Goal: Task Accomplishment & Management: Complete application form

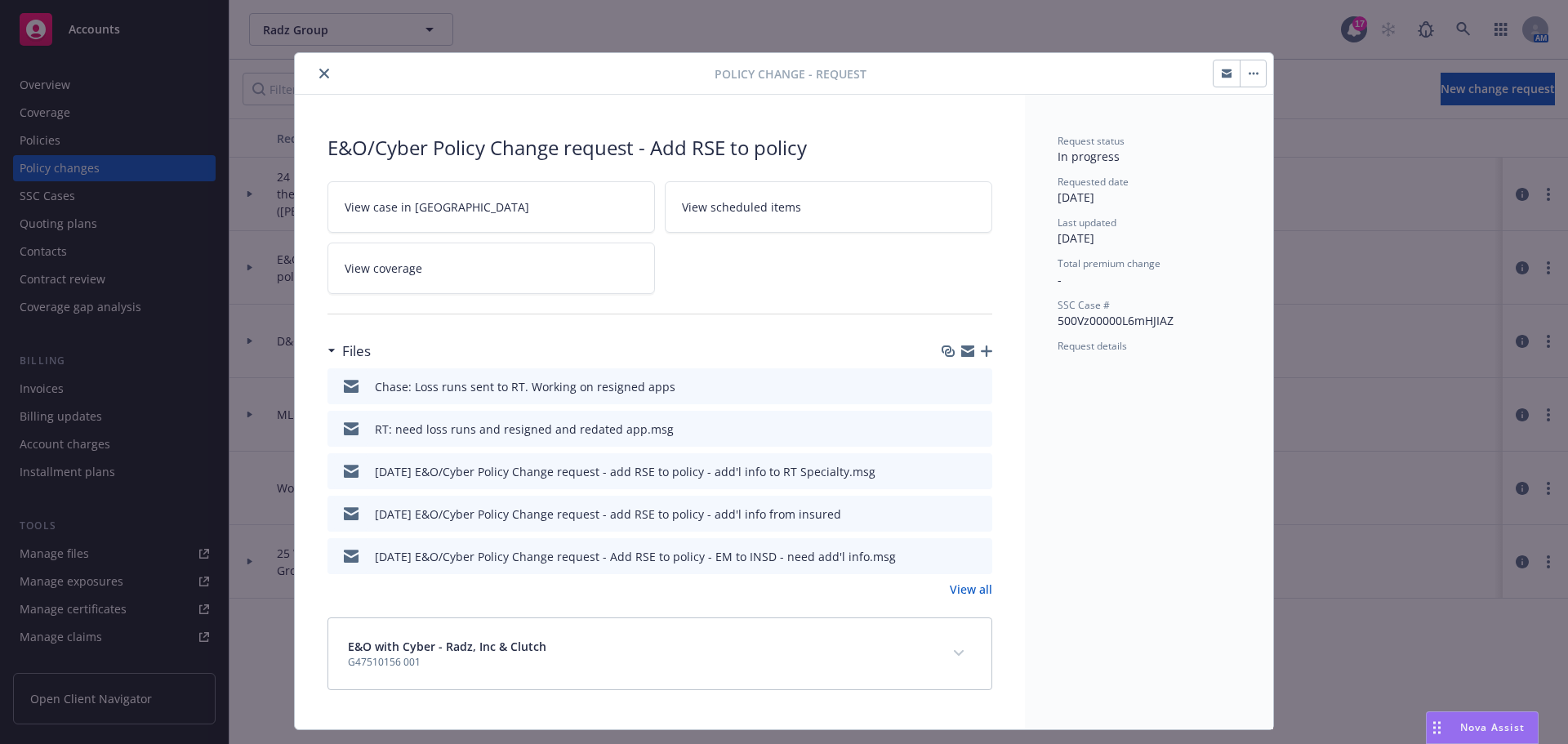
click at [319, 73] on icon "close" at bounding box center [324, 73] width 10 height 10
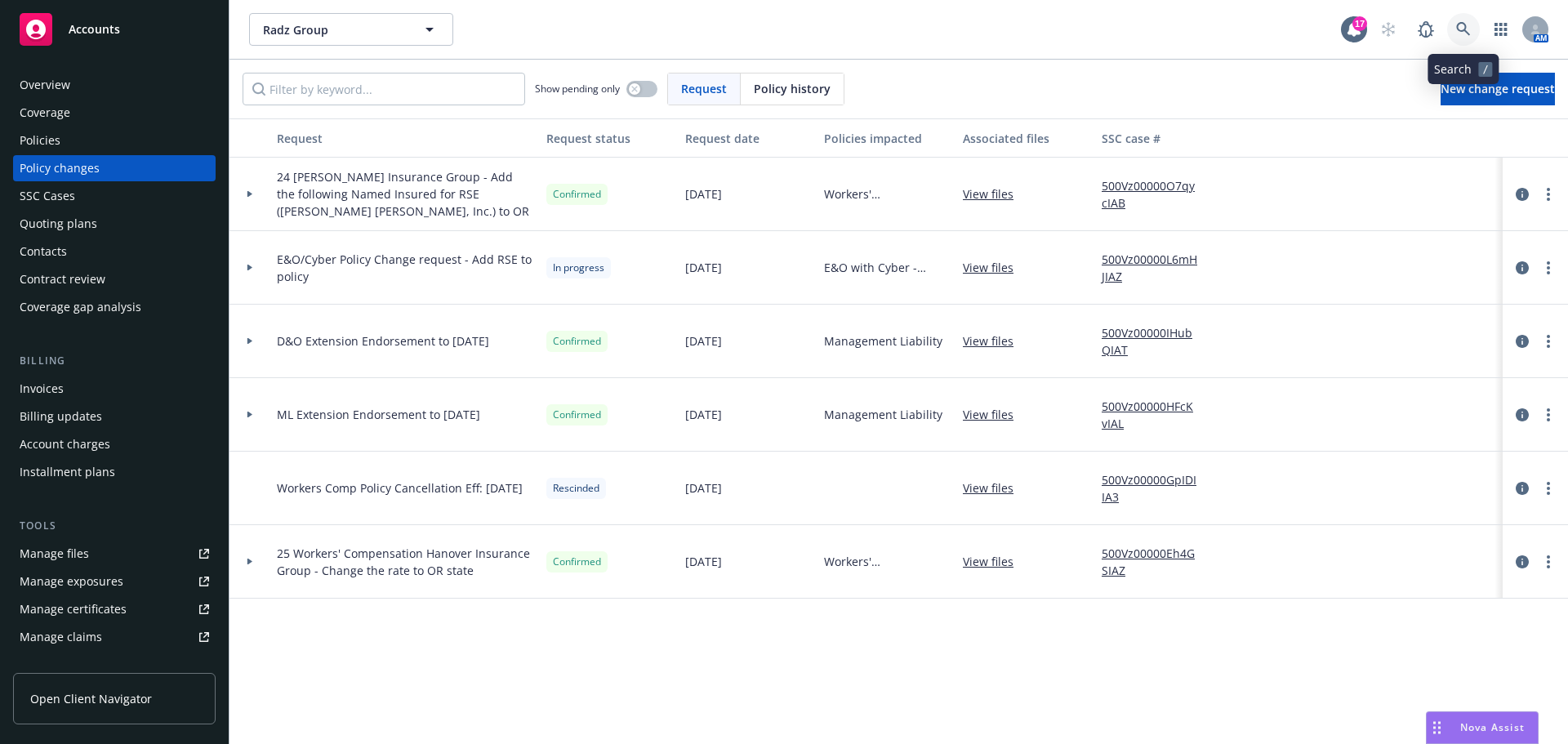
click at [1465, 21] on link at bounding box center [1463, 29] width 33 height 33
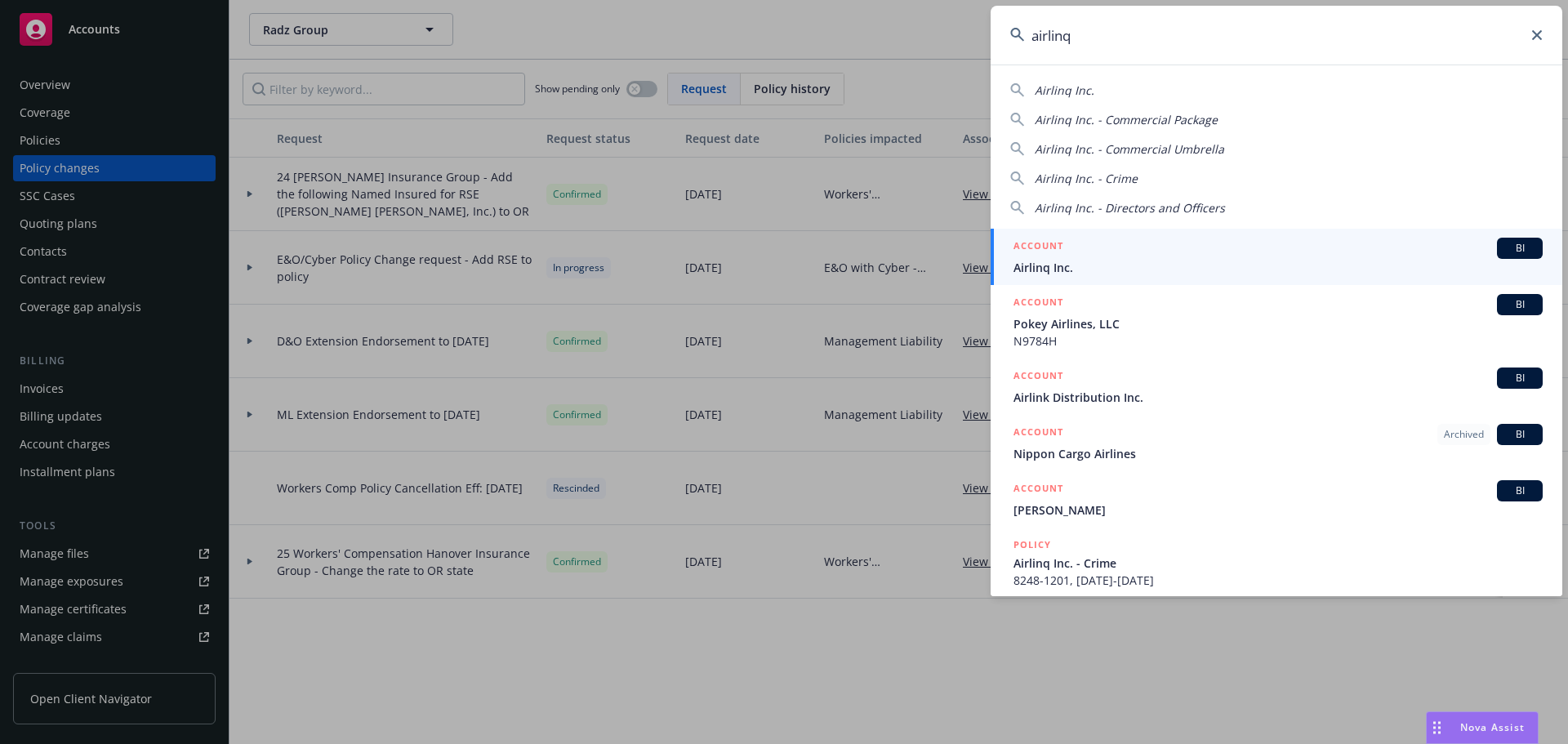
type input "airlinq"
click at [1035, 259] on span "Airlinq Inc." at bounding box center [1279, 267] width 529 height 18
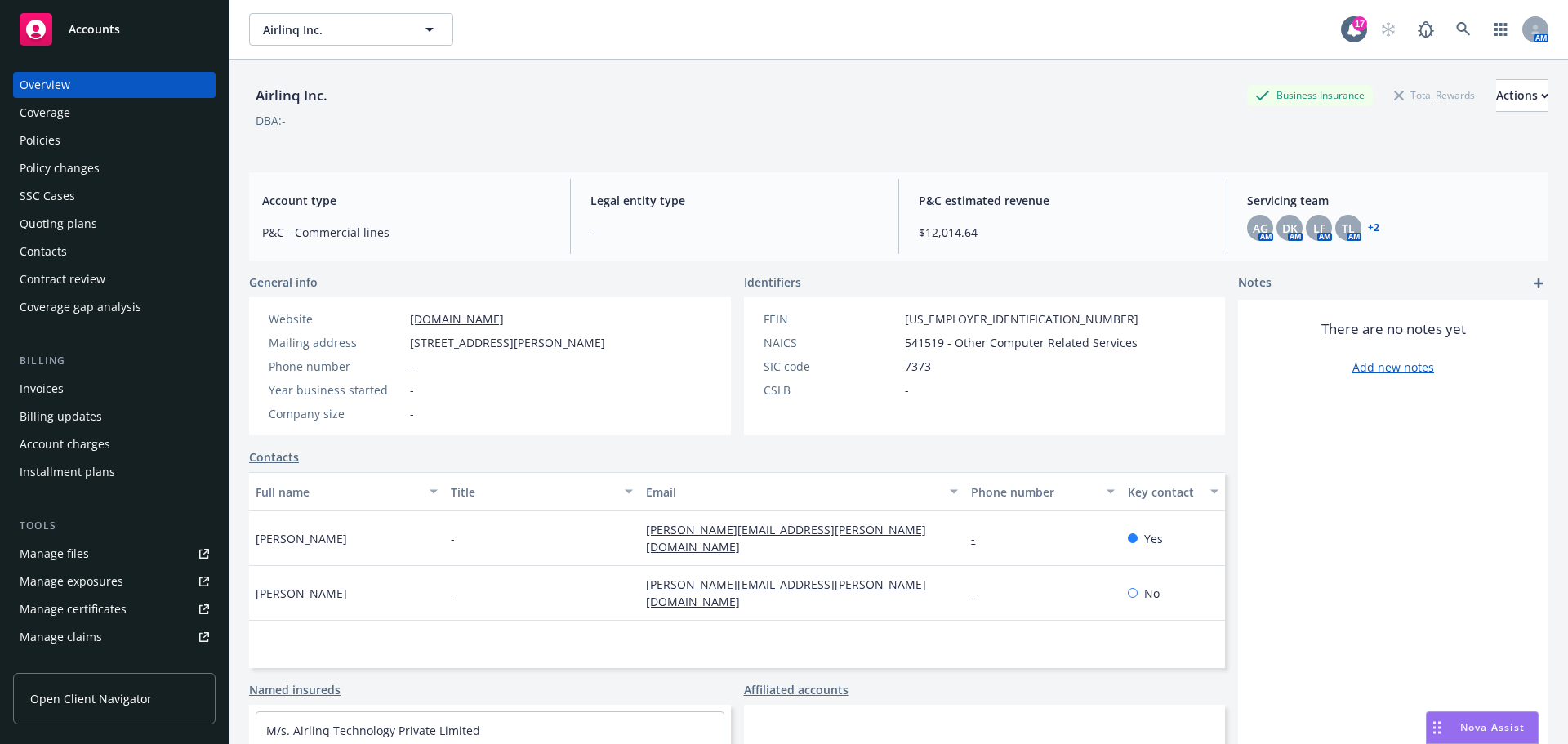
drag, startPoint x: 46, startPoint y: 223, endPoint x: 50, endPoint y: 237, distance: 14.6
click at [48, 225] on div "Quoting plans" at bounding box center [58, 224] width 77 height 26
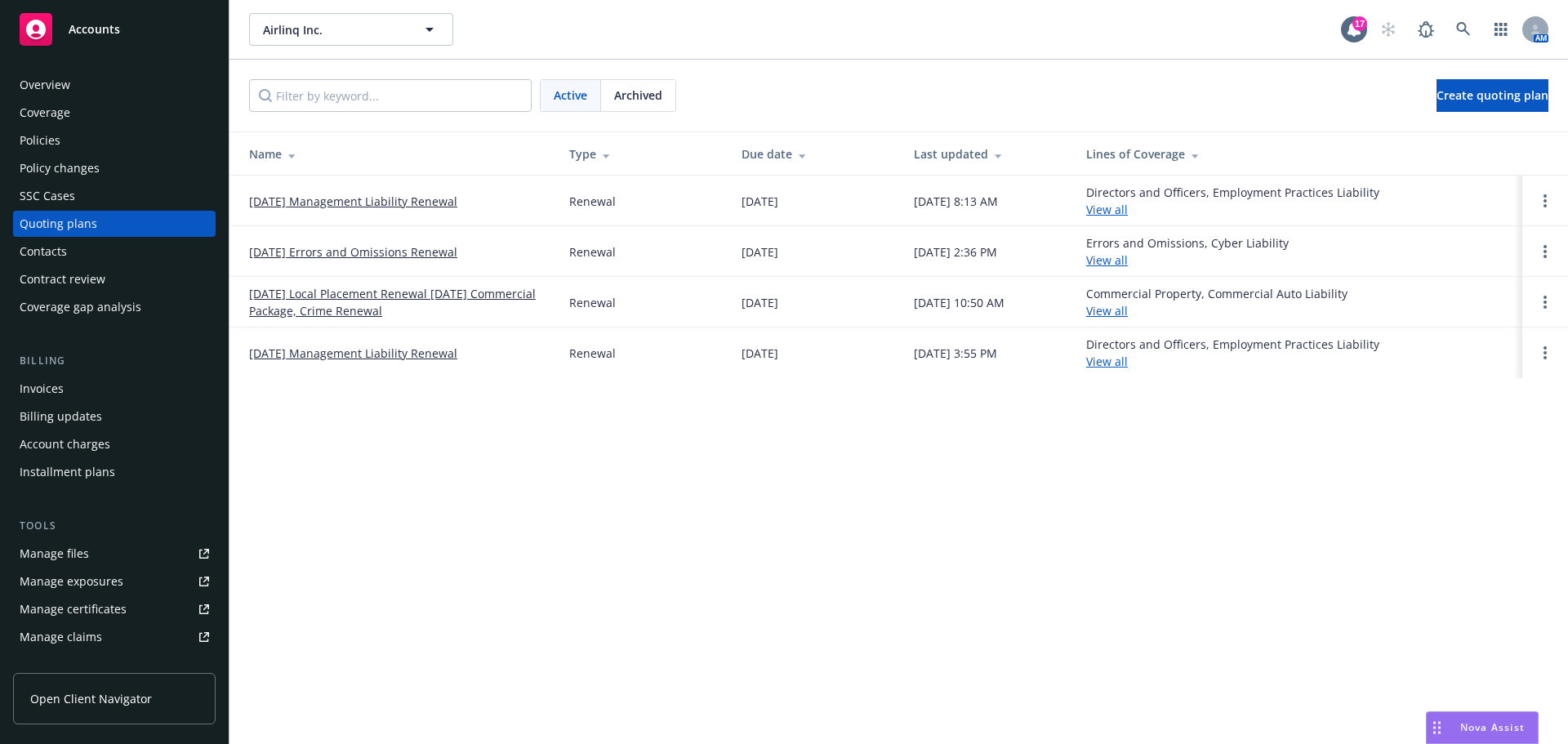
click at [317, 257] on link "[DATE] Errors and Omissions Renewal" at bounding box center [353, 252] width 208 height 18
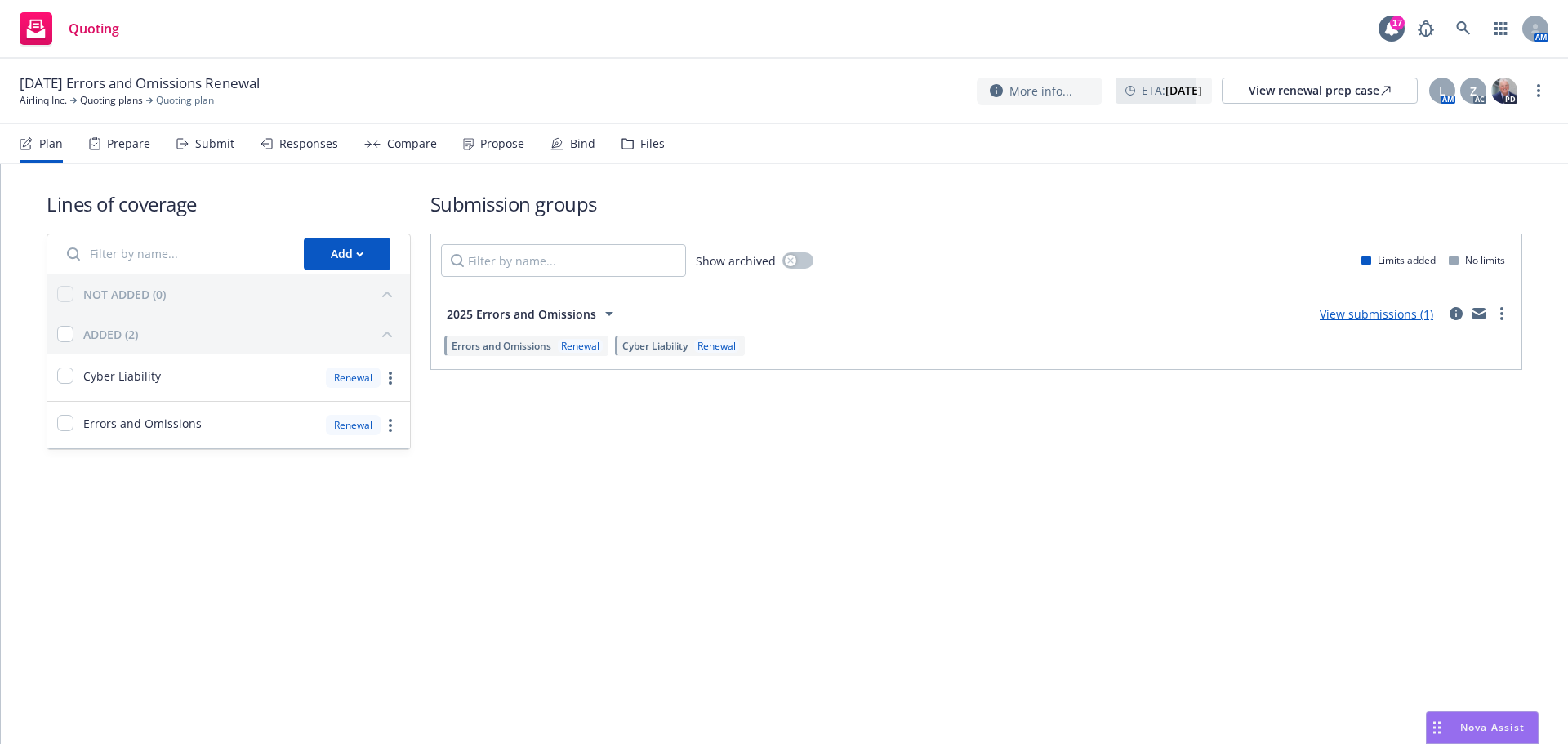
click at [203, 144] on div "Submit" at bounding box center [215, 143] width 40 height 13
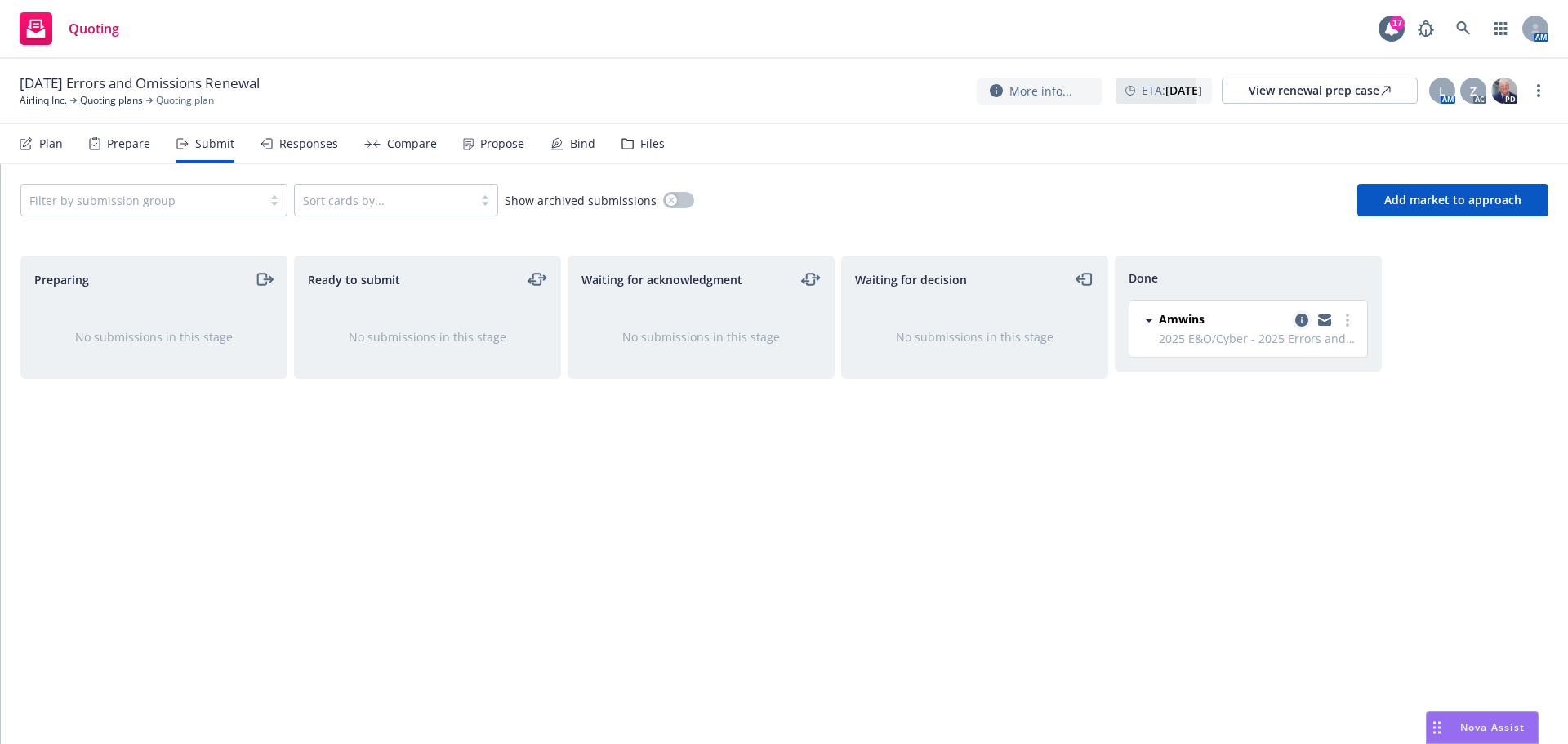
click at [1306, 316] on icon "copy logging email" at bounding box center [1302, 320] width 13 height 13
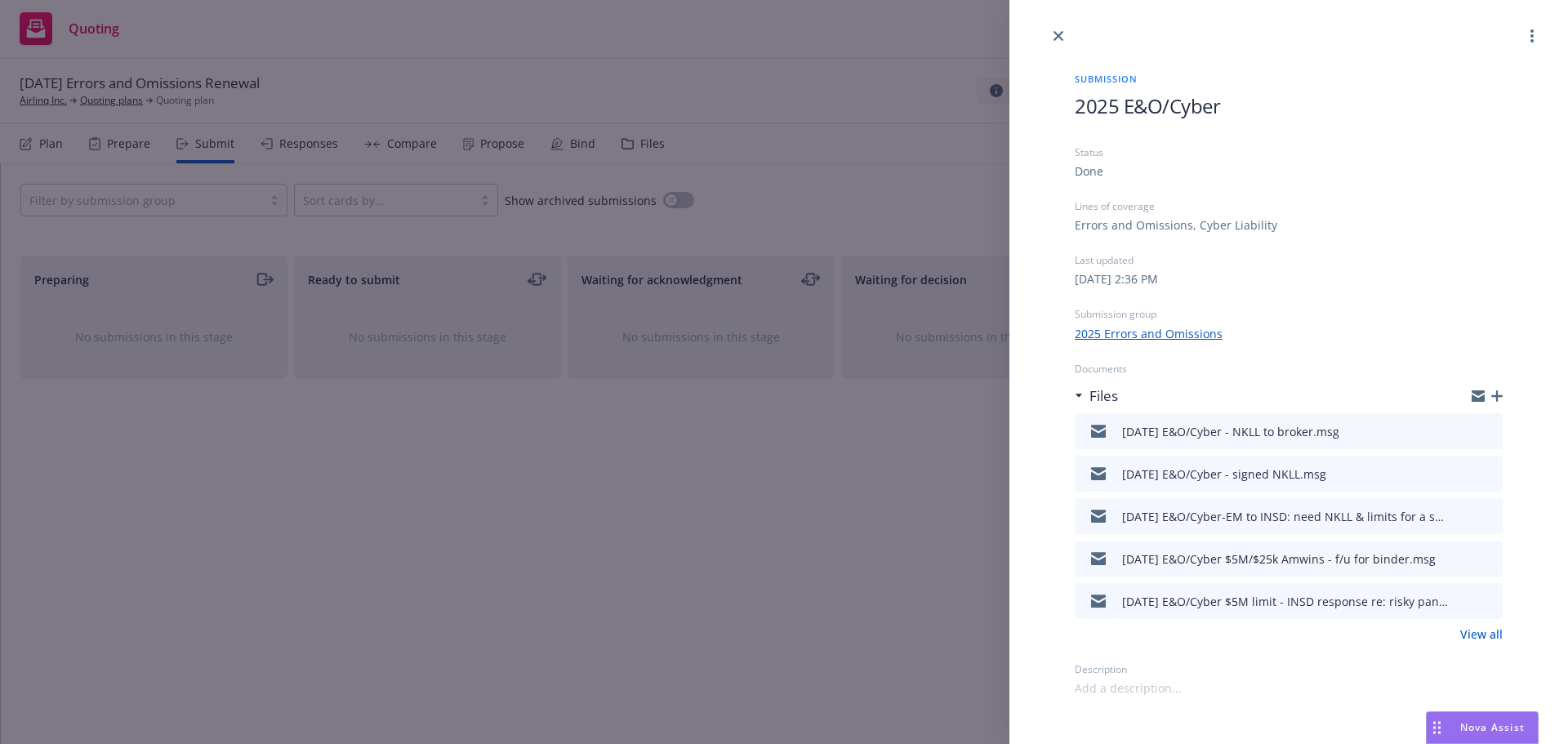
click at [1462, 437] on button at bounding box center [1462, 431] width 13 height 19
click at [1490, 434] on icon "preview file" at bounding box center [1487, 430] width 15 height 11
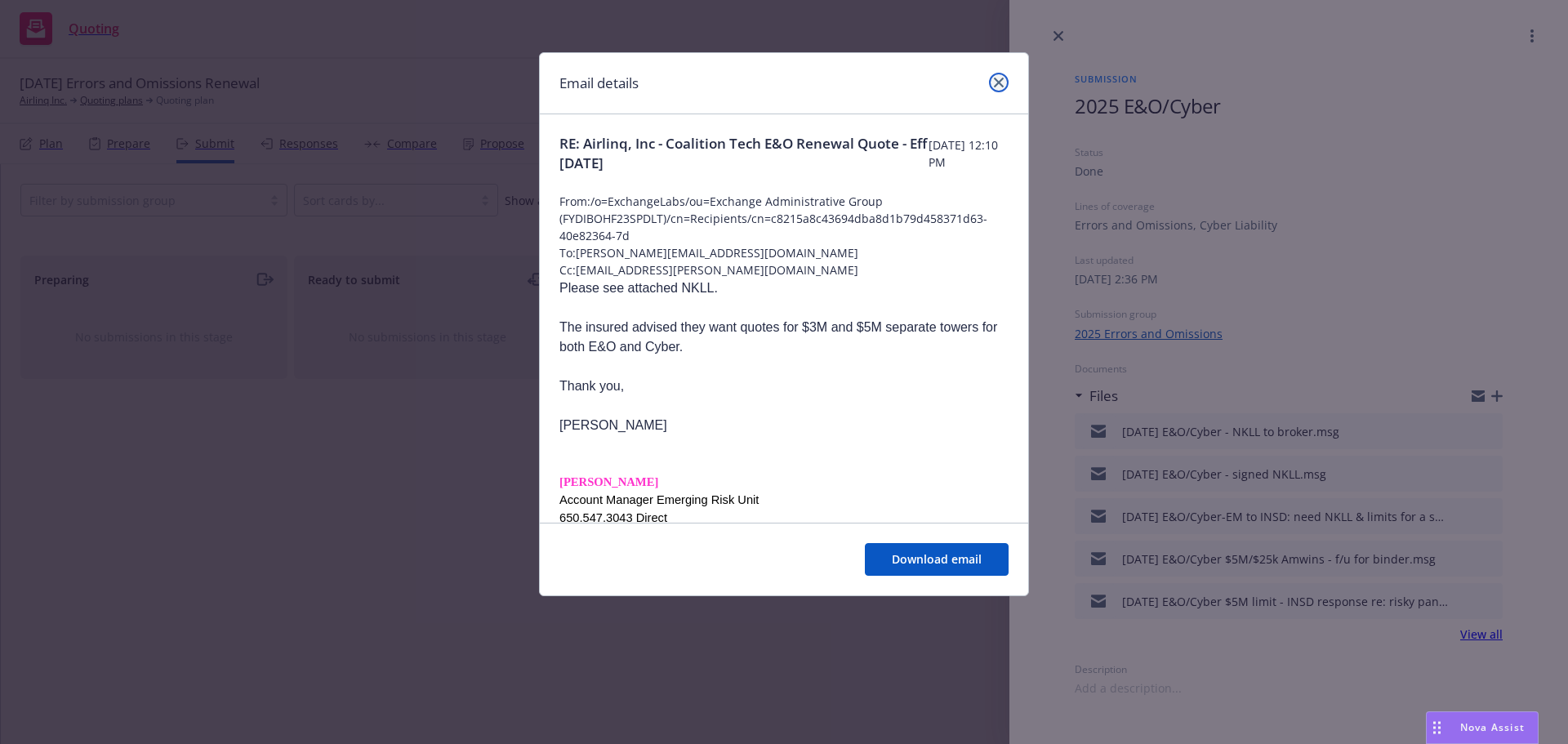
click at [998, 79] on icon "close" at bounding box center [998, 82] width 10 height 10
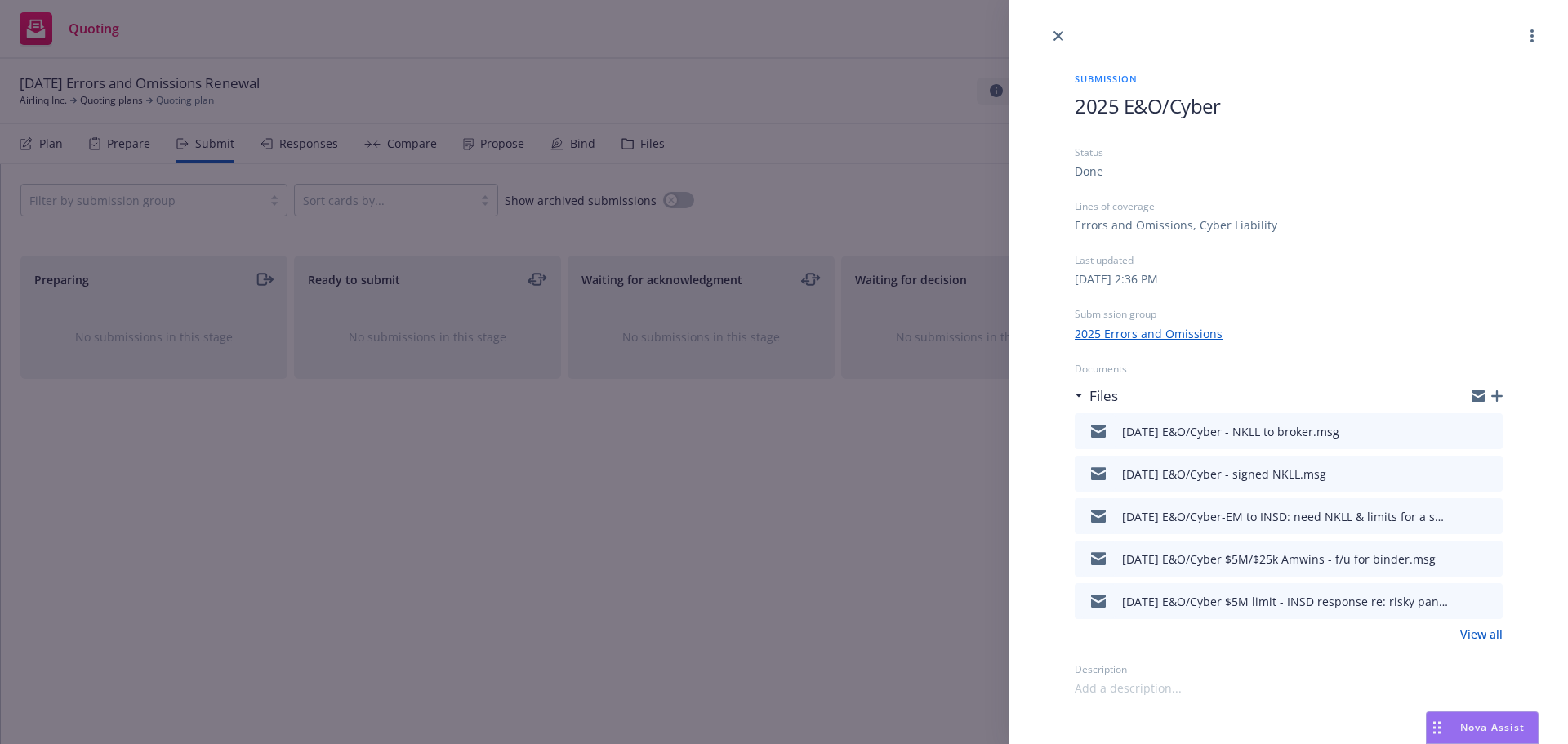
click at [1368, 603] on div "[DATE] E&O/Cyber $5M limit - INSD response re: risky panels - EM to Amwins.msg" at bounding box center [1286, 602] width 327 height 18
click at [1460, 602] on icon "download file" at bounding box center [1460, 599] width 13 height 13
click at [1481, 633] on link "View all" at bounding box center [1482, 634] width 42 height 18
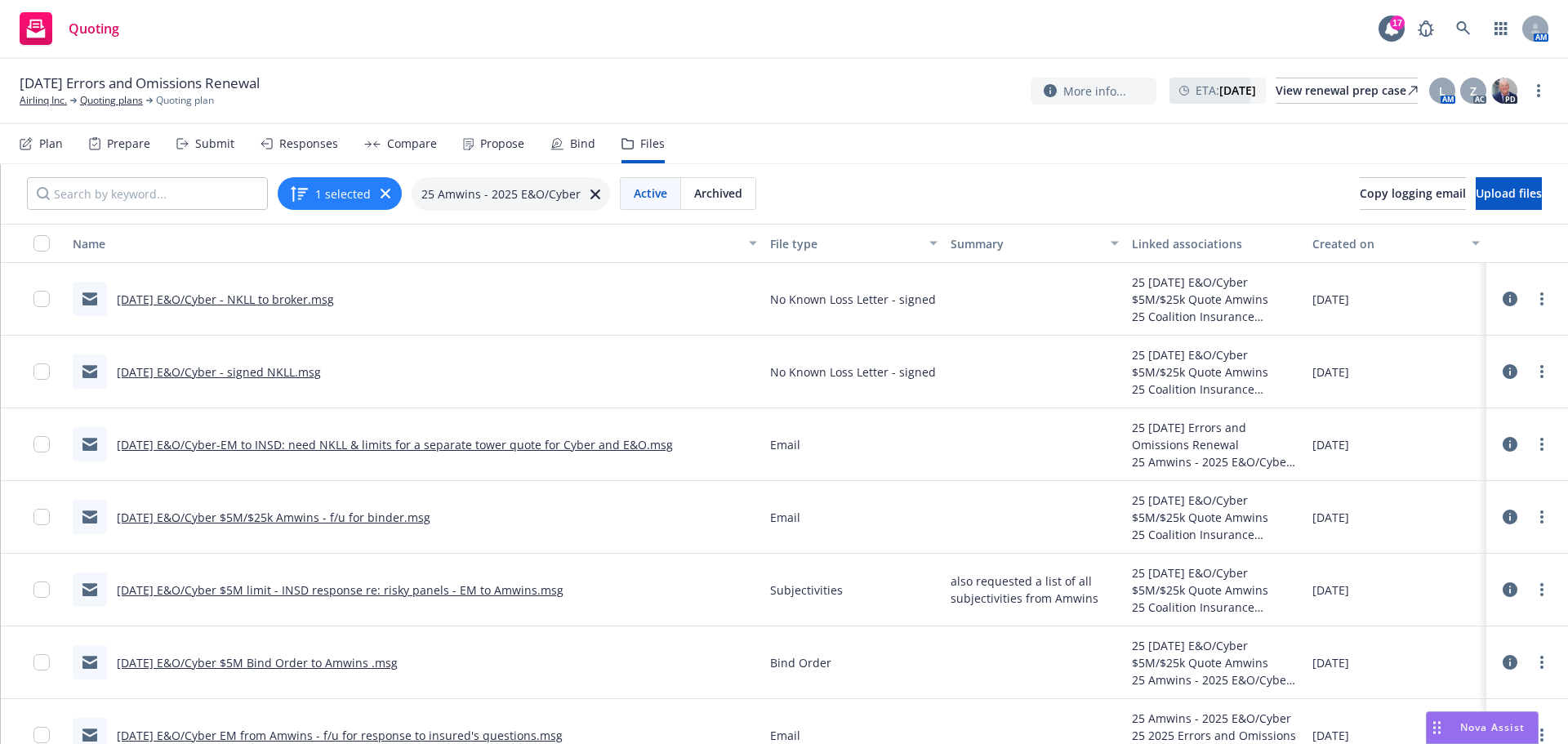
scroll to position [245, 0]
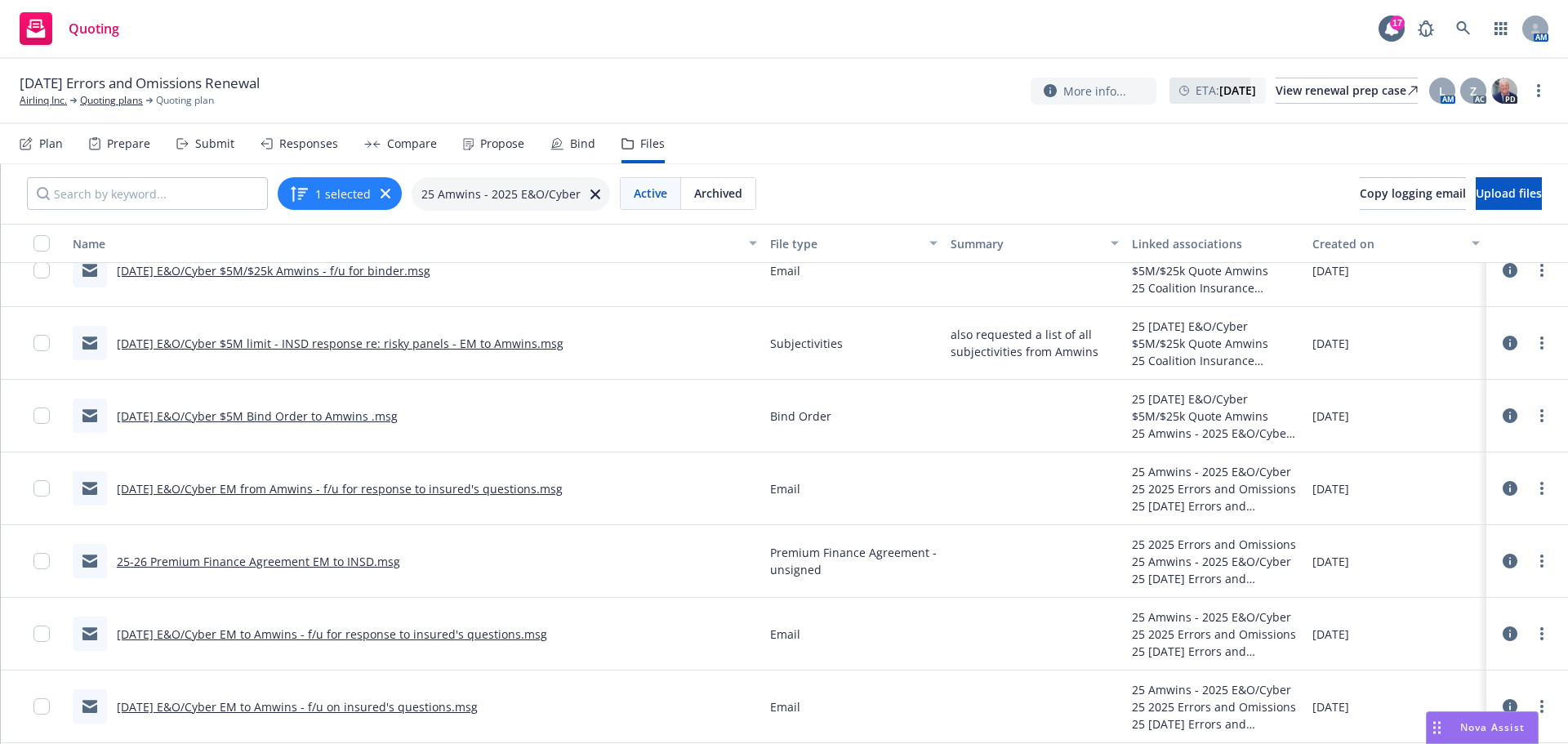
click at [474, 342] on link "[DATE] E&O/Cyber $5M limit - INSD response re: risky panels - EM to Amwins.msg" at bounding box center [340, 344] width 447 height 16
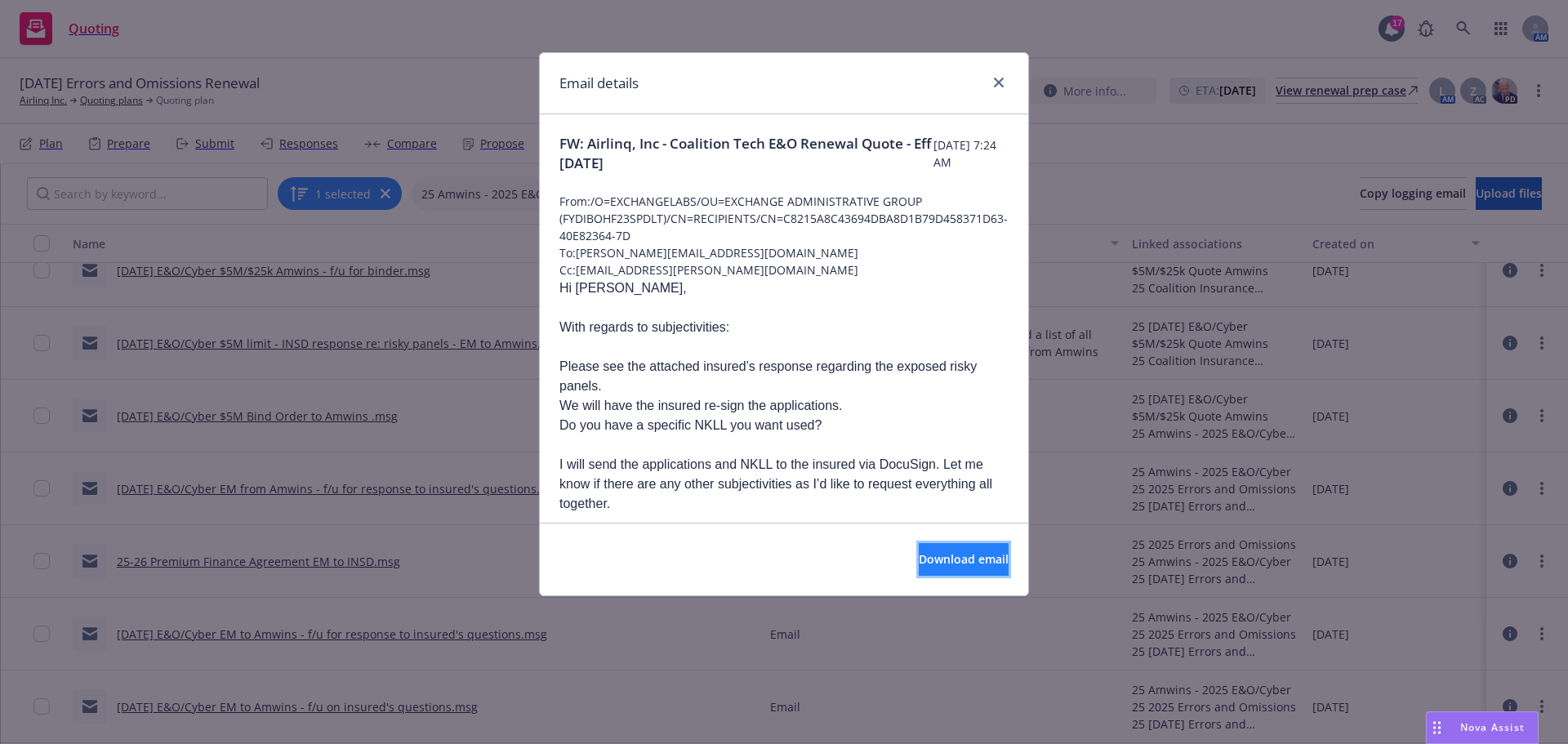
click at [933, 562] on span "Download email" at bounding box center [964, 559] width 90 height 16
click at [1002, 79] on icon "close" at bounding box center [998, 82] width 10 height 10
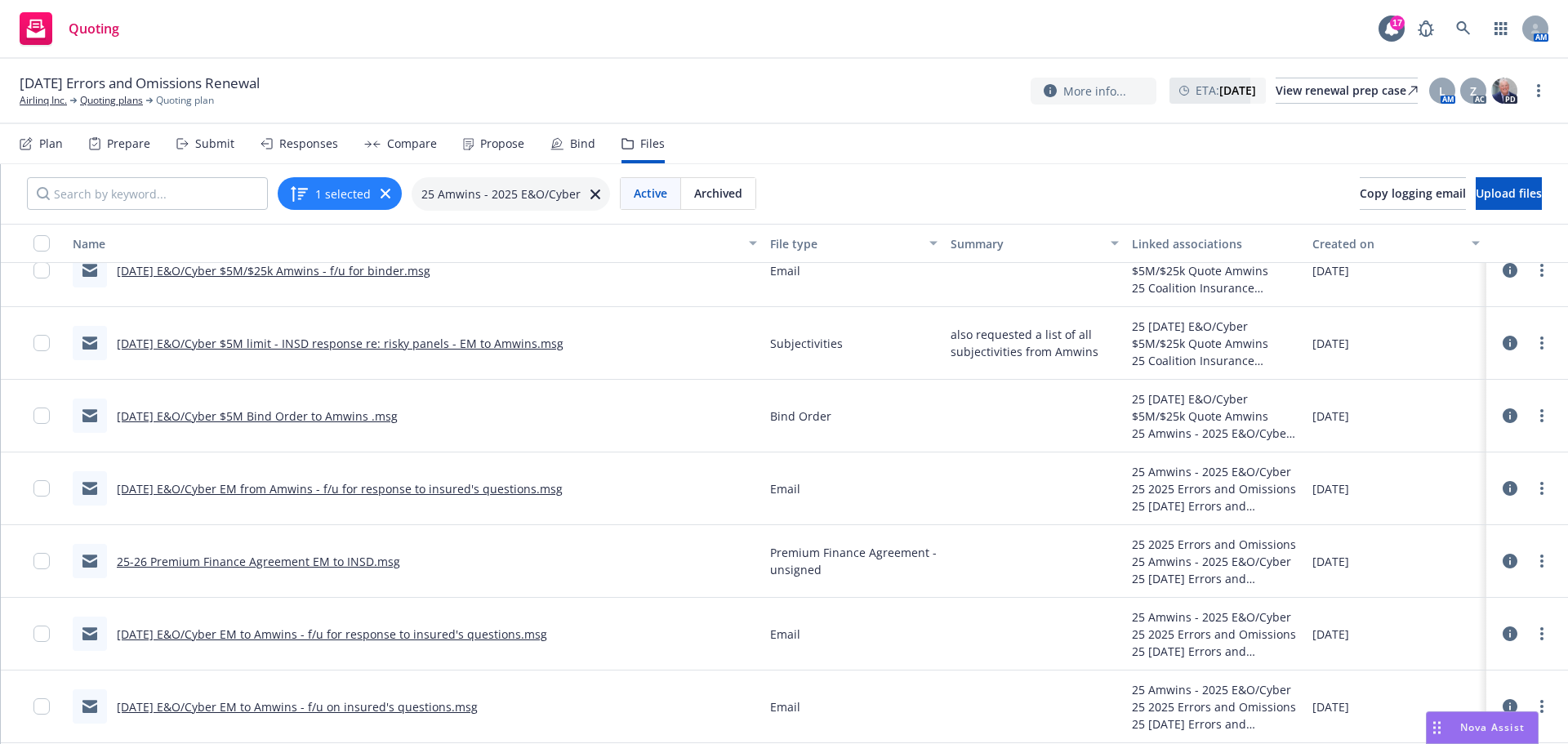
drag, startPoint x: 1486, startPoint y: 733, endPoint x: 1477, endPoint y: 735, distance: 9.2
click at [1485, 733] on span "Nova Assist" at bounding box center [1492, 727] width 64 height 14
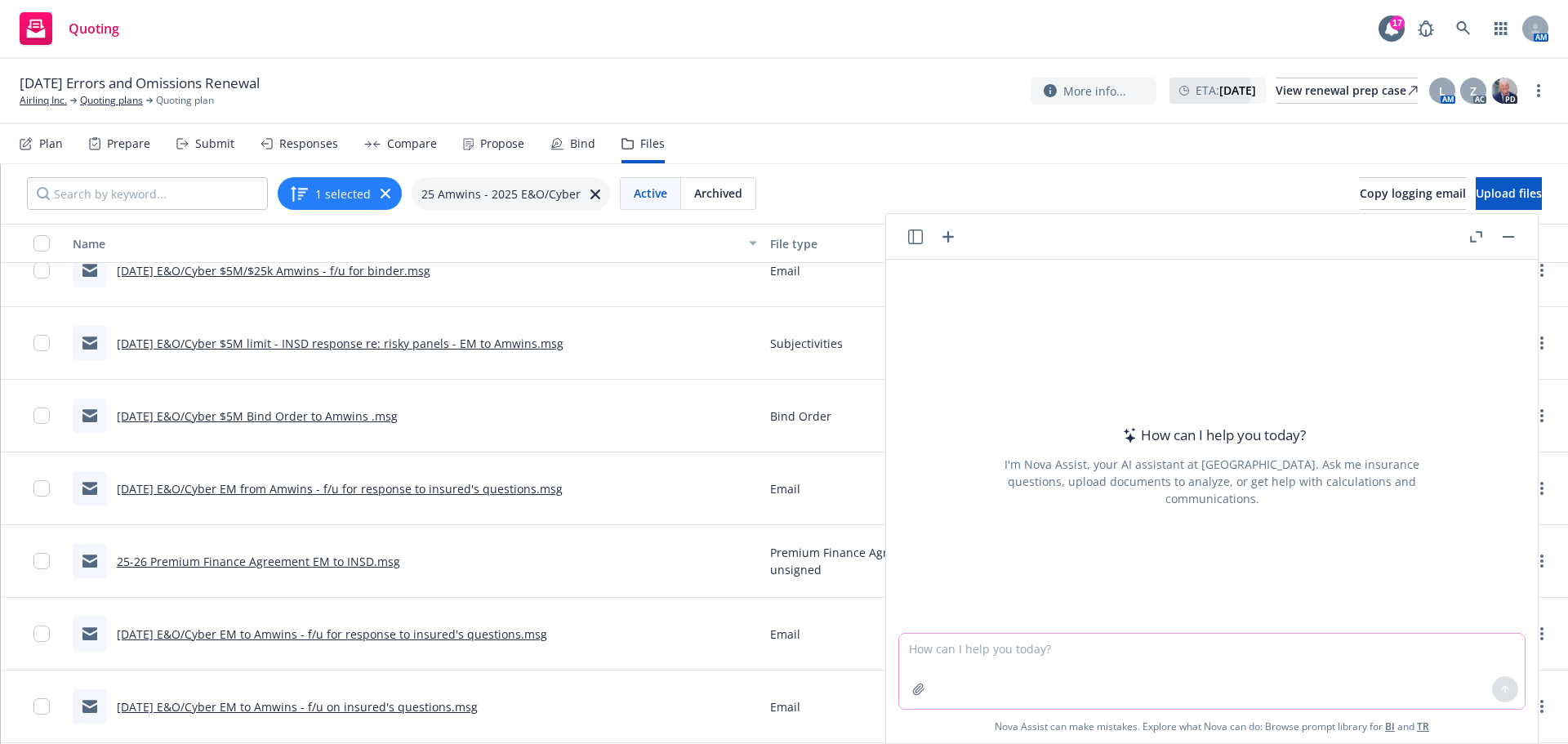
click at [1017, 652] on textarea at bounding box center [1212, 671] width 625 height 75
type textarea "say better:"
click at [1503, 233] on button "button" at bounding box center [1508, 237] width 19 height 19
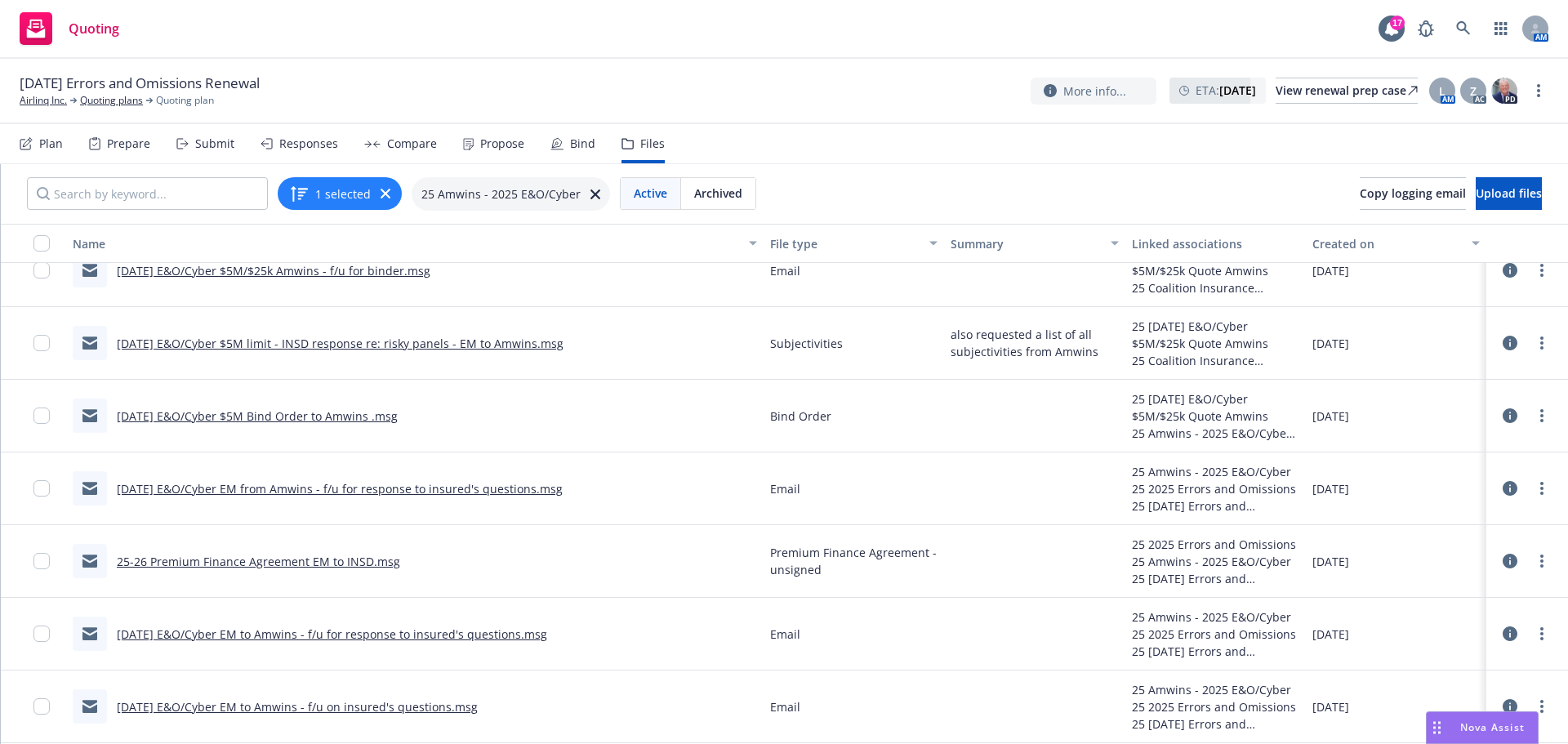
click at [580, 144] on div "Bind" at bounding box center [582, 143] width 26 height 13
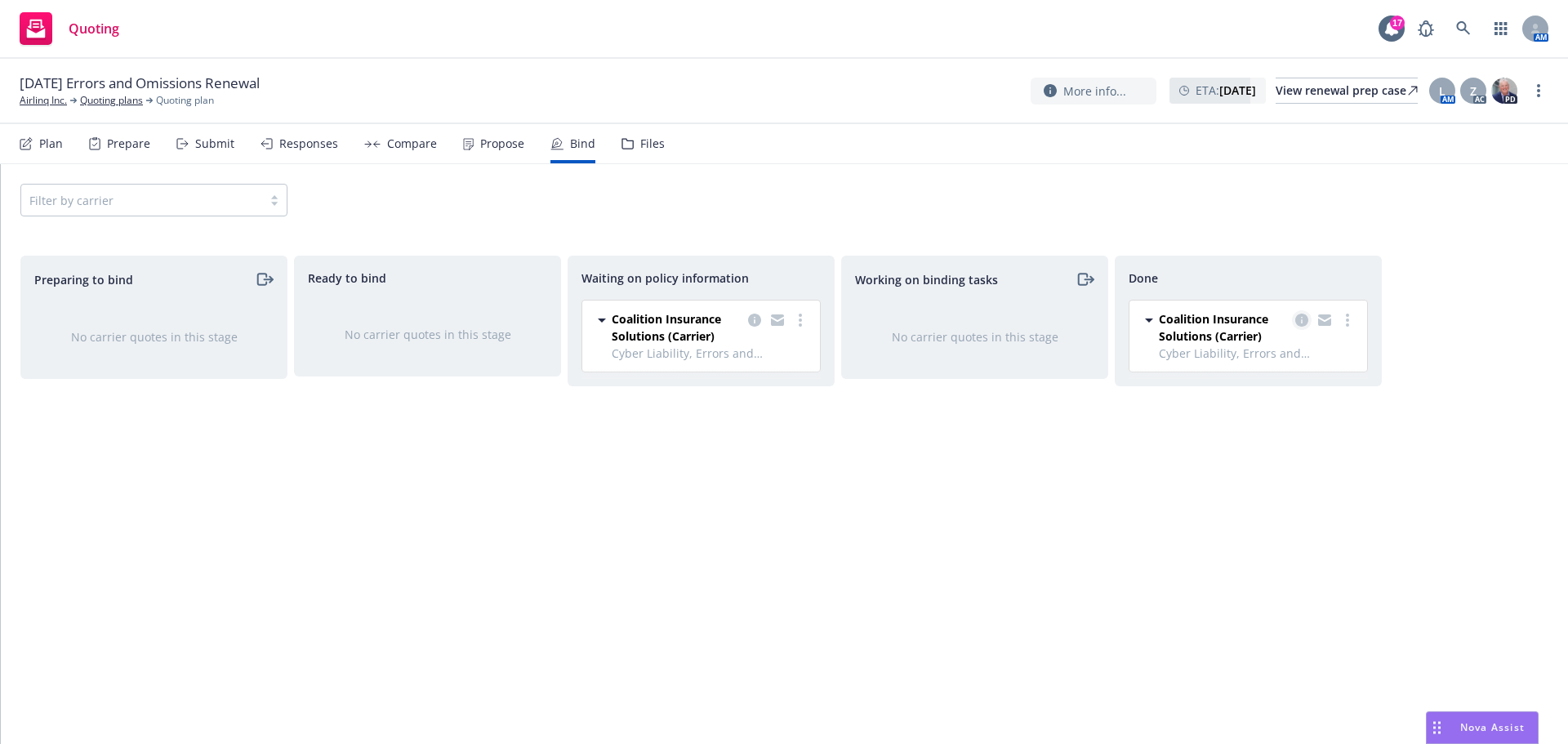
click at [1302, 320] on icon "copy logging email" at bounding box center [1302, 320] width 13 height 13
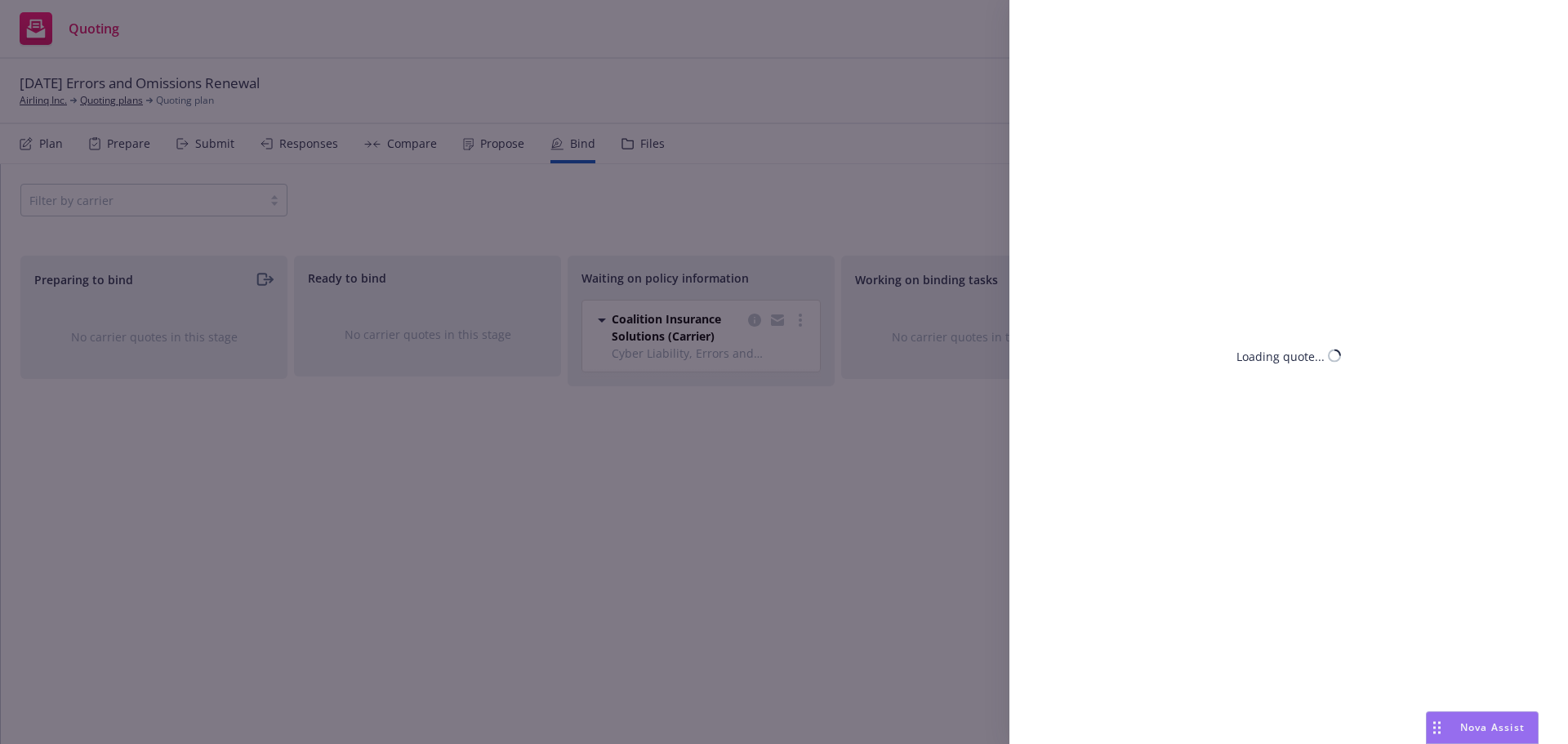
select select "CA"
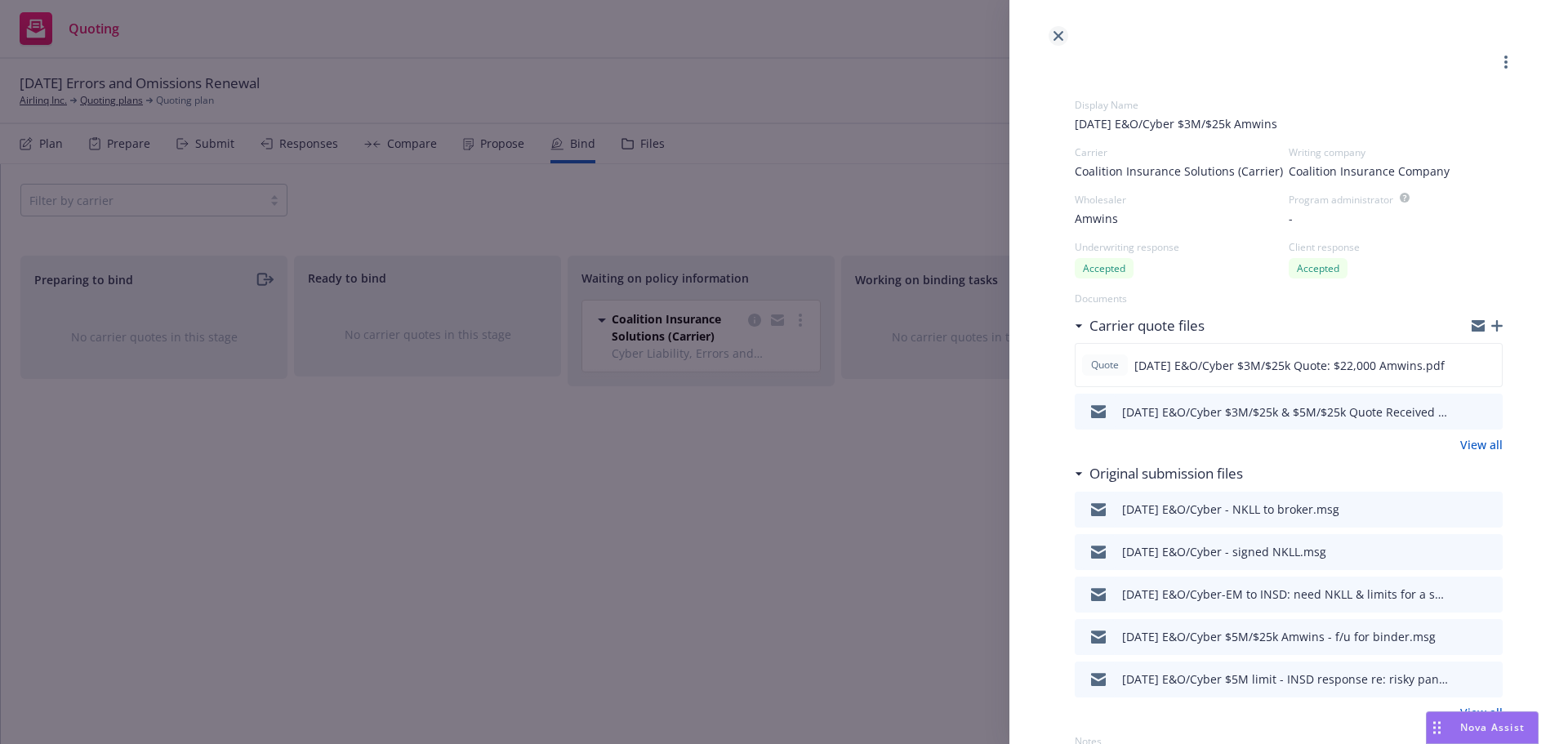
click at [1056, 33] on icon "close" at bounding box center [1058, 35] width 10 height 10
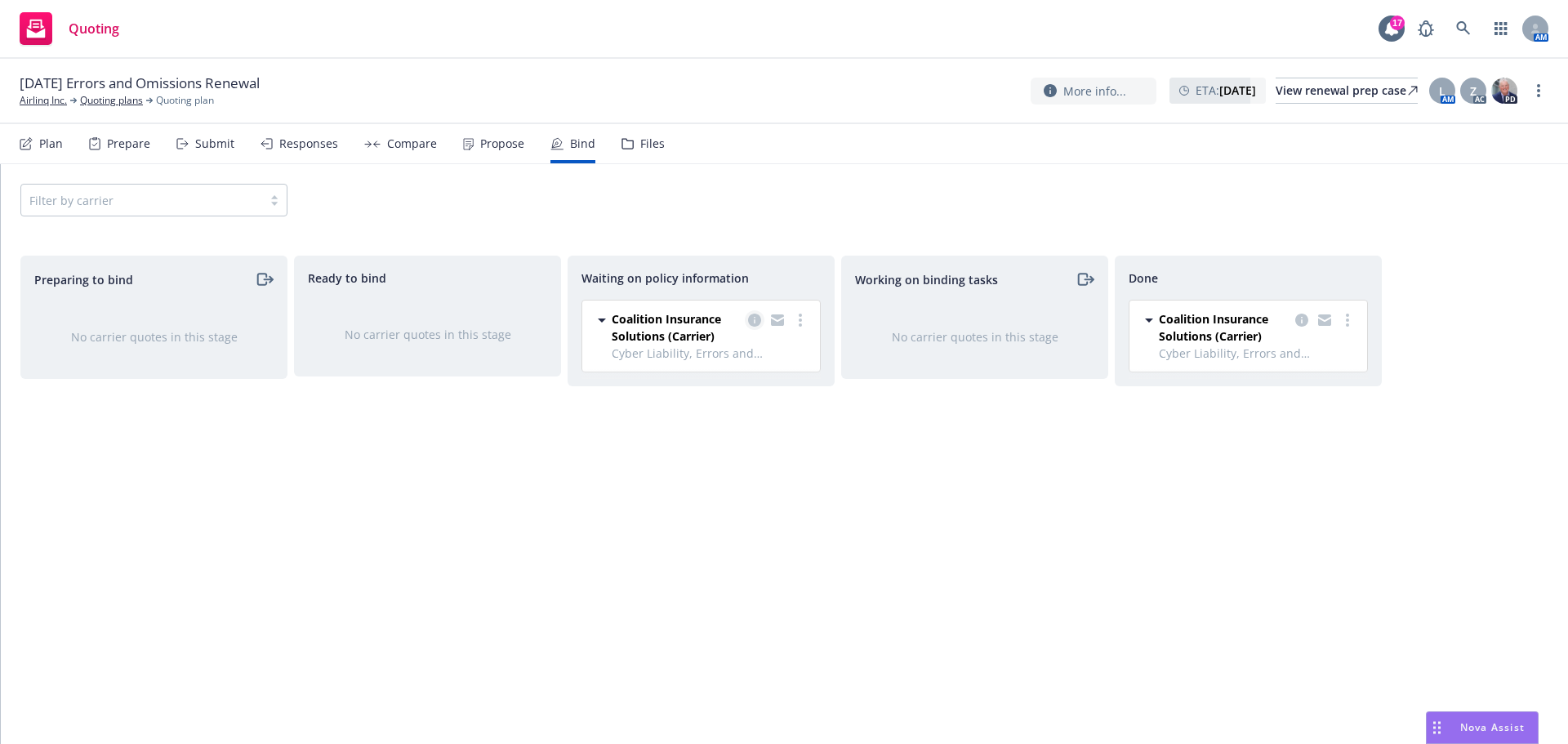
click at [757, 318] on icon "copy logging email" at bounding box center [755, 320] width 13 height 13
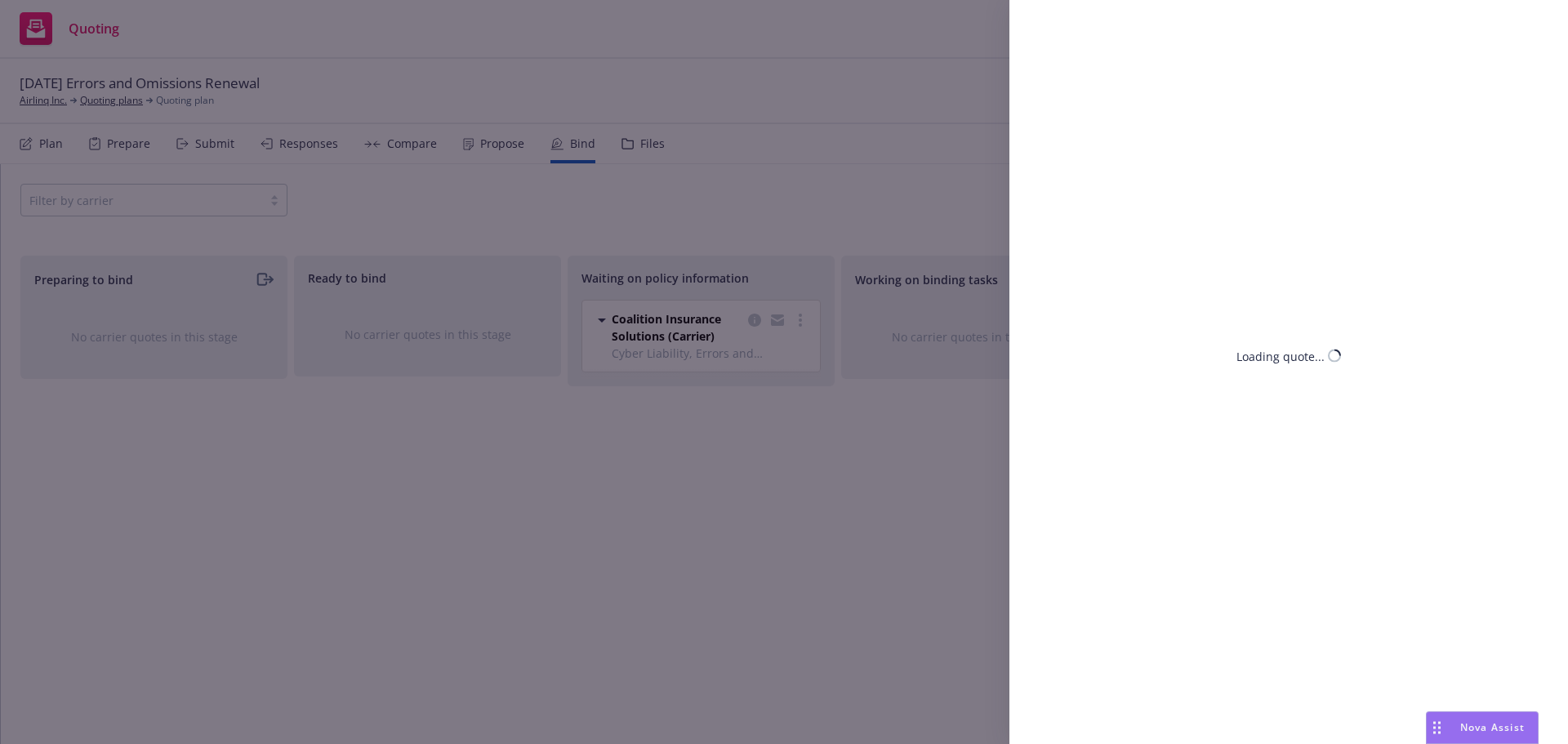
select select "CA"
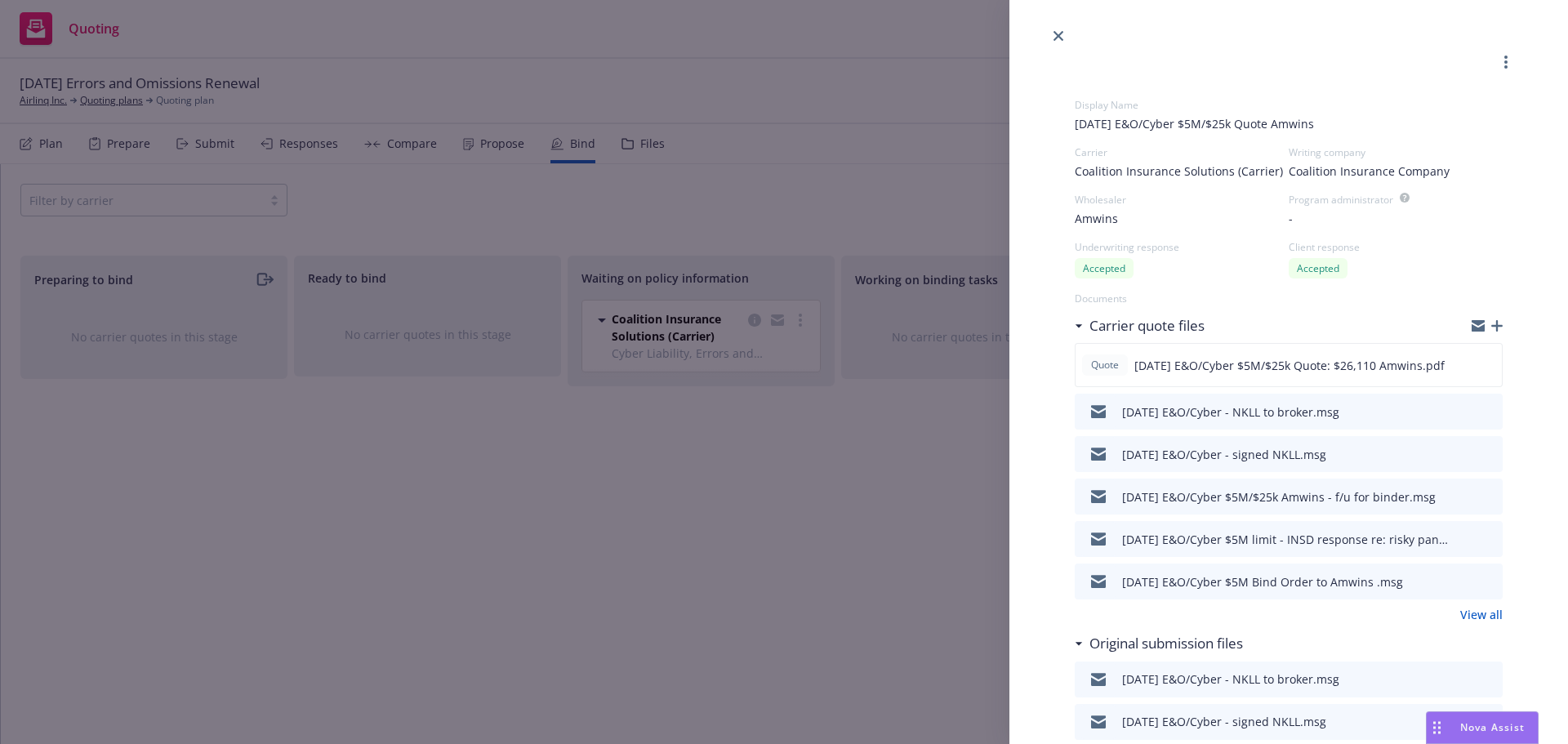
click at [1491, 325] on icon "button" at bounding box center [1497, 325] width 11 height 11
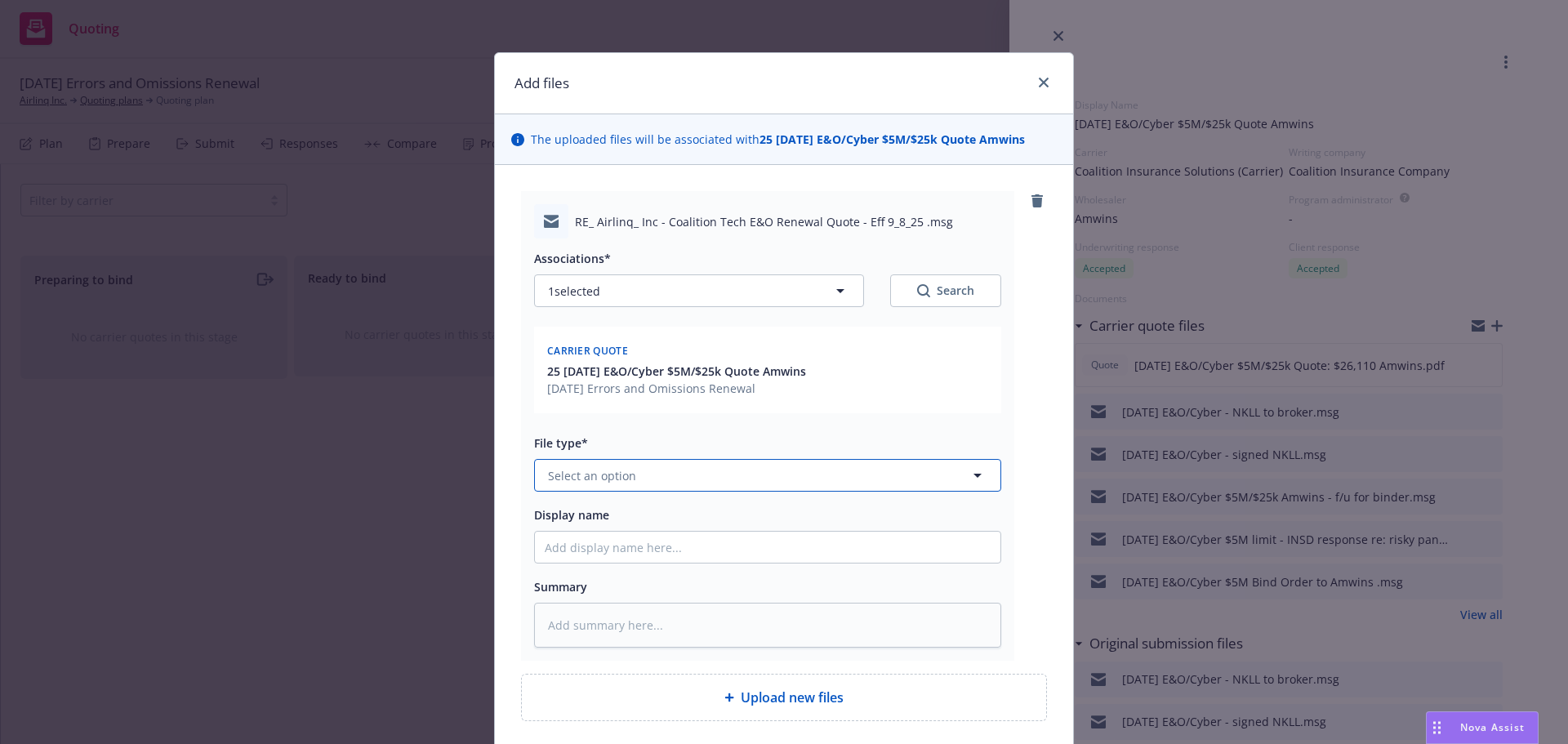
click at [581, 479] on span "Select an option" at bounding box center [592, 476] width 88 height 18
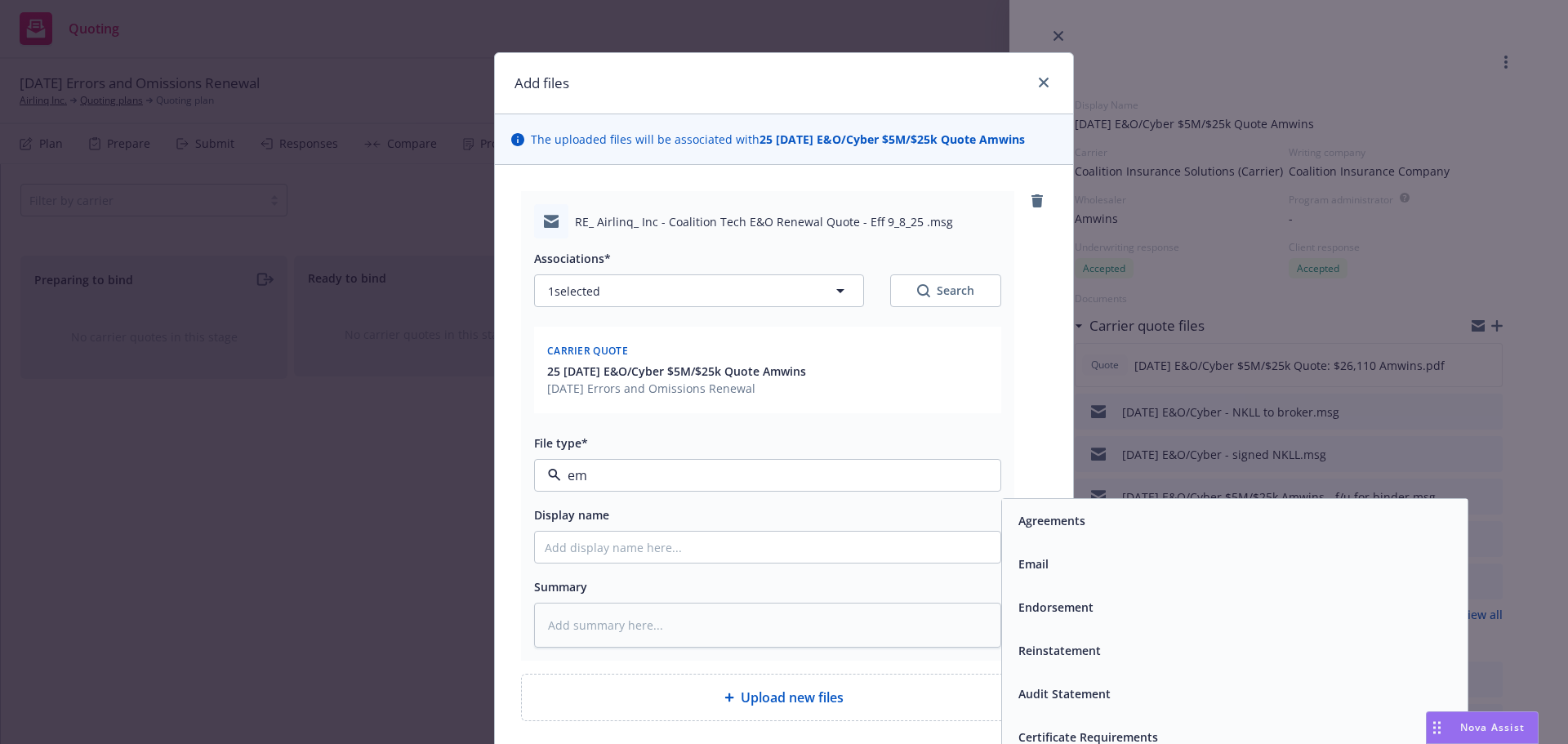
type input "e"
type input "subj"
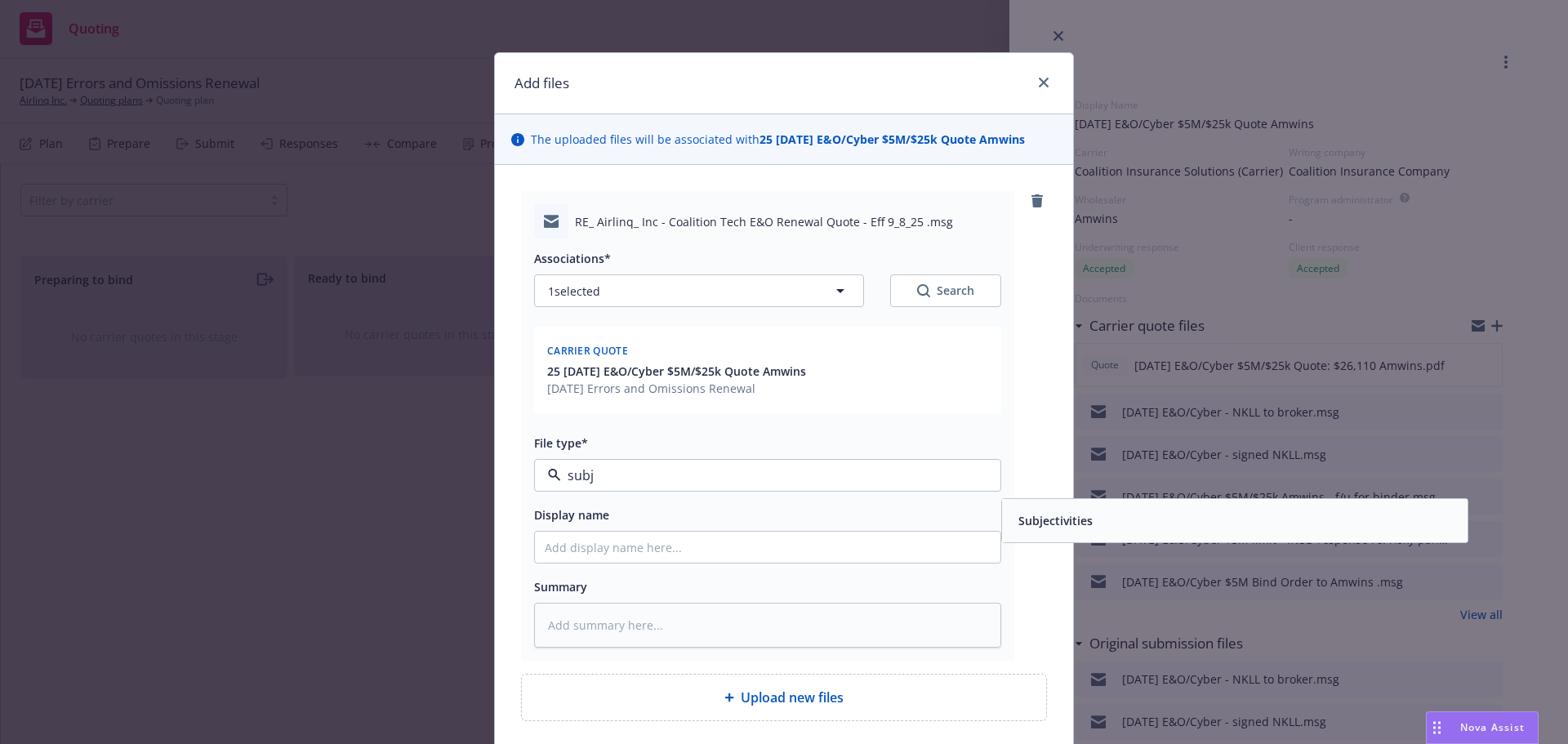
click at [1119, 510] on div "Subjectivities" at bounding box center [1235, 521] width 446 height 24
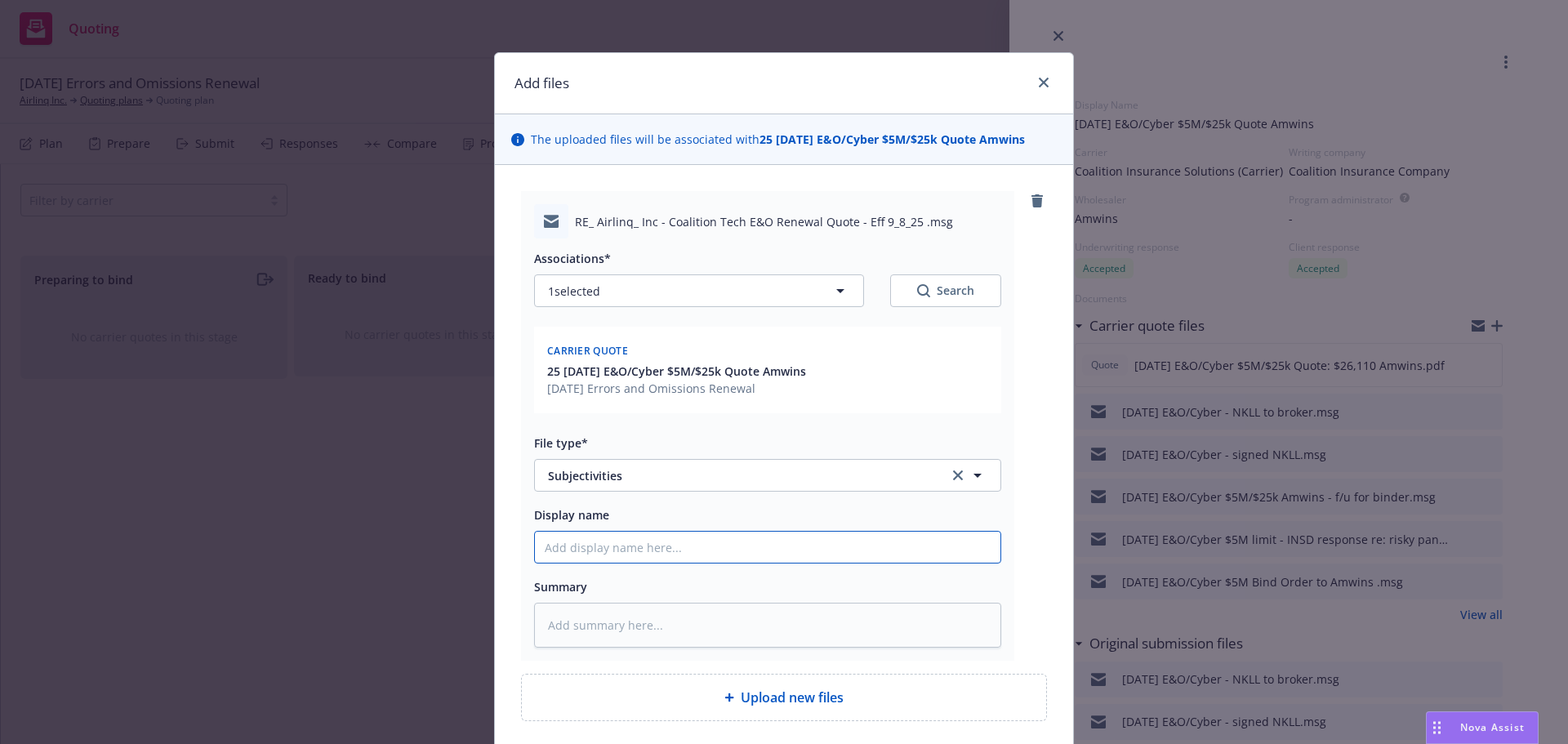
click at [626, 548] on input "Display name" at bounding box center [767, 547] width 465 height 31
type textarea "x"
type input "9"
type textarea "x"
type input "9/"
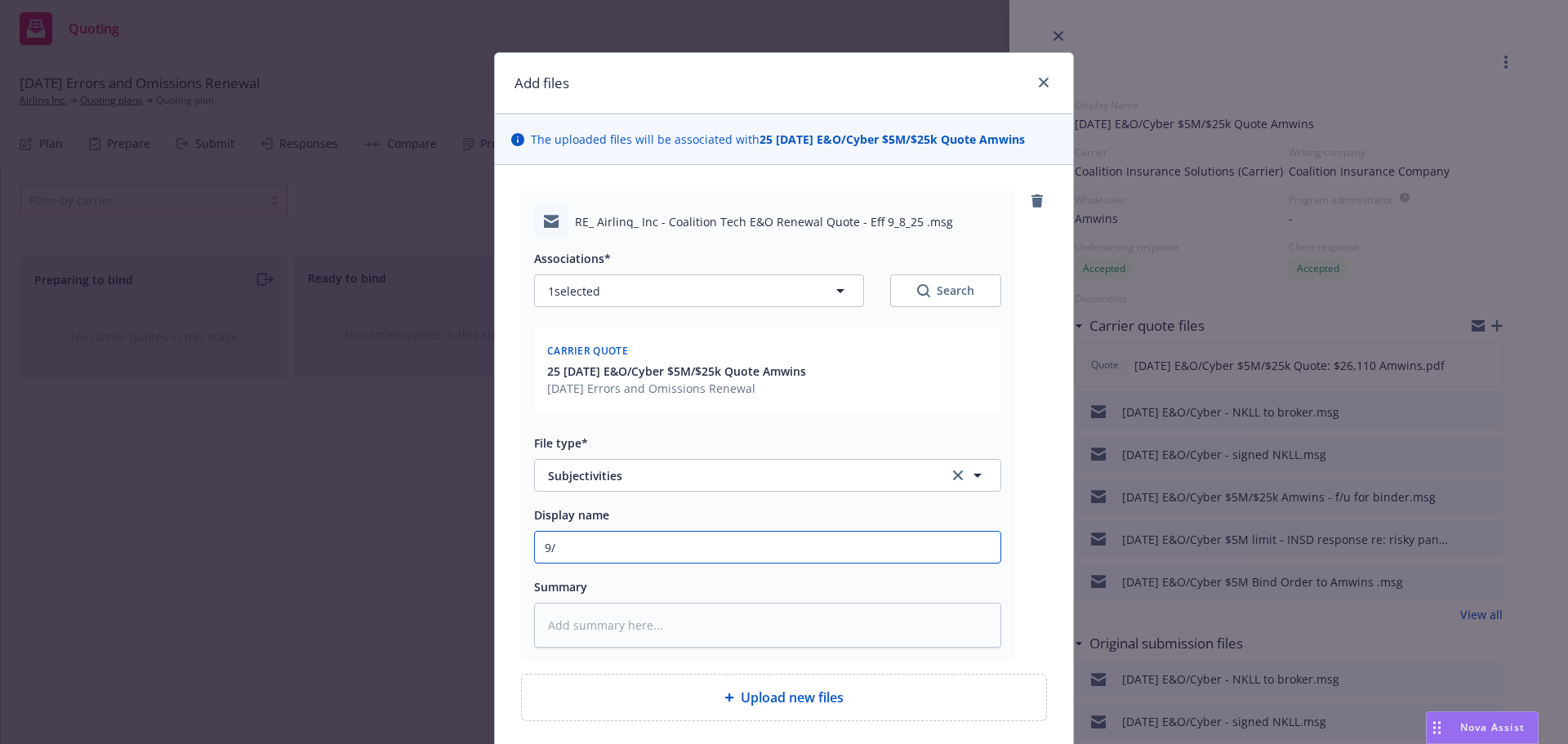
type textarea "x"
type input "9/8"
type textarea "x"
type input "9/8/"
type textarea "x"
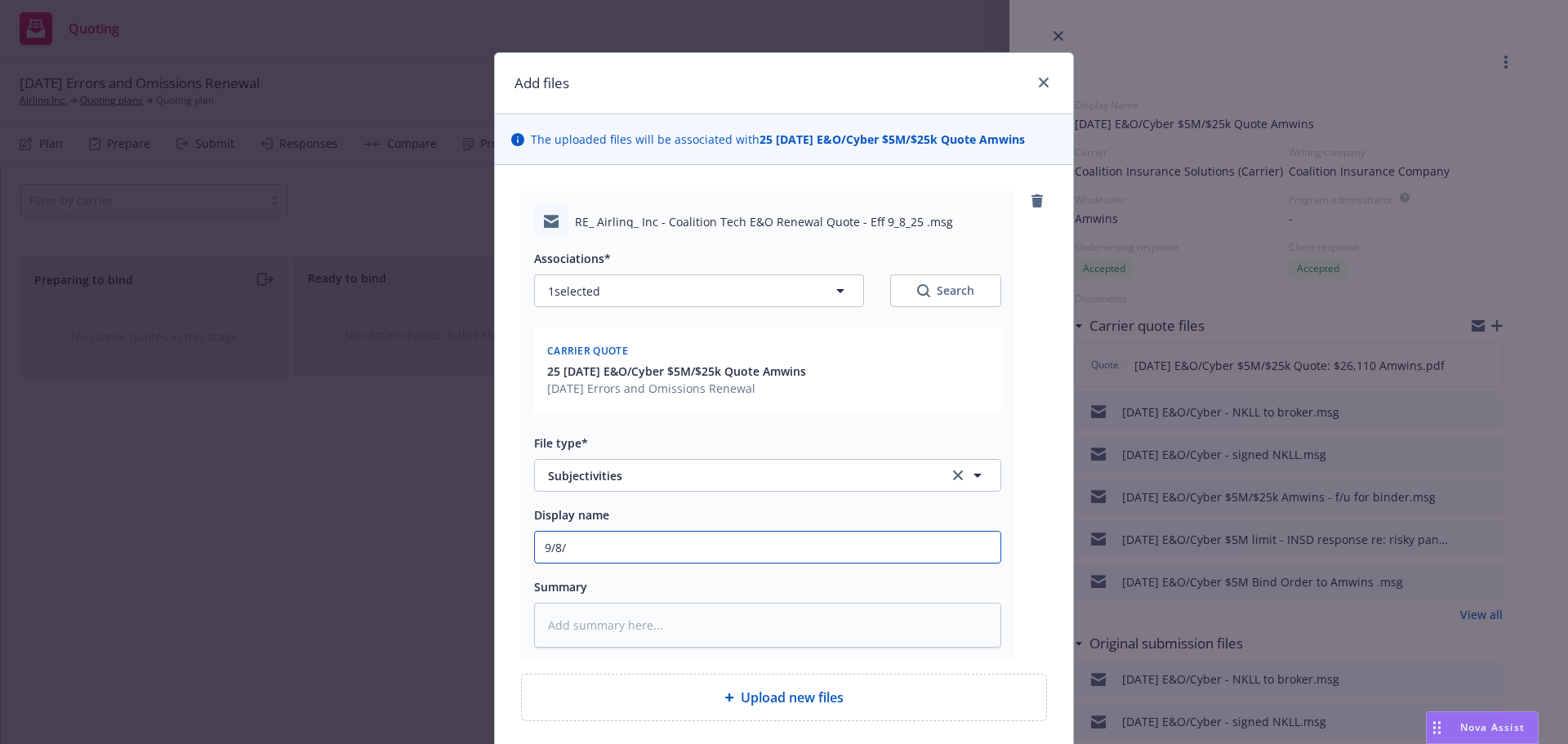
type input "9/8/2"
type textarea "x"
type input "[DATE]"
type textarea "x"
type input "9/8/202"
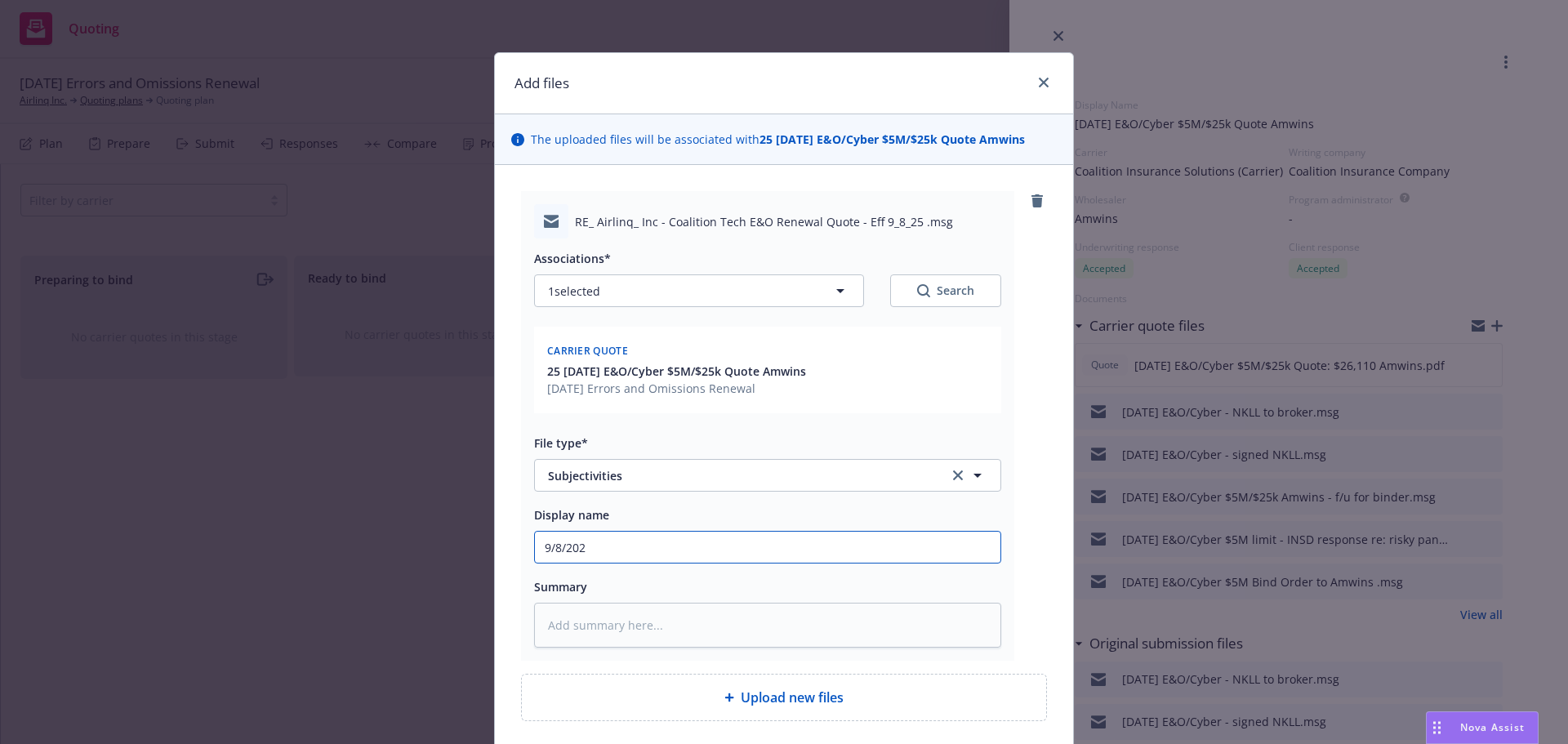
type textarea "x"
type input "[DATE]"
type textarea "x"
type input "[DATE]"
type textarea "x"
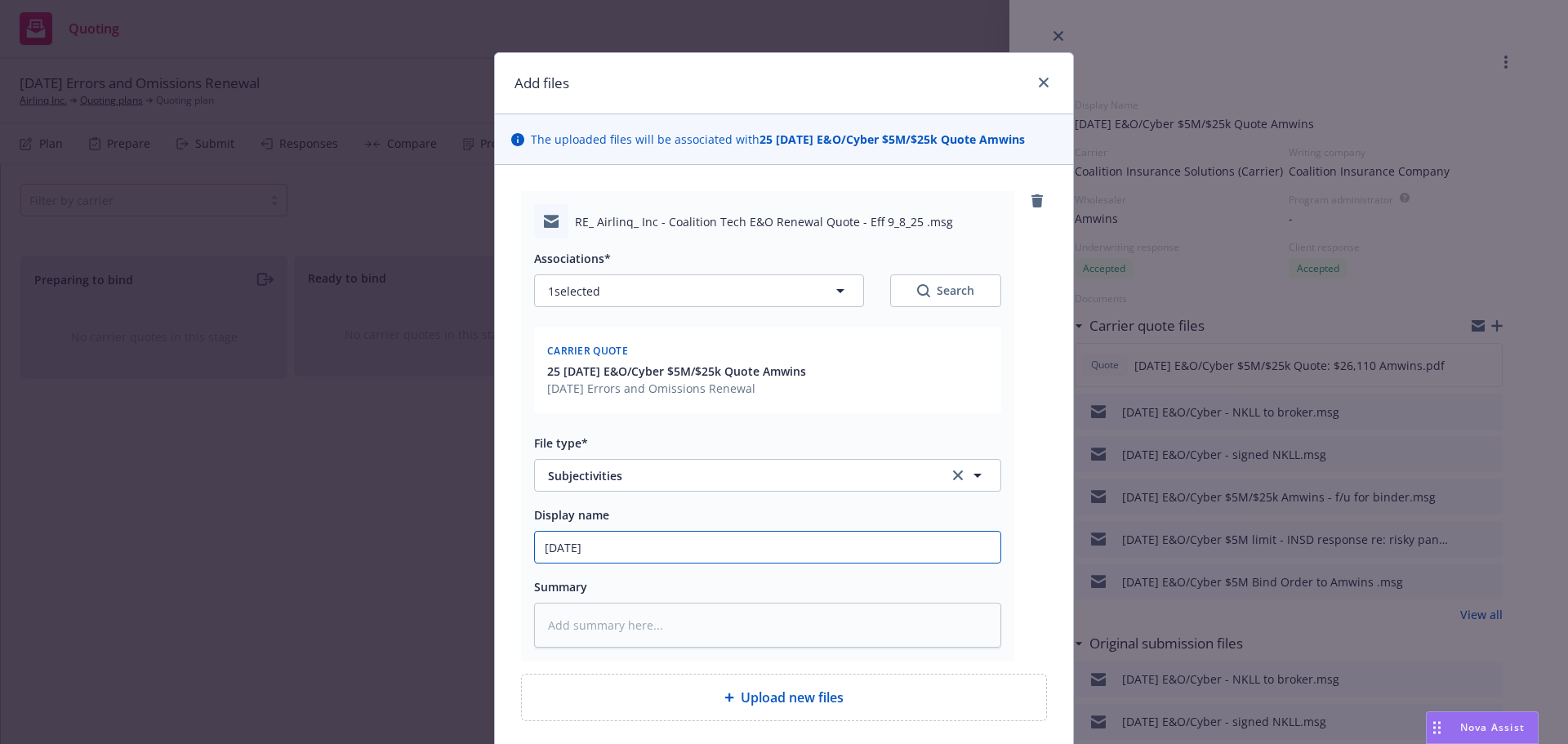
type input "[DATE] E"
type textarea "x"
type input "[DATE] E&"
type textarea "x"
type input "[DATE] E&O"
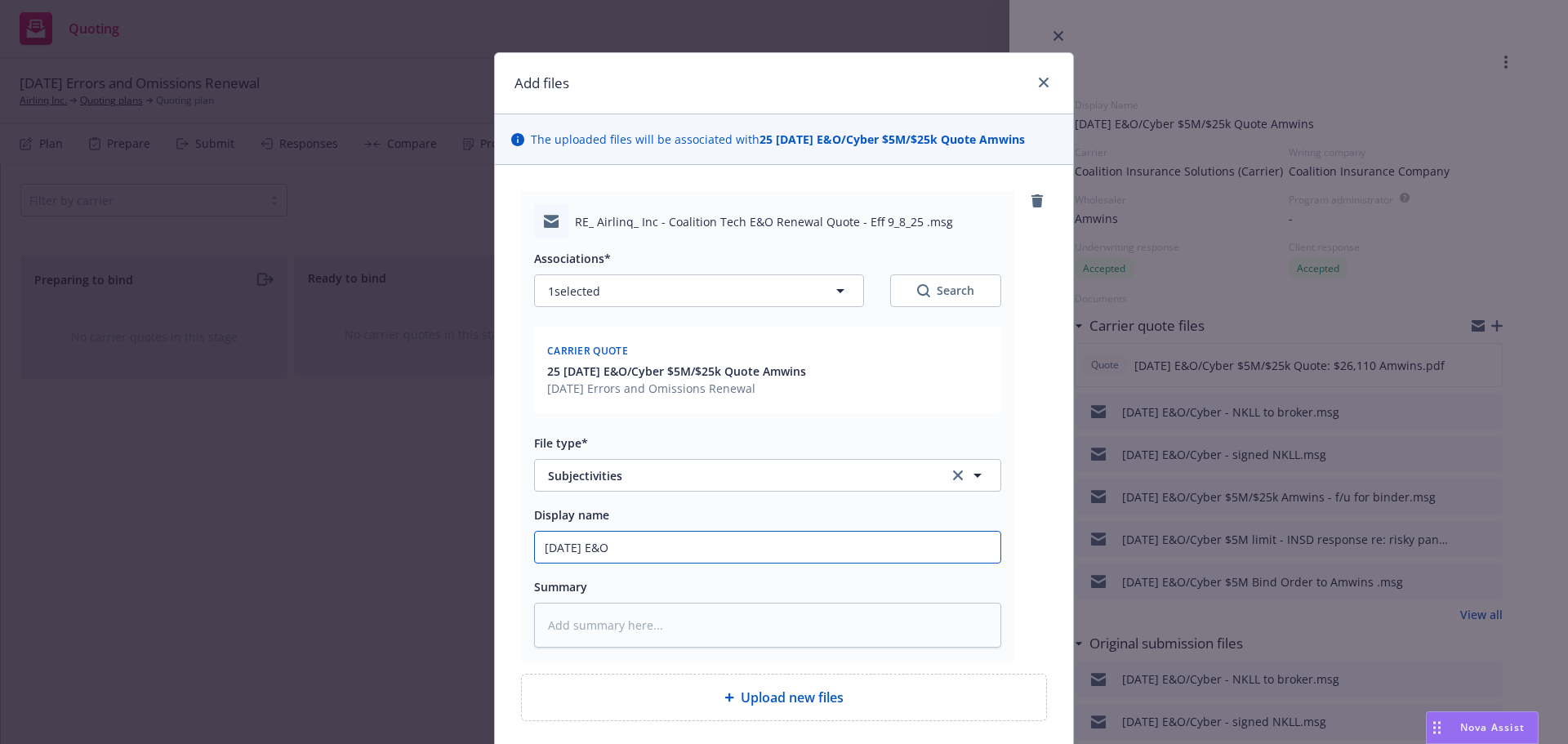
type textarea "x"
type input "[DATE] E&O/"
type textarea "x"
type input "[DATE] E&O/C"
type textarea "x"
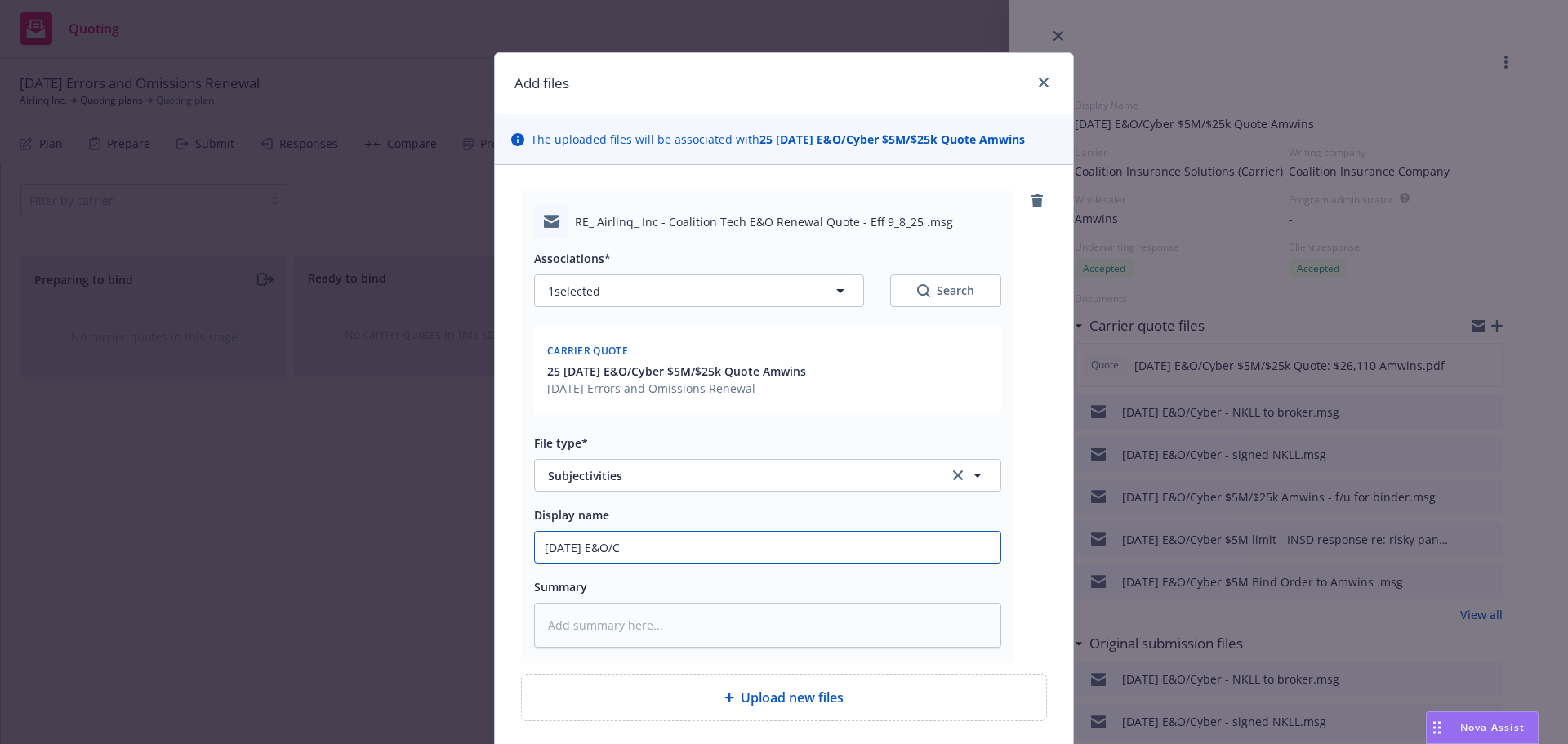
type input "[DATE] E&O/Cy"
type textarea "x"
type input "[DATE] E&O/Cyb"
type textarea "x"
type input "[DATE] E&O/Cybe"
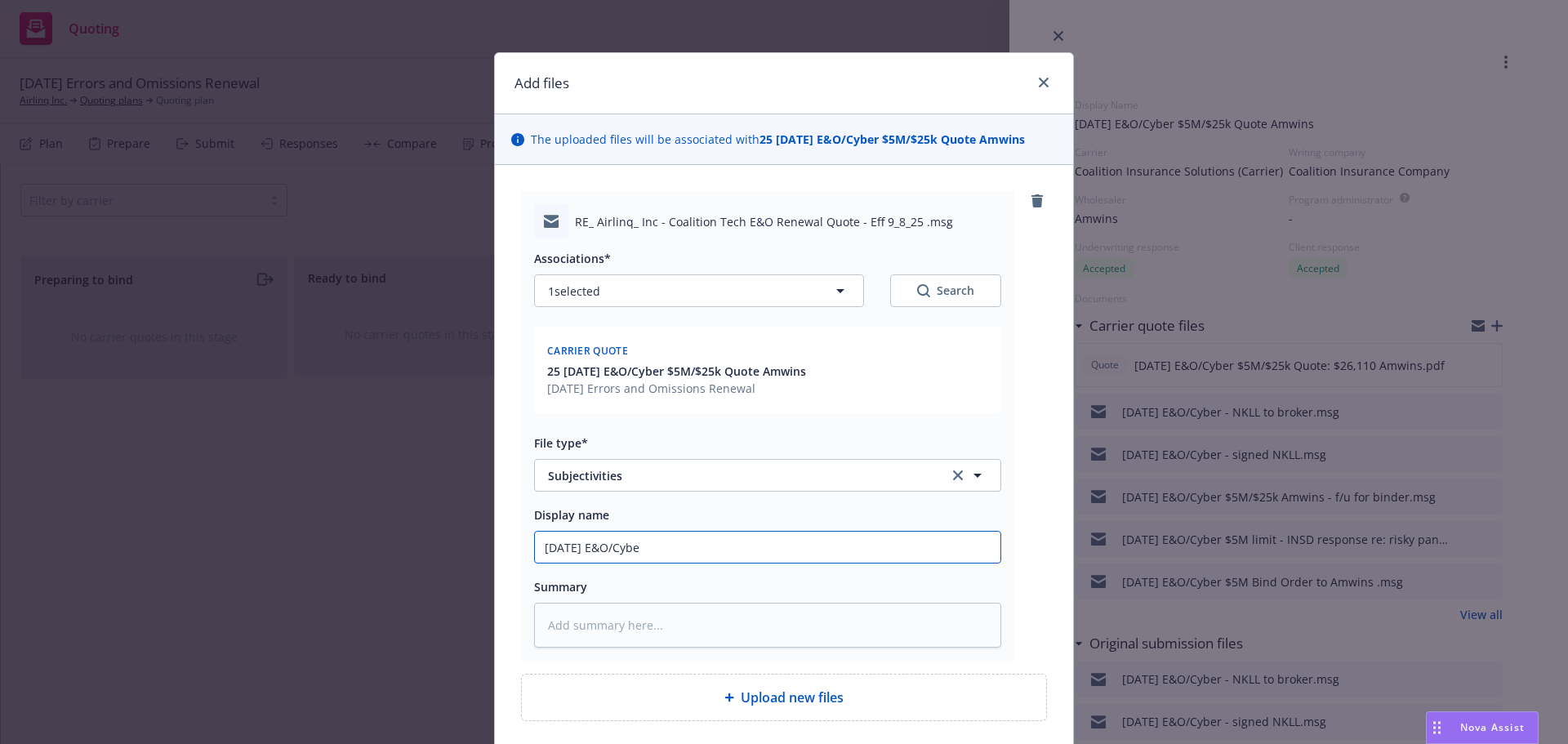
type textarea "x"
type input "[DATE] E&O/Cyber"
type textarea "x"
type input "[DATE] E&O/Cyber"
type textarea "x"
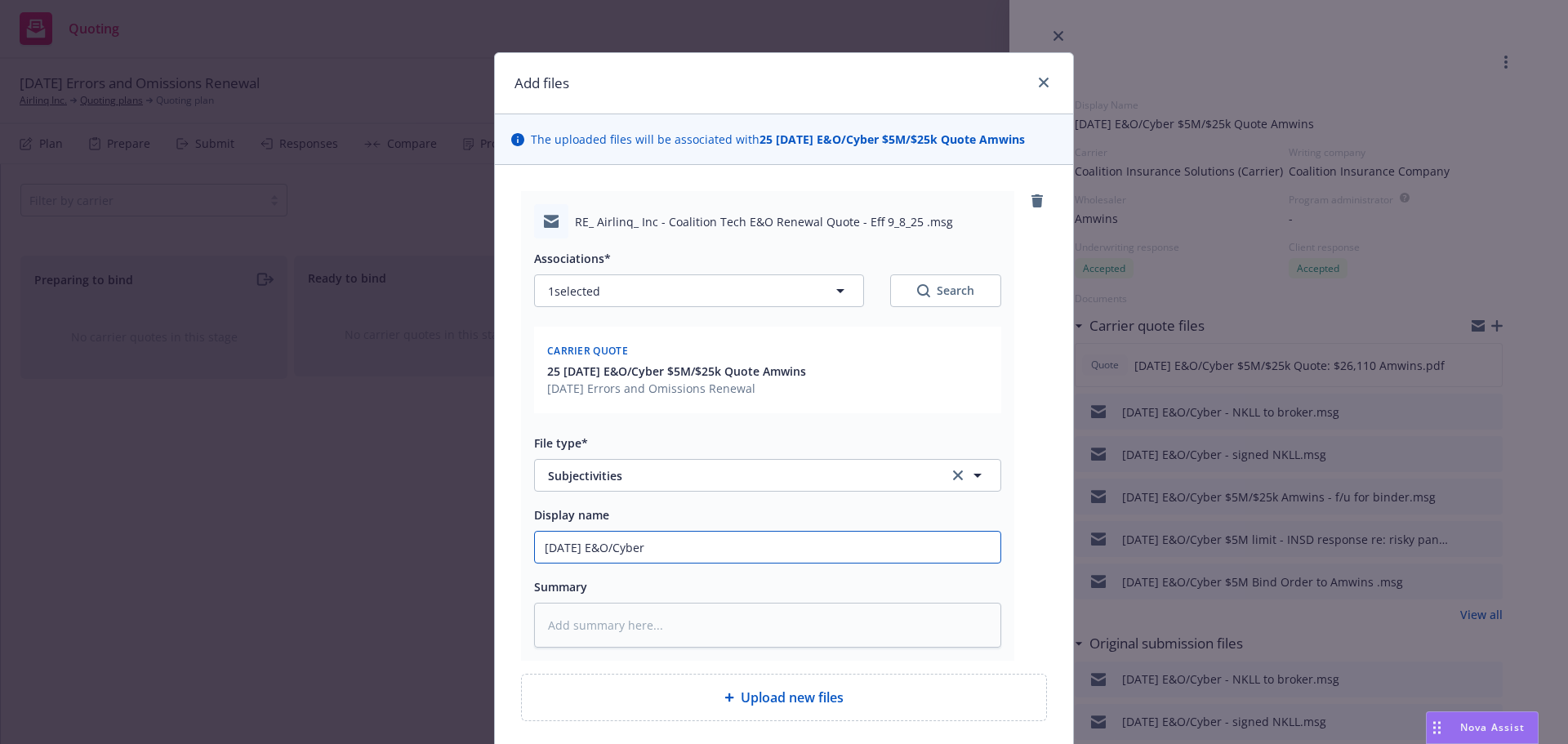
type input "[DATE] E&O/Cyber $"
type textarea "x"
type input "[DATE] E&O/Cyber $5"
type textarea "x"
type input "[DATE] E&O/Cyber $5M"
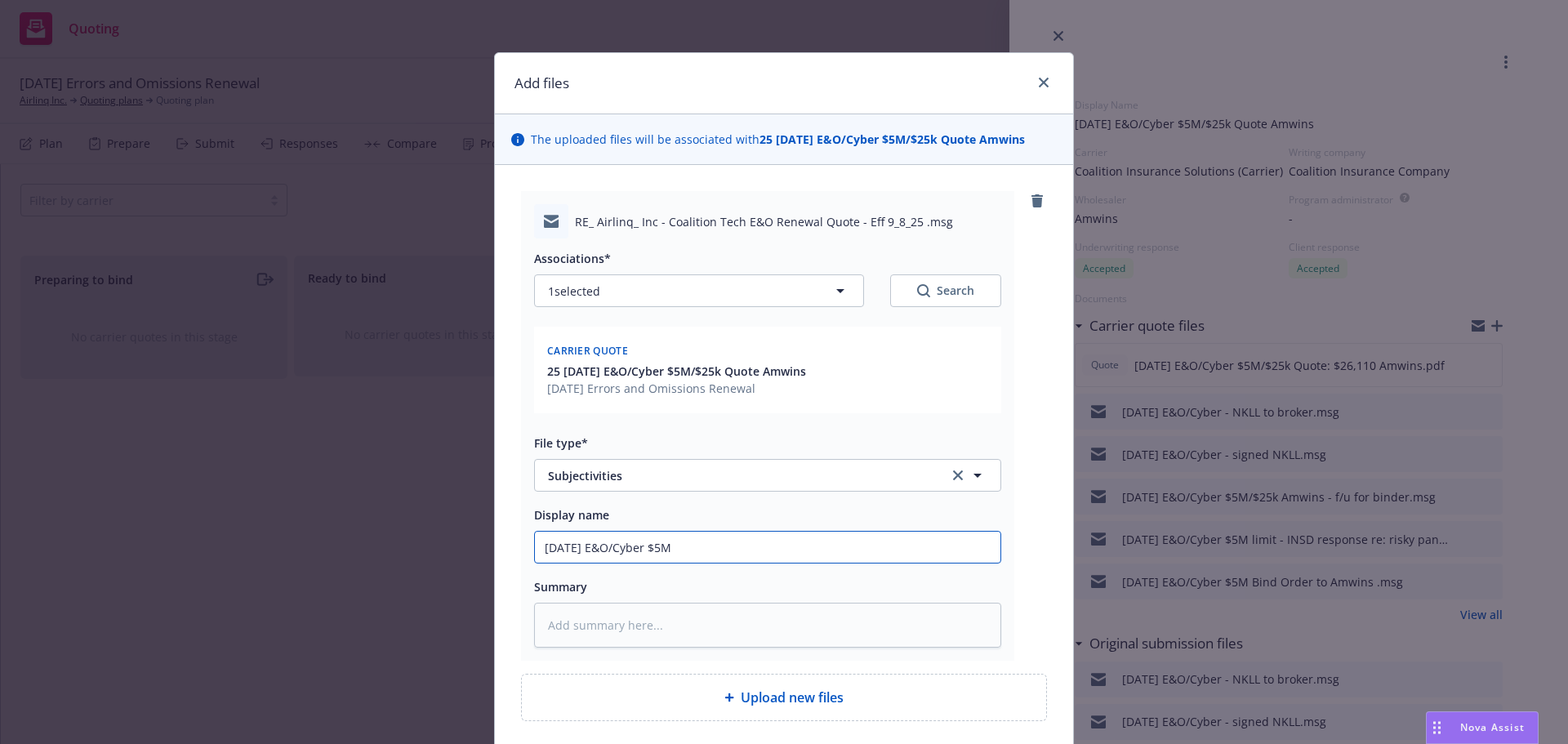
type textarea "x"
type input "[DATE] E&O/Cyber $5M/"
type textarea "x"
type input "[DATE] E&O/Cyber $5M/$"
type textarea "x"
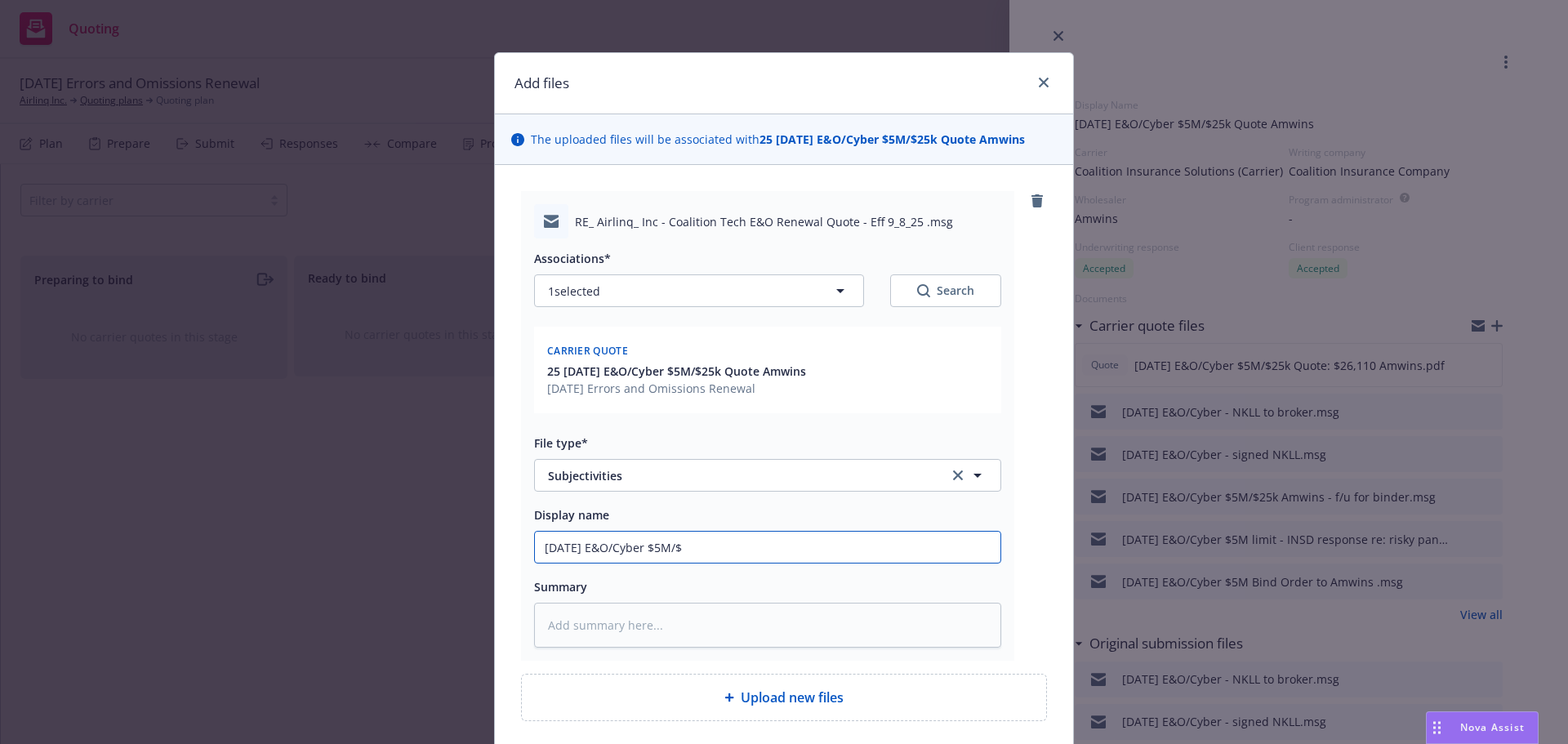
type input "[DATE] E&O/Cyber $5M/$2"
type textarea "x"
type input "[DATE] E&O/Cyber $5M/$25"
type textarea "x"
type input "[DATE] E&O/Cyber $5M/$25k"
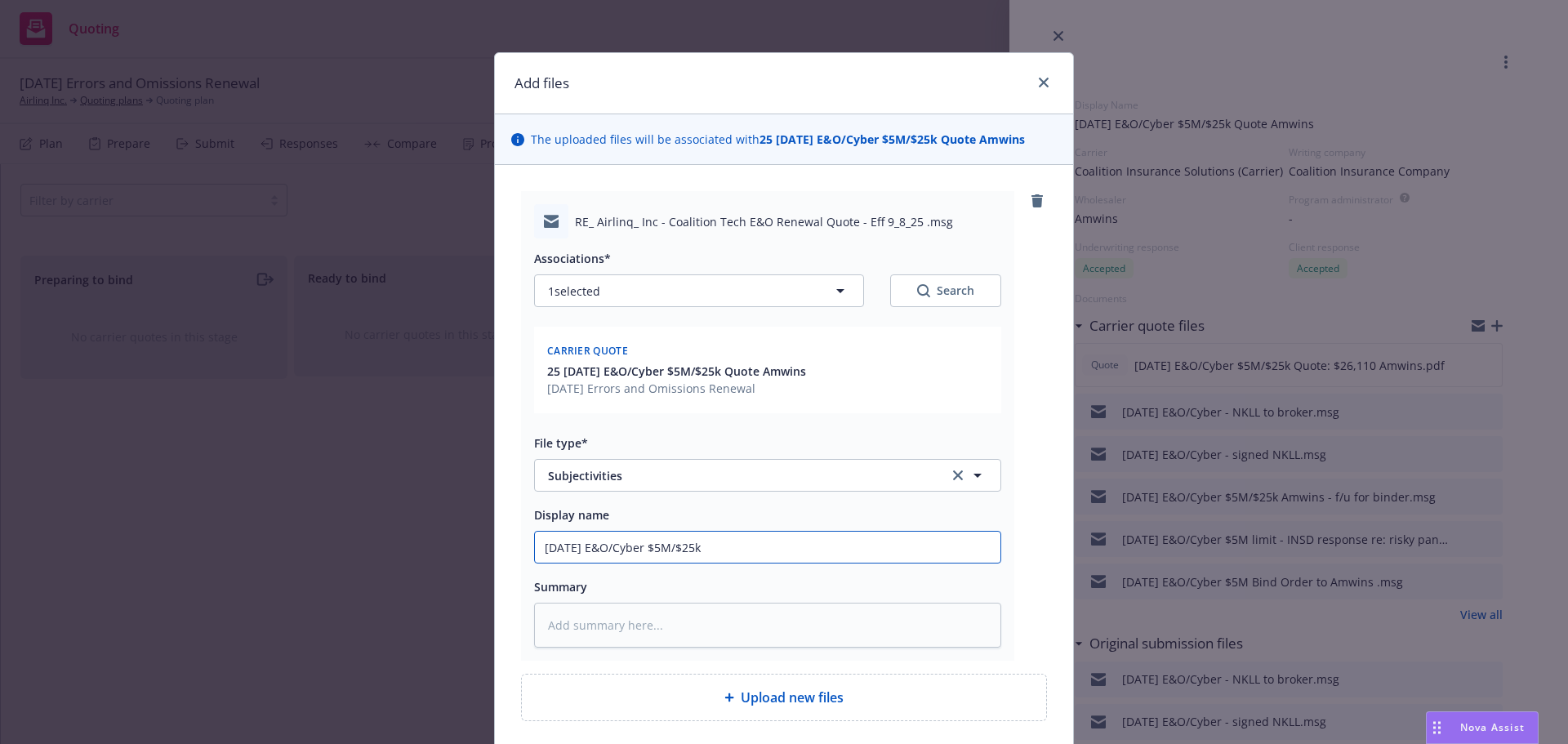
type textarea "x"
type input "[DATE] E&O/Cyber $5M/$25k-"
type textarea "x"
type input "[DATE] E&O/Cyber $5M/$25k-re"
type textarea "x"
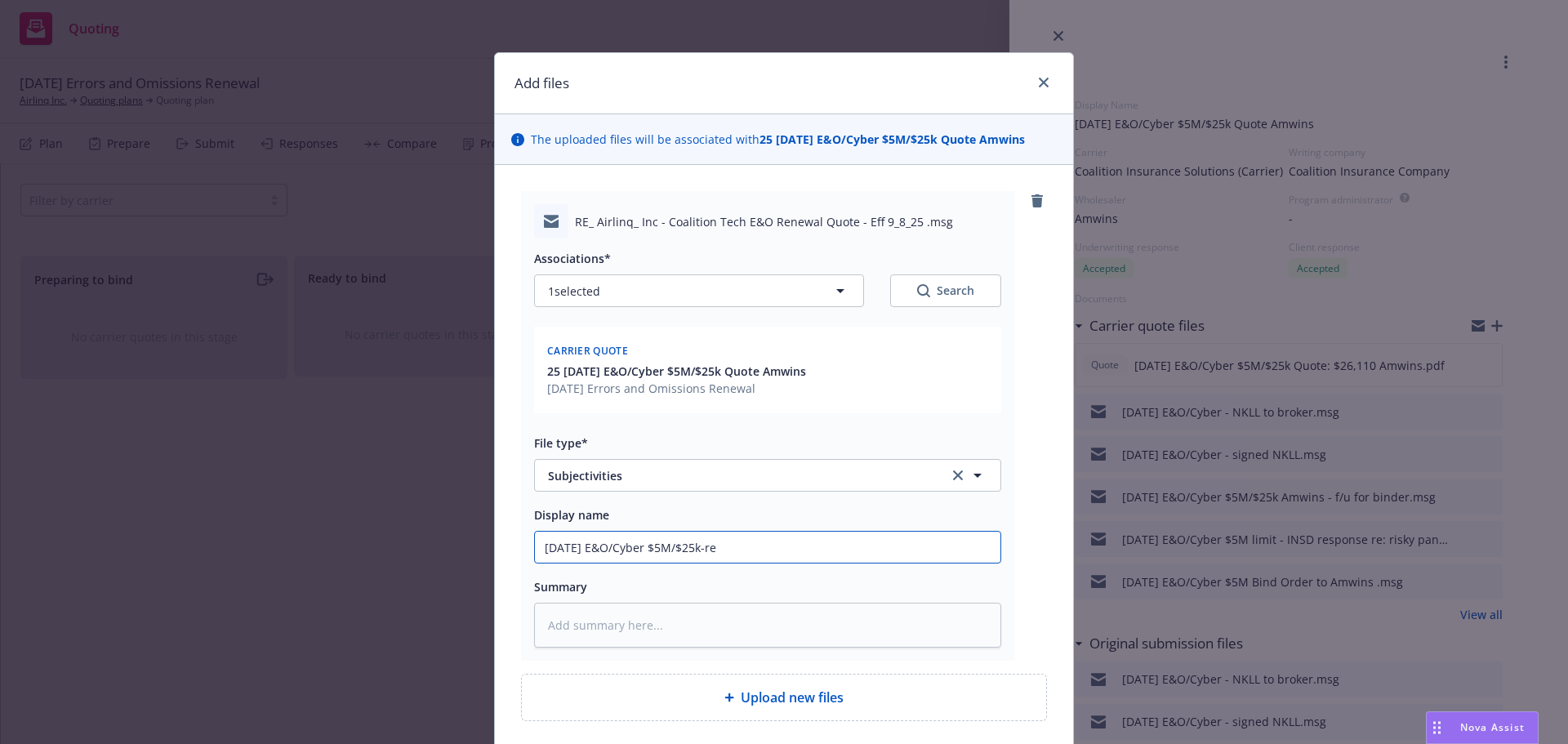
type input "[DATE] E&O/Cyber $5M/$25k-res"
type textarea "x"
type input "[DATE] E&O/Cyber $5M/$25k-resp"
type textarea "x"
type input "[DATE] E&O/Cyber $5M/$25k-respo"
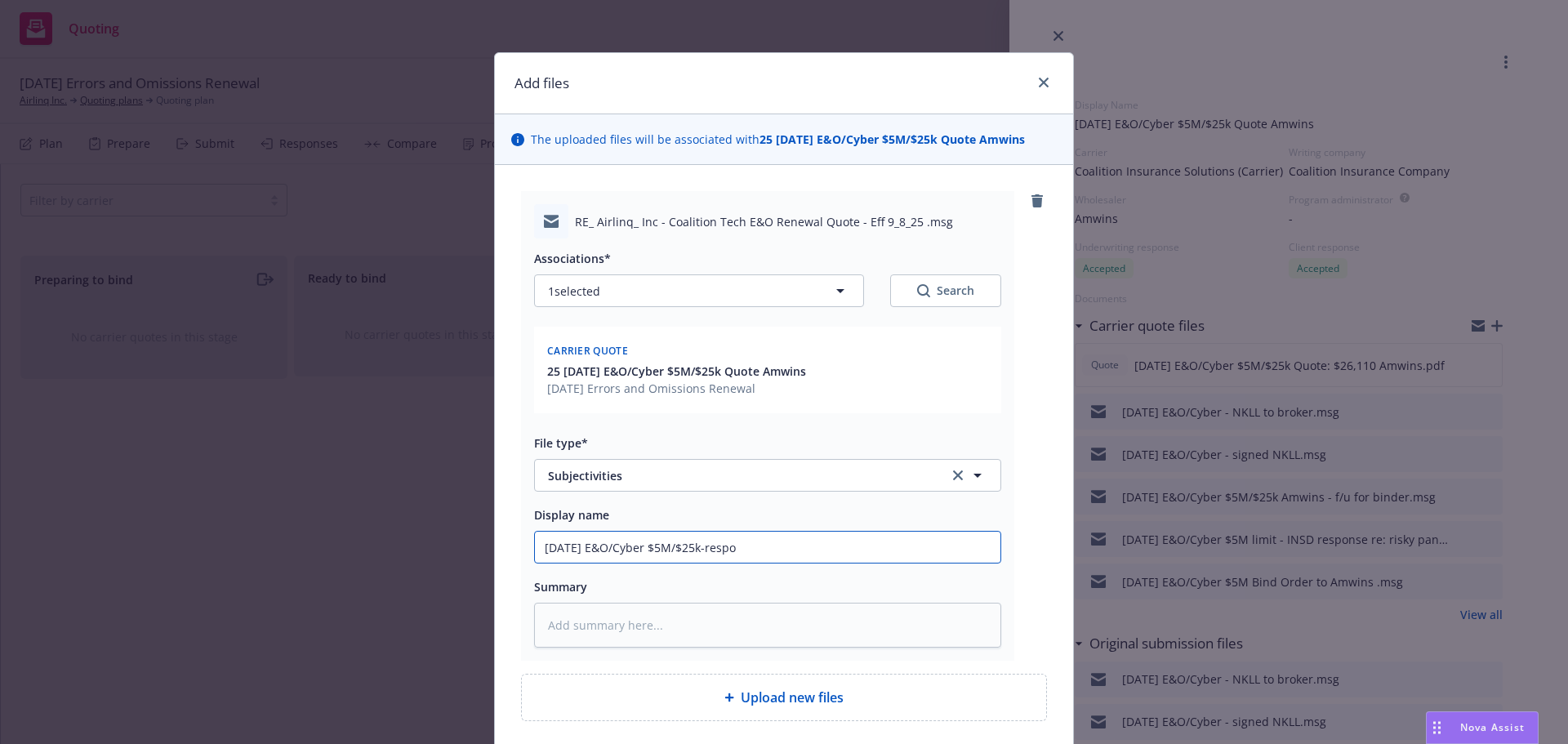
type textarea "x"
type input "[DATE] E&O/Cyber $5M/$25k-respon"
type textarea "x"
type input "[DATE] E&O/Cyber $5M/$25k-respons"
type textarea "x"
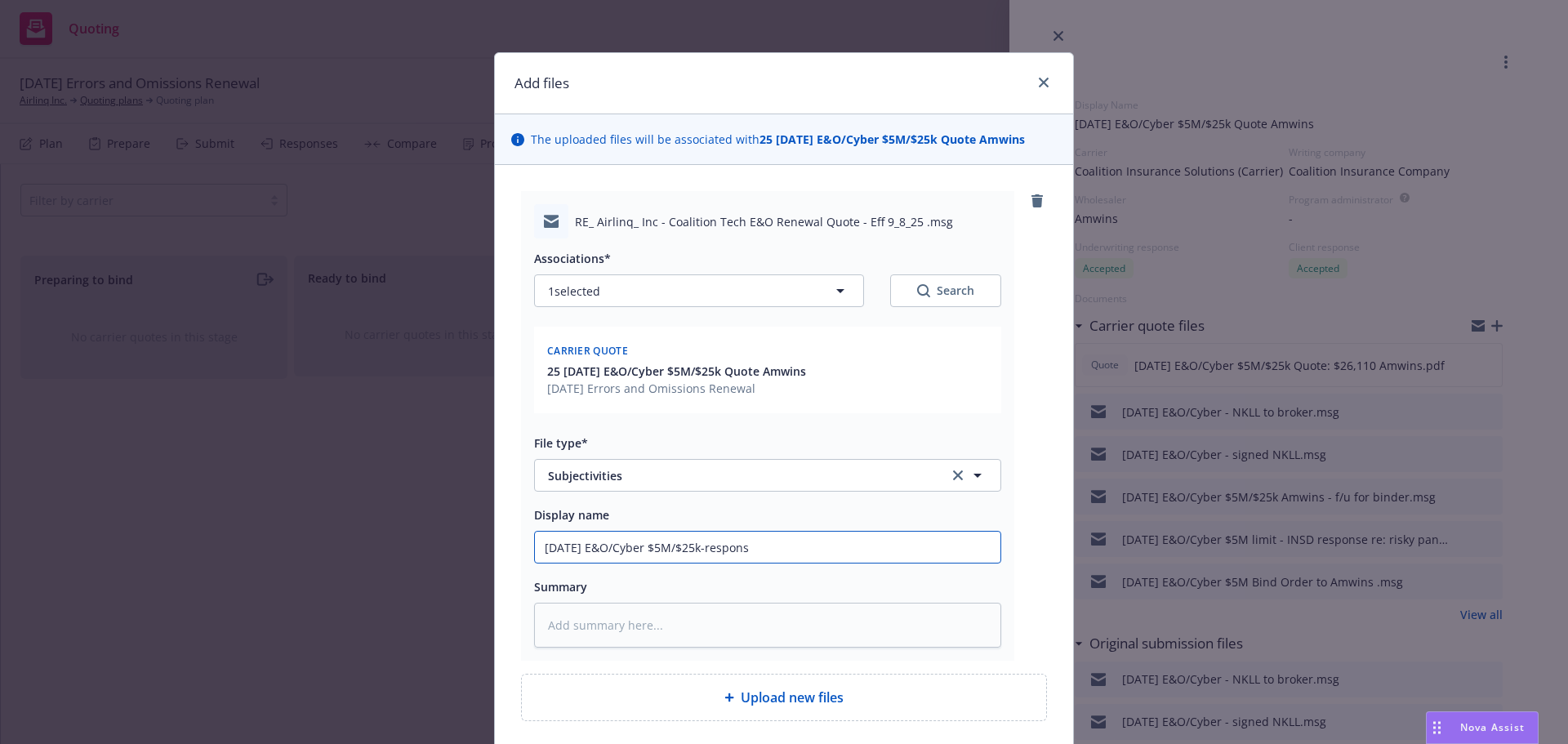
type input "[DATE] E&O/Cyber $5M/$25k-respon"
type textarea "x"
type input "[DATE] E&O/Cyber $5M/$25k-respo"
type textarea "x"
type input "[DATE] E&O/Cyber $5M/$25k-resp"
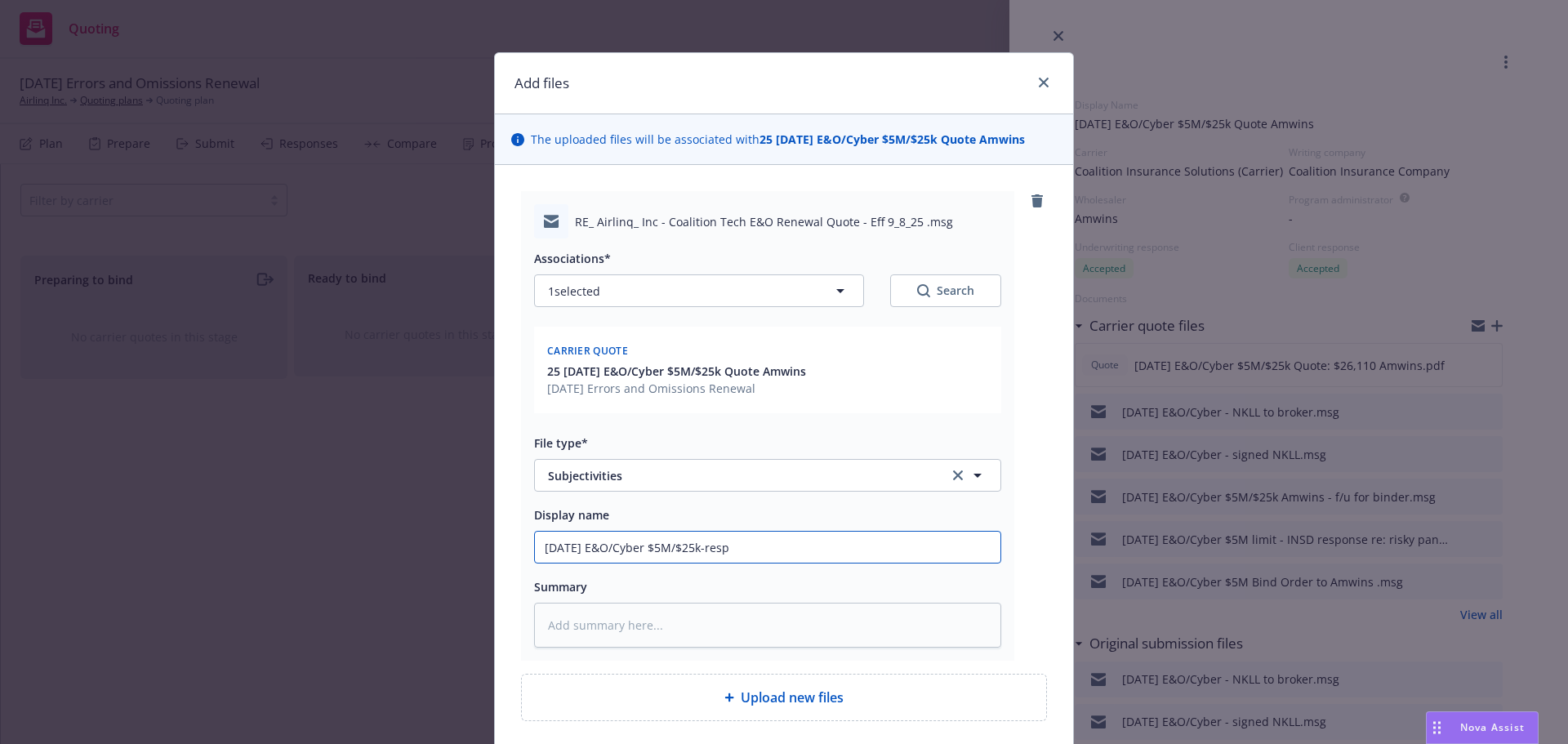
type textarea "x"
type input "[DATE] E&O/Cyber $5M/$25k-res"
type textarea "x"
type input "[DATE] E&O/Cyber $5M/$25k-re"
type textarea "x"
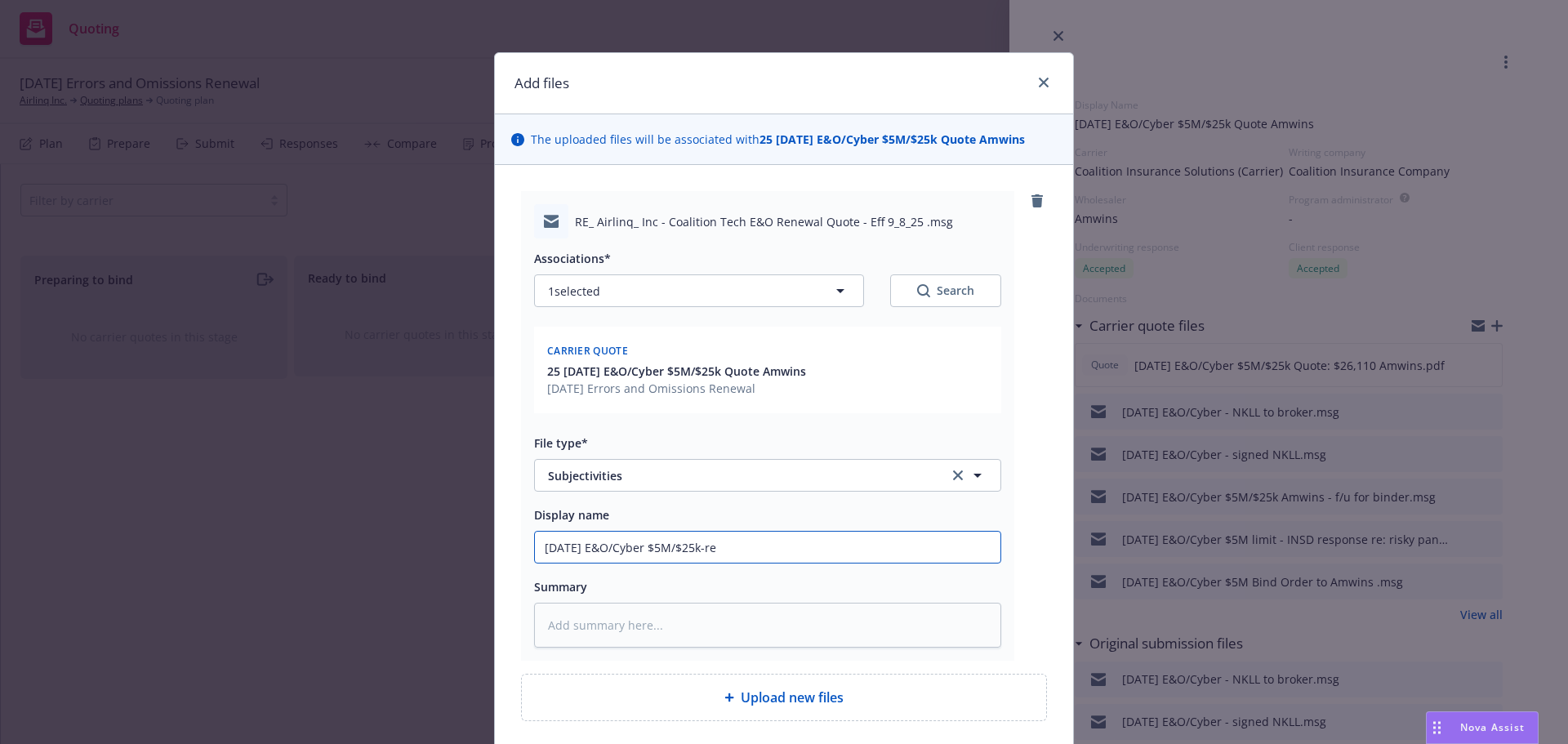
type input "[DATE] E&O/Cyber $5M/$25k-r"
type textarea "x"
type input "[DATE] E&O/Cyber $5M/$25k-"
type textarea "x"
type input "[DATE] E&O/Cyber $5M/$25k-A"
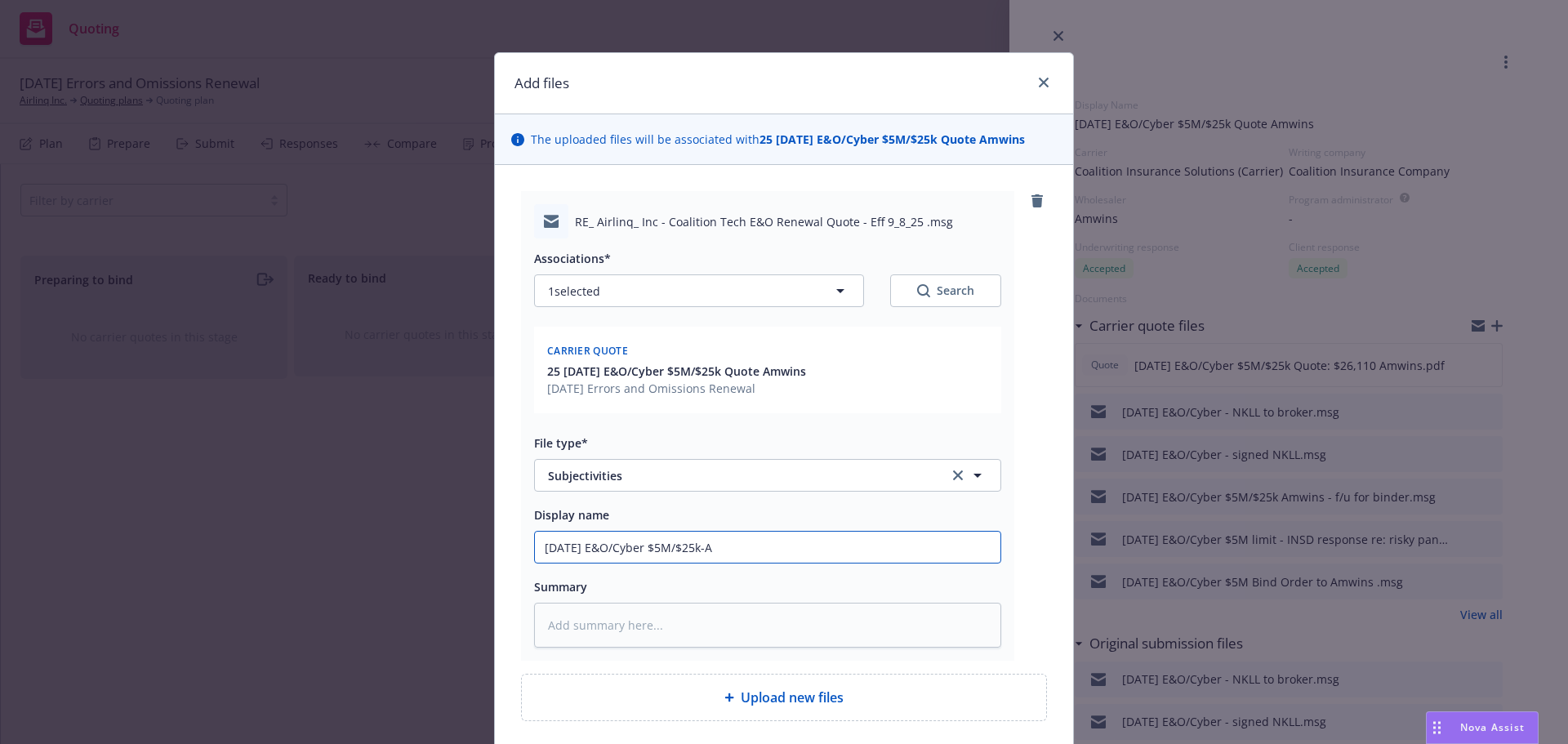
type textarea "x"
type input "[DATE] E&O/Cyber $5M/$25k-"
type textarea "x"
type input "[DATE] E&O/Cyber $5M/$25k-C"
type textarea "x"
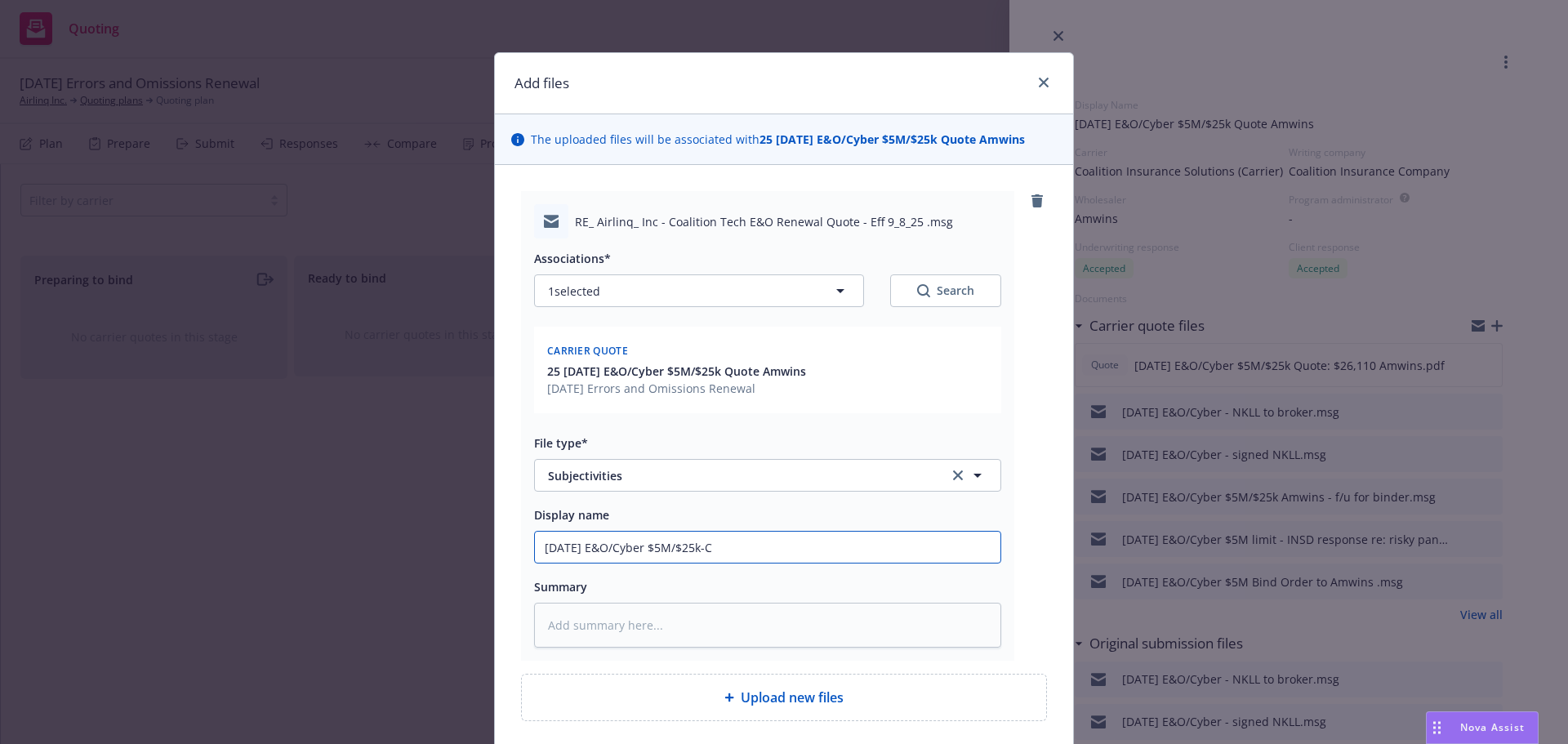
type input "[DATE] E&O/Cyber $5M/$25k-Co"
type textarea "x"
type input "[DATE] E&O/Cyber $5M/$25k-Col"
type textarea "x"
type input "[DATE] E&O/Cyber $5M/$25k-Co"
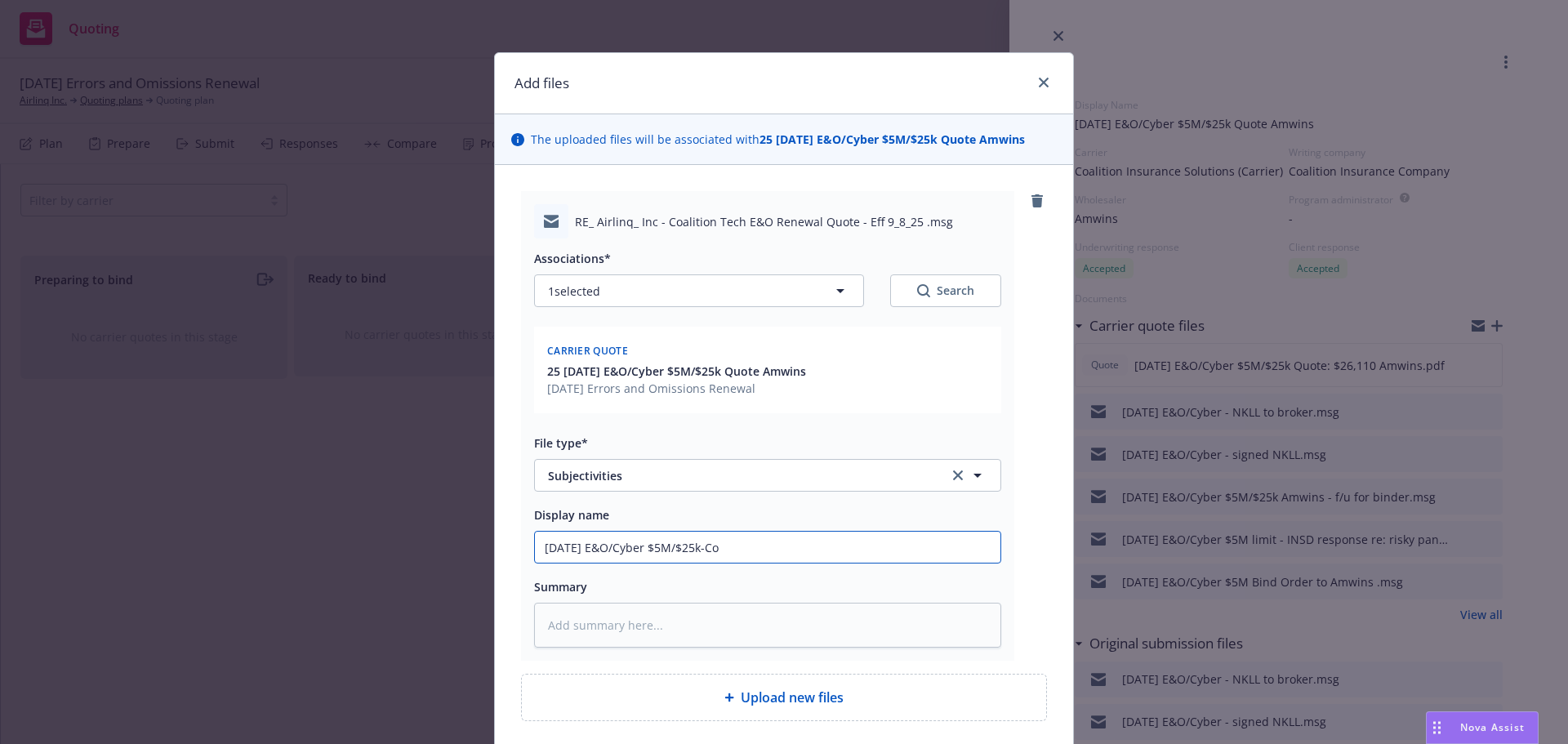
type textarea "x"
type input "[DATE] E&O/Cyber $5M/$25k-Coa"
type textarea "x"
type input "[DATE] E&O/Cyber $5M/$25k-Coal"
type textarea "x"
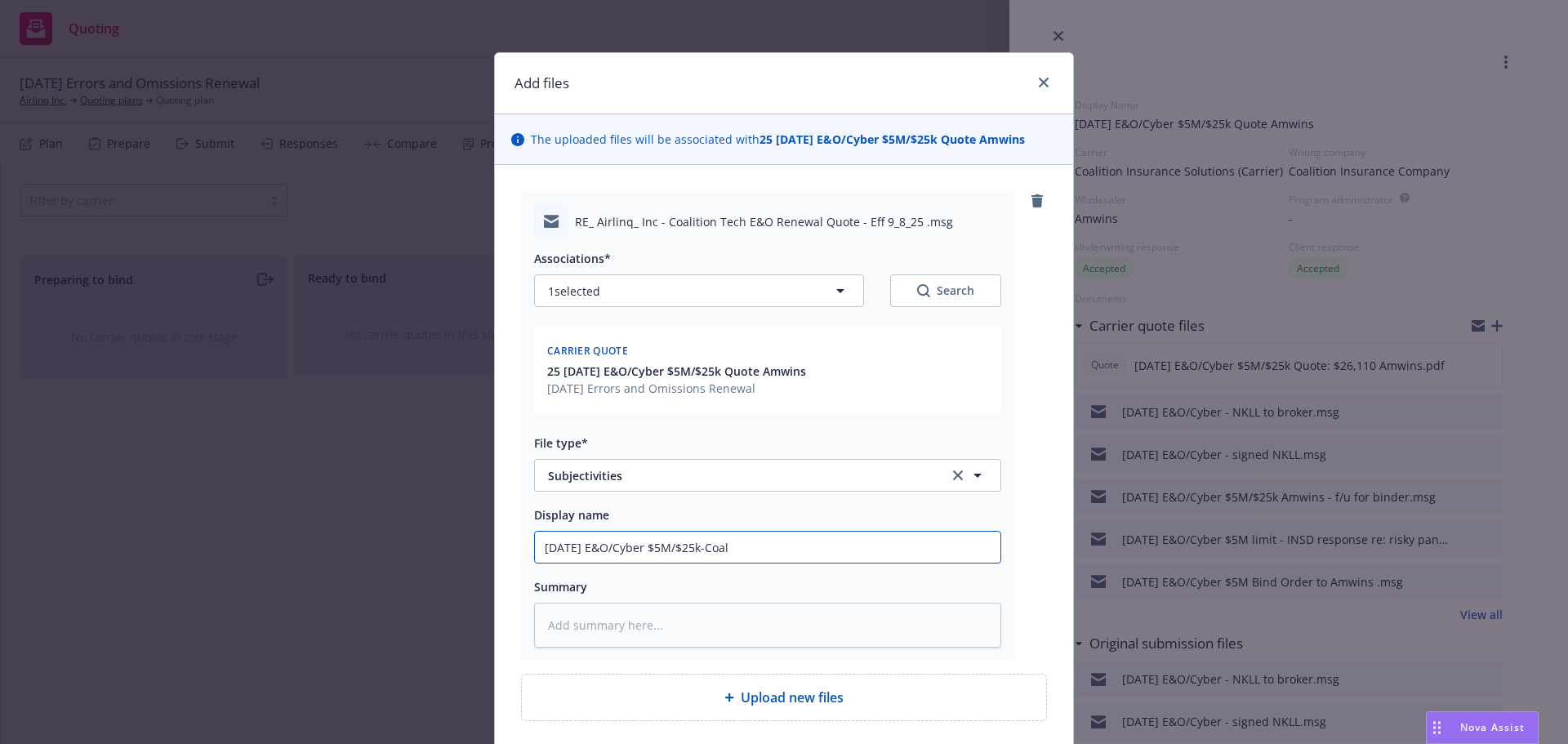
type input "[DATE] E&O/Cyber $5M/$25k-Coali"
type textarea "x"
type input "[DATE] E&O/Cyber $5M/$25k-Coalit"
type textarea "x"
type input "[DATE] E&O/Cyber $5M/$25k-Coaliti"
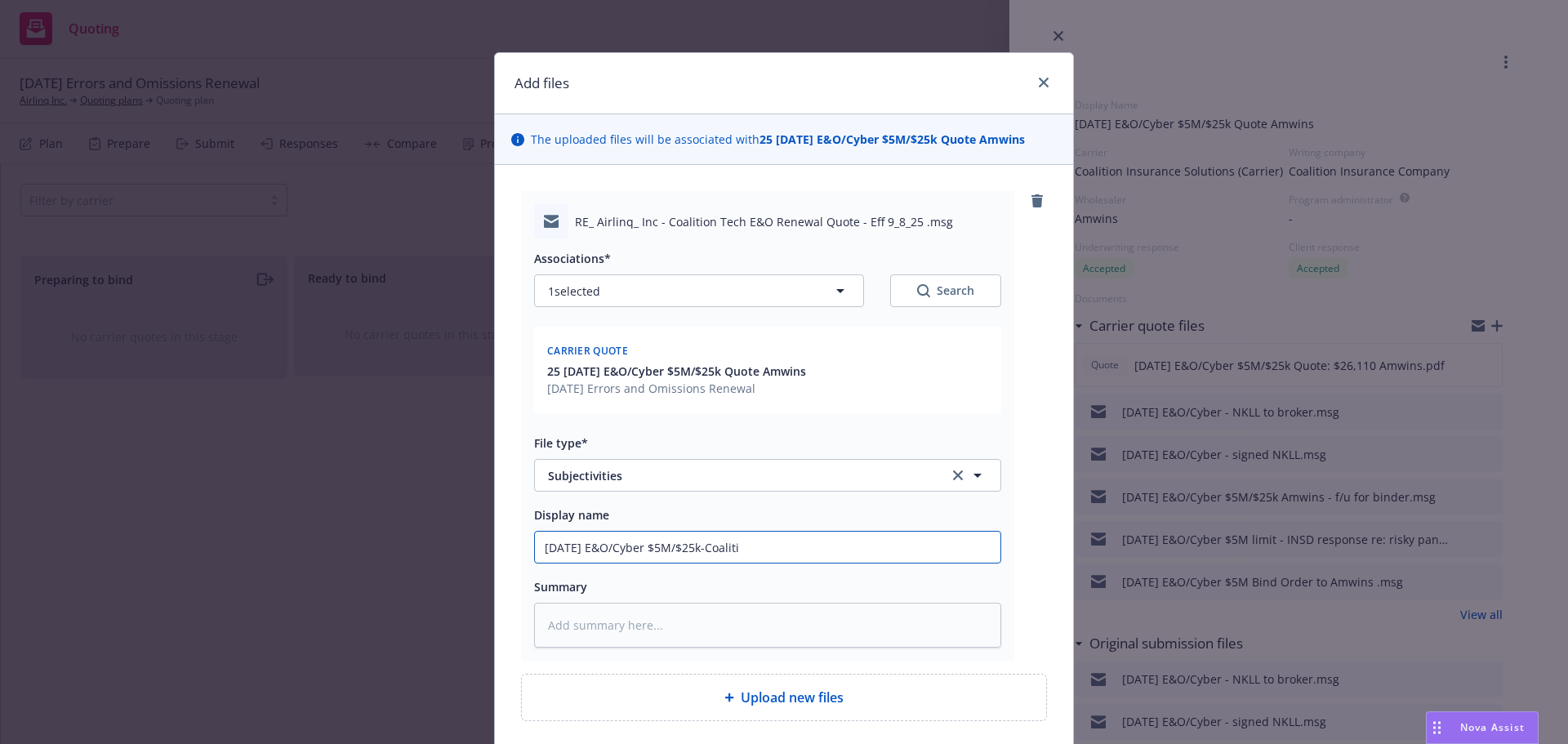
type textarea "x"
type input "[DATE] E&O/Cyber $5M/$25k-Coalitio"
type textarea "x"
type input "[DATE] E&O/Cyber $5M/$25k-Coalition"
type textarea "x"
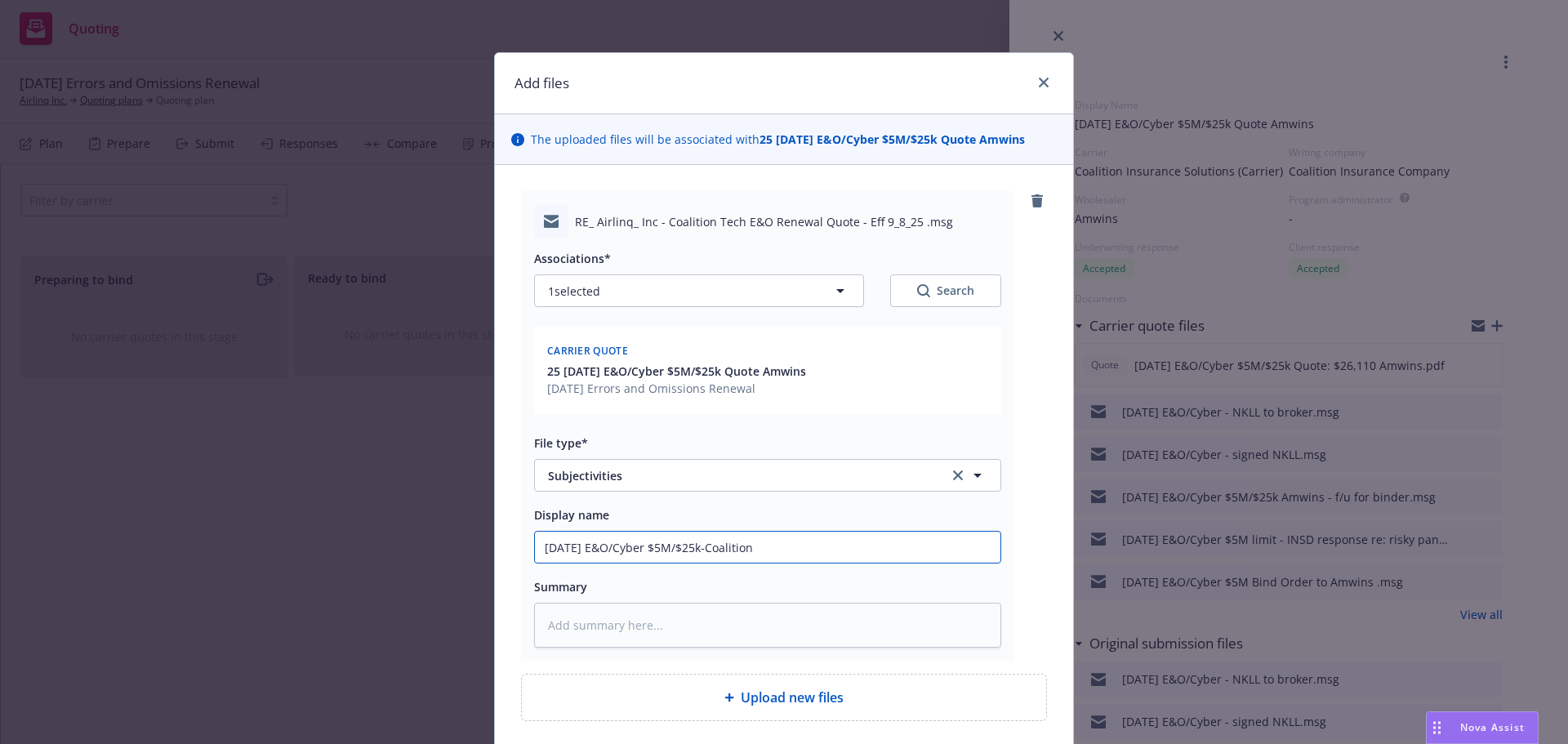
type input "[DATE] E&O/Cyber $5M/$25k-Coalition"
type textarea "x"
type input "[DATE] E&O/Cyber $5M/$25k-Coalition s"
type textarea "x"
type input "[DATE] E&O/Cyber $5M/$25k-Coalition st"
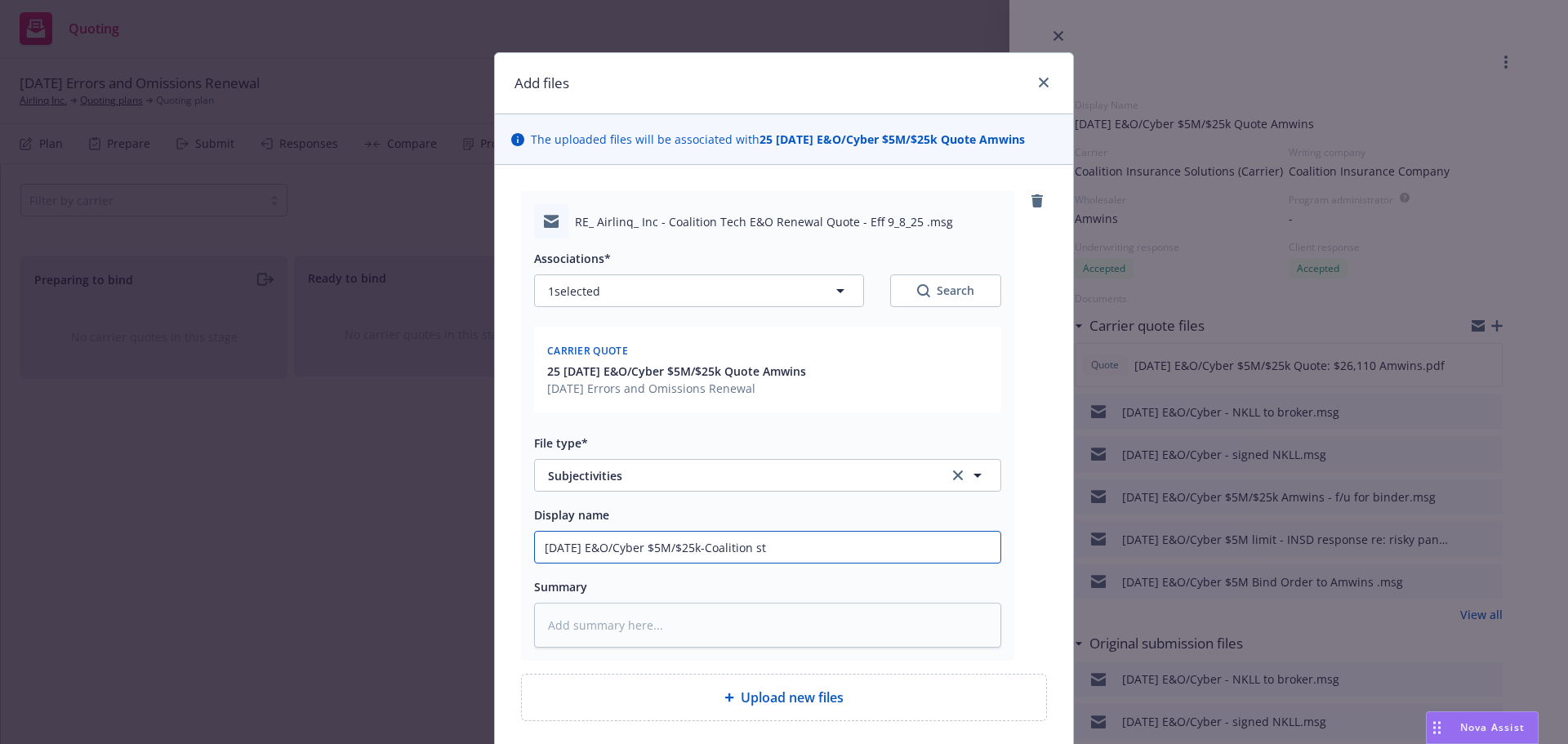
type textarea "x"
type input "[DATE] E&O/Cyber $5M/$25k-Coalition sti"
type textarea "x"
type input "[DATE] E&O/Cyber $5M/$25k-Coalition stil"
type textarea "x"
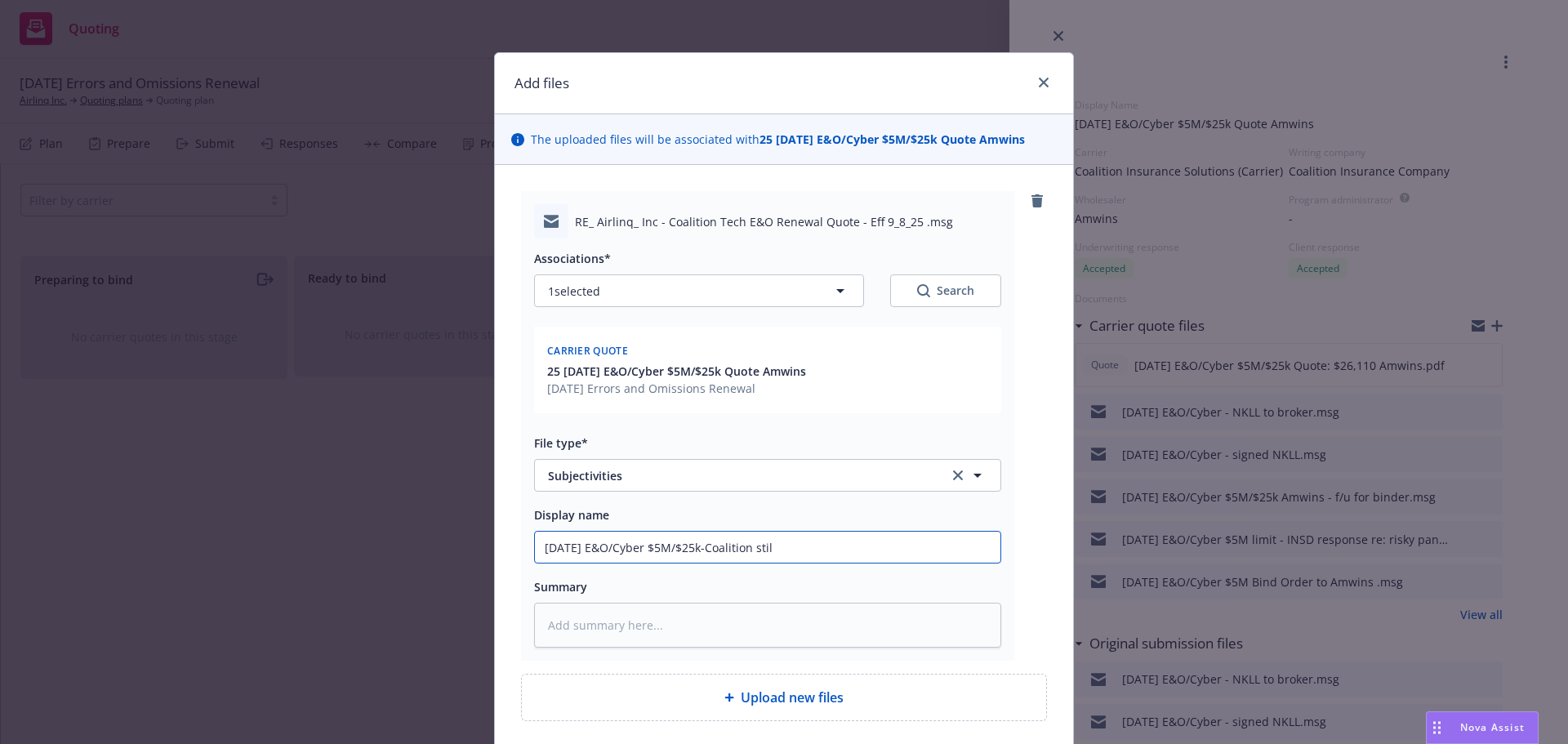
type input "[DATE] E&O/Cyber $5M/$25k-Coalition still"
type textarea "x"
type input "[DATE] E&O/Cyber $5M/$25k-Coalition still"
type textarea "x"
type input "[DATE] E&O/Cyber $5M/$25k-Coalition still n"
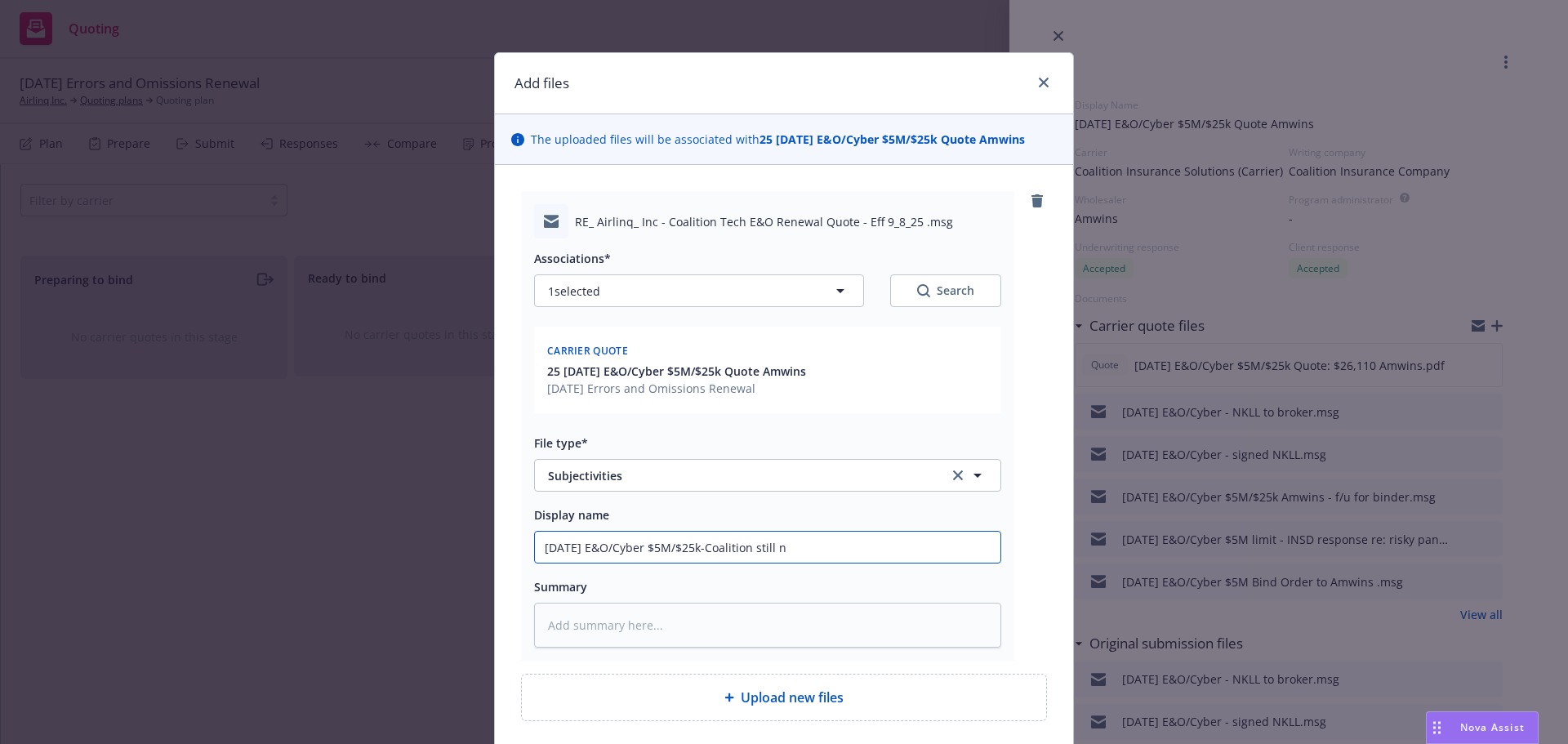
type textarea "x"
type input "[DATE] E&O/Cyber $5M/$25k-Coalition still ne"
type textarea "x"
type input "[DATE] E&O/Cyber $5M/$25k-Coalition still nee"
type textarea "x"
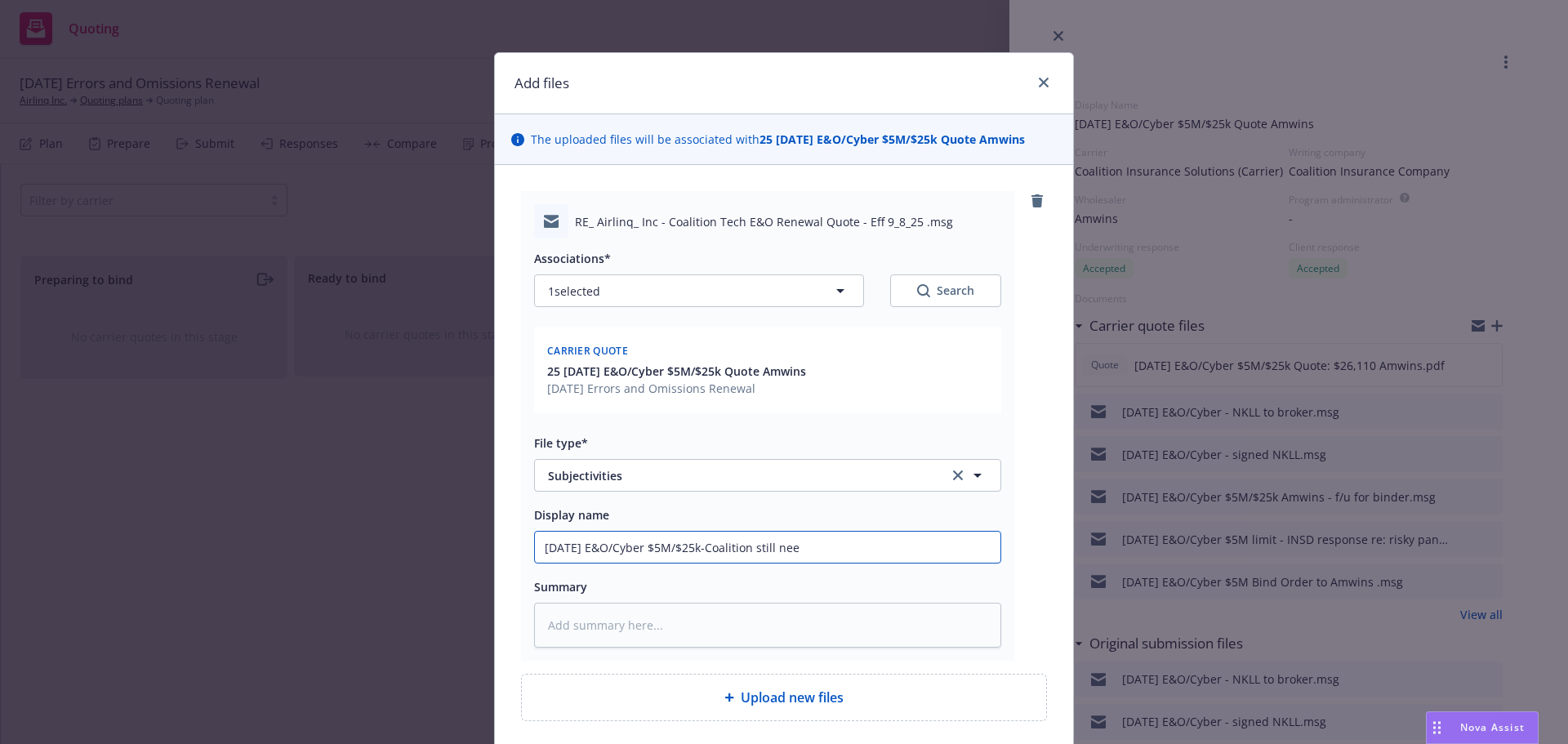
type input "[DATE] E&O/Cyber $5M/$25k-Coalition still need"
type textarea "x"
type input "[DATE] E&O/Cyber $5M/$25k-Coalition still needs"
type textarea "x"
type input "[DATE] E&O/Cyber $5M/$25k-Coalition still needs"
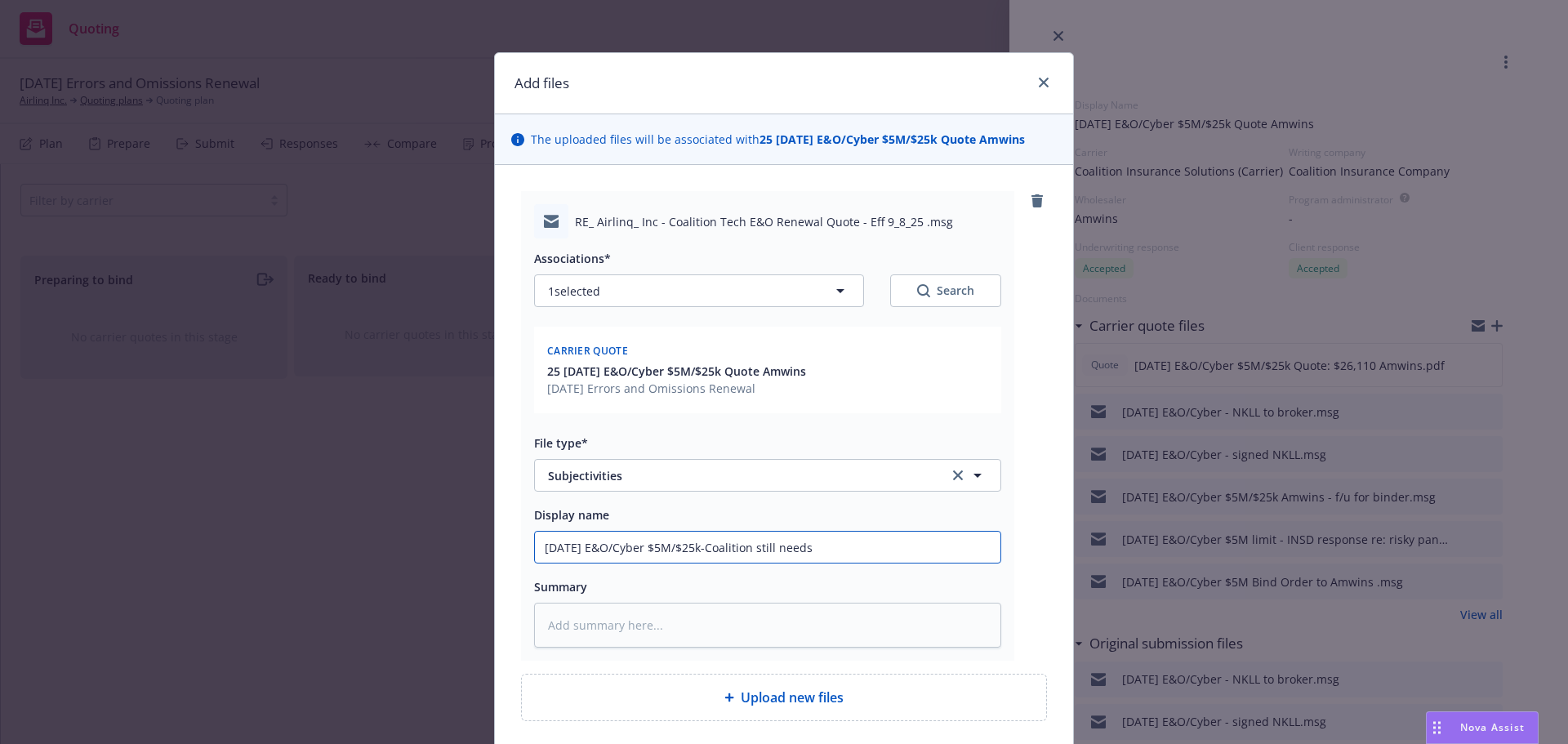
type textarea "x"
type input "[DATE] E&O/Cyber $5M/$25k-Coalition still needs s"
type textarea "x"
type input "[DATE] E&O/Cyber $5M/$25k-Coalition still needs su"
type textarea "x"
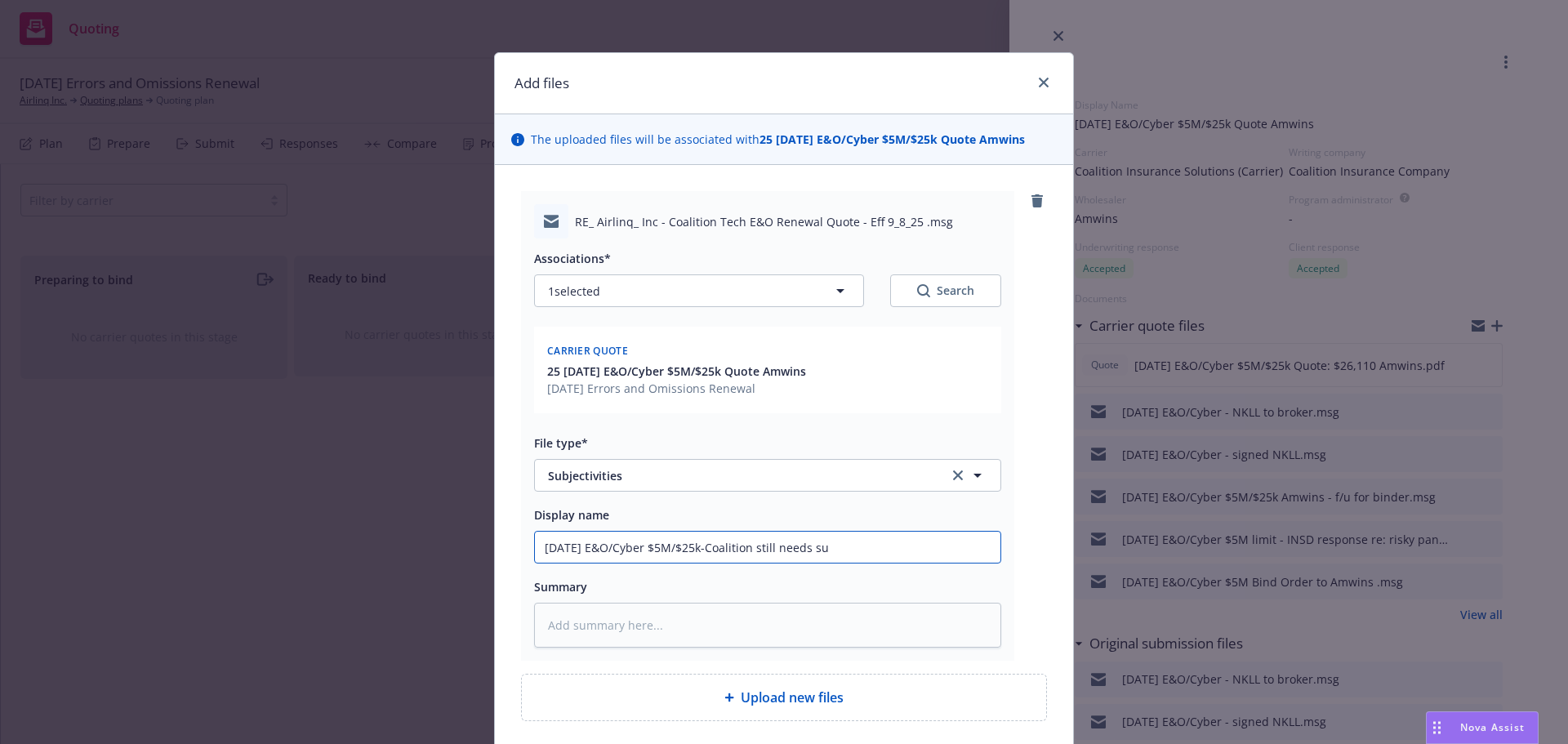
type input "[DATE] E&O/Cyber $5M/$25k-Coalition still needs sub"
type textarea "x"
type input "[DATE] E&O/Cyber $5M/$25k-Coalition still needs subj"
type textarea "x"
type input "[DATE] E&O/Cyber $5M/$25k-Coalition still needs subje"
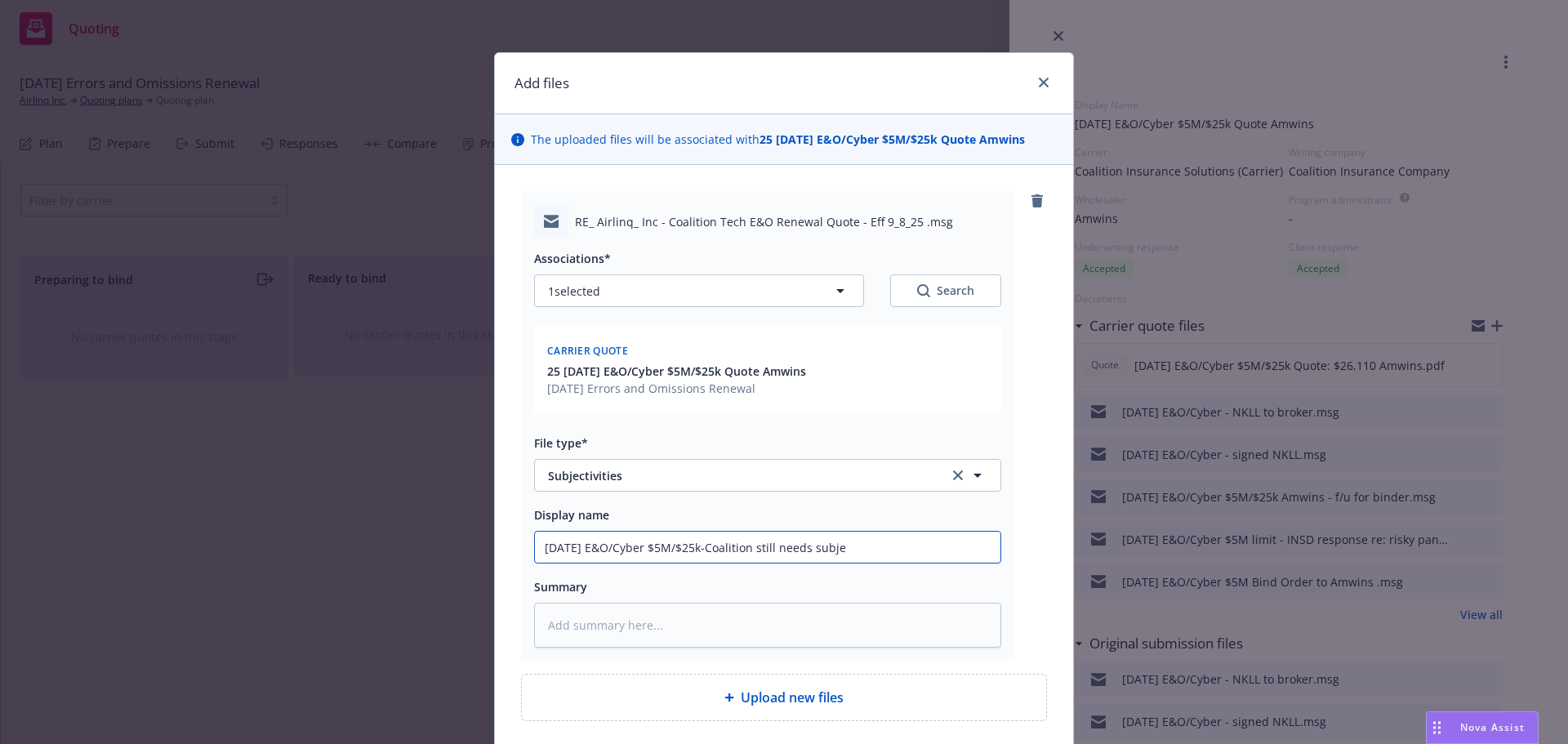
type textarea "x"
type input "[DATE] E&O/Cyber $5M/$25k-Coalition still needs subjec"
type textarea "x"
type input "[DATE] E&O/Cyber $5M/$25k-Coalition still needs subject"
type textarea "x"
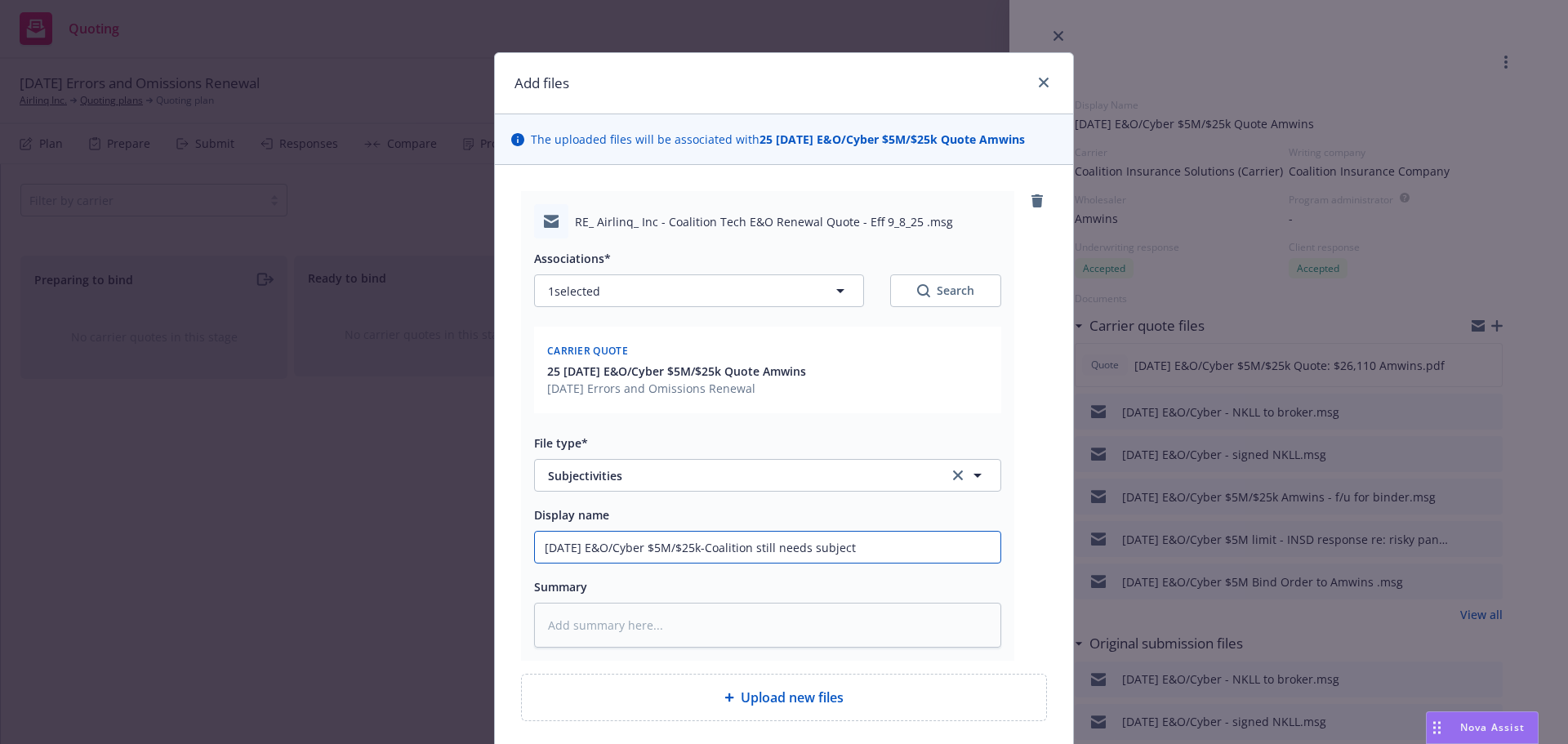
type input "[DATE] E&O/Cyber $5M/$25k-Coalition still needs subjecti"
type textarea "x"
type input "[DATE] E&O/Cyber $5M/$25k-Coalition still needs subjectiv"
type textarea "x"
type input "[DATE] E&O/Cyber $5M/$25k-Coalition still needs subjectivi"
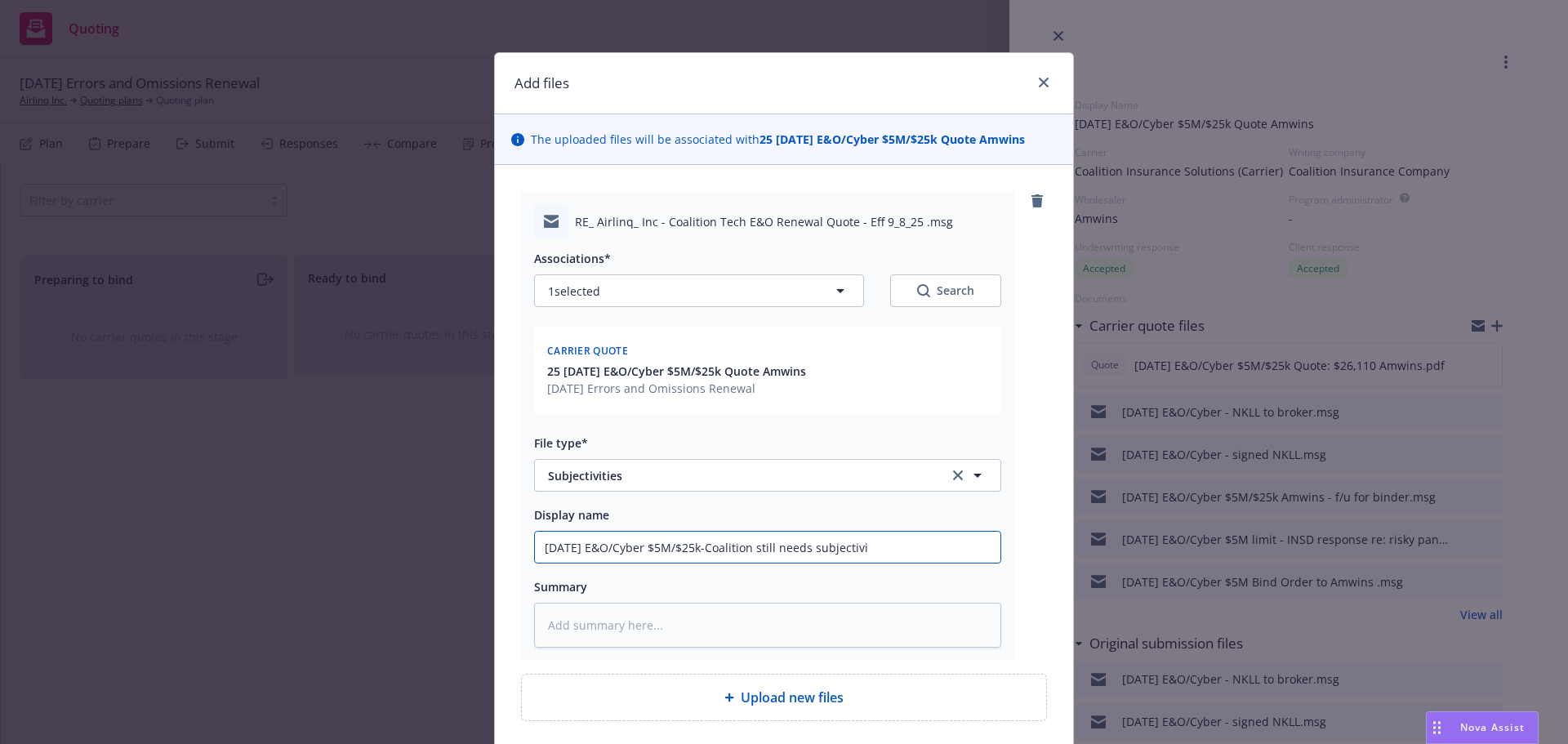
type textarea "x"
type input "[DATE] E&O/Cyber $5M/$25k-Coalition still needs subjectivit"
type textarea "x"
type input "[DATE] E&O/Cyber $5M/$25k-Coalition still needs subjectiviti"
type textarea "x"
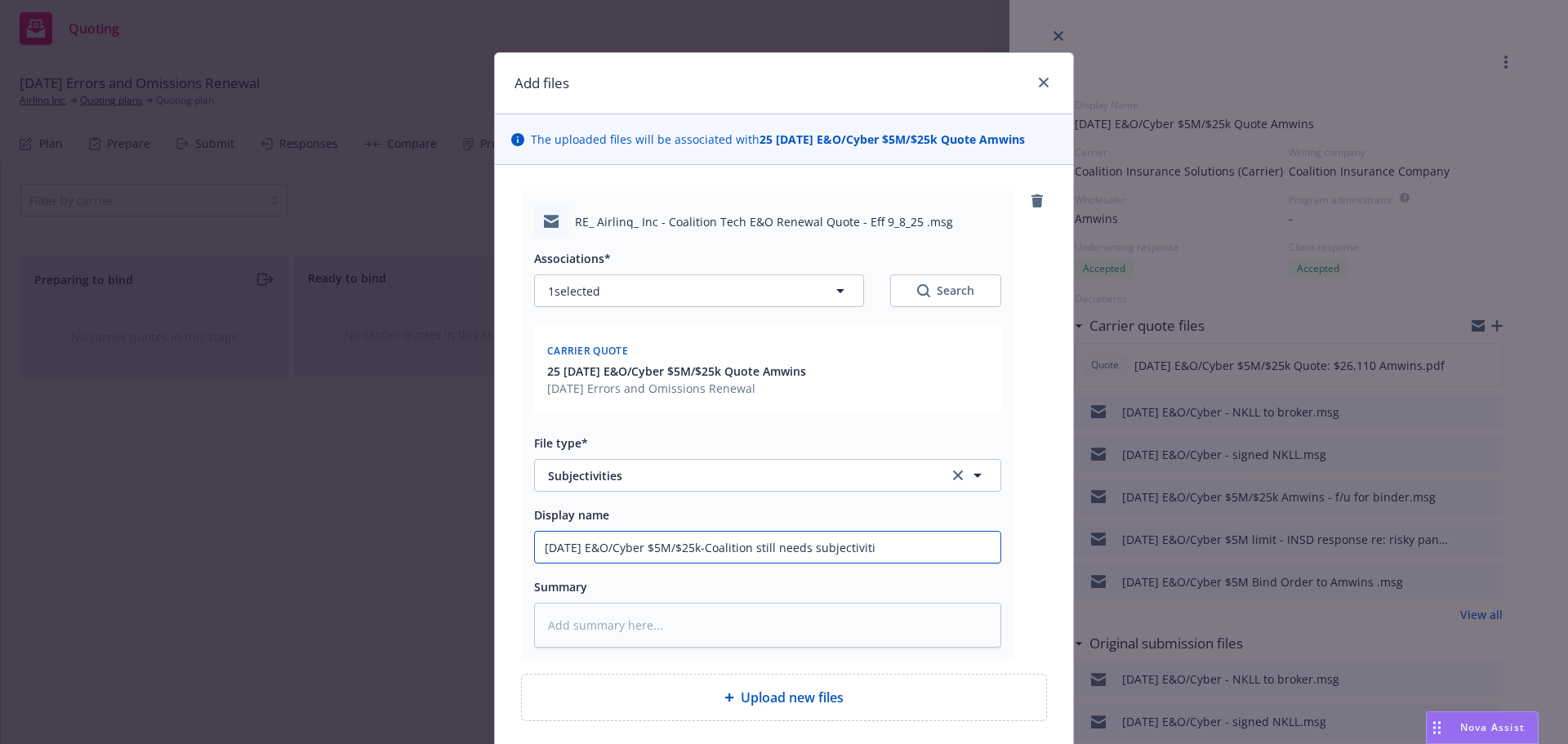
type input "[DATE] E&O/Cyber $5M/$25k-Coalition still needs subjectivitie"
type textarea "x"
type input "[DATE] E&O/Cyber $5M/$25k-Coalition still needs subjectivities"
type textarea "x"
type input "[DATE] E&O/Cyber $5M/$25k-Coalition still needs subjectivities"
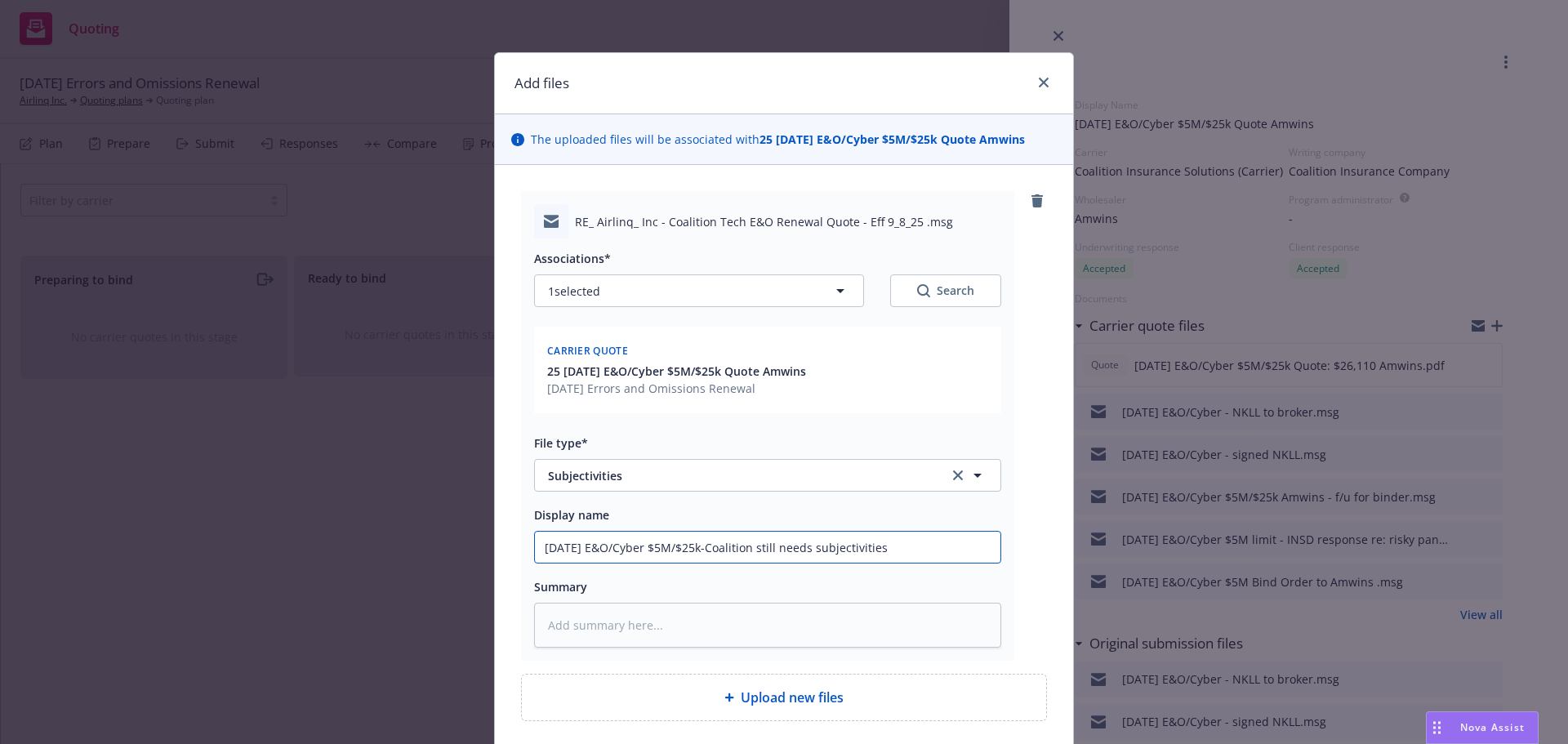
type textarea "x"
type input "[DATE] E&O/Cyber $5M/$25k-Coalition still needs subjectivities f"
type textarea "x"
type input "[DATE] E&O/Cyber $5M/$25k-Coalition still needs subjectivities fo"
type textarea "x"
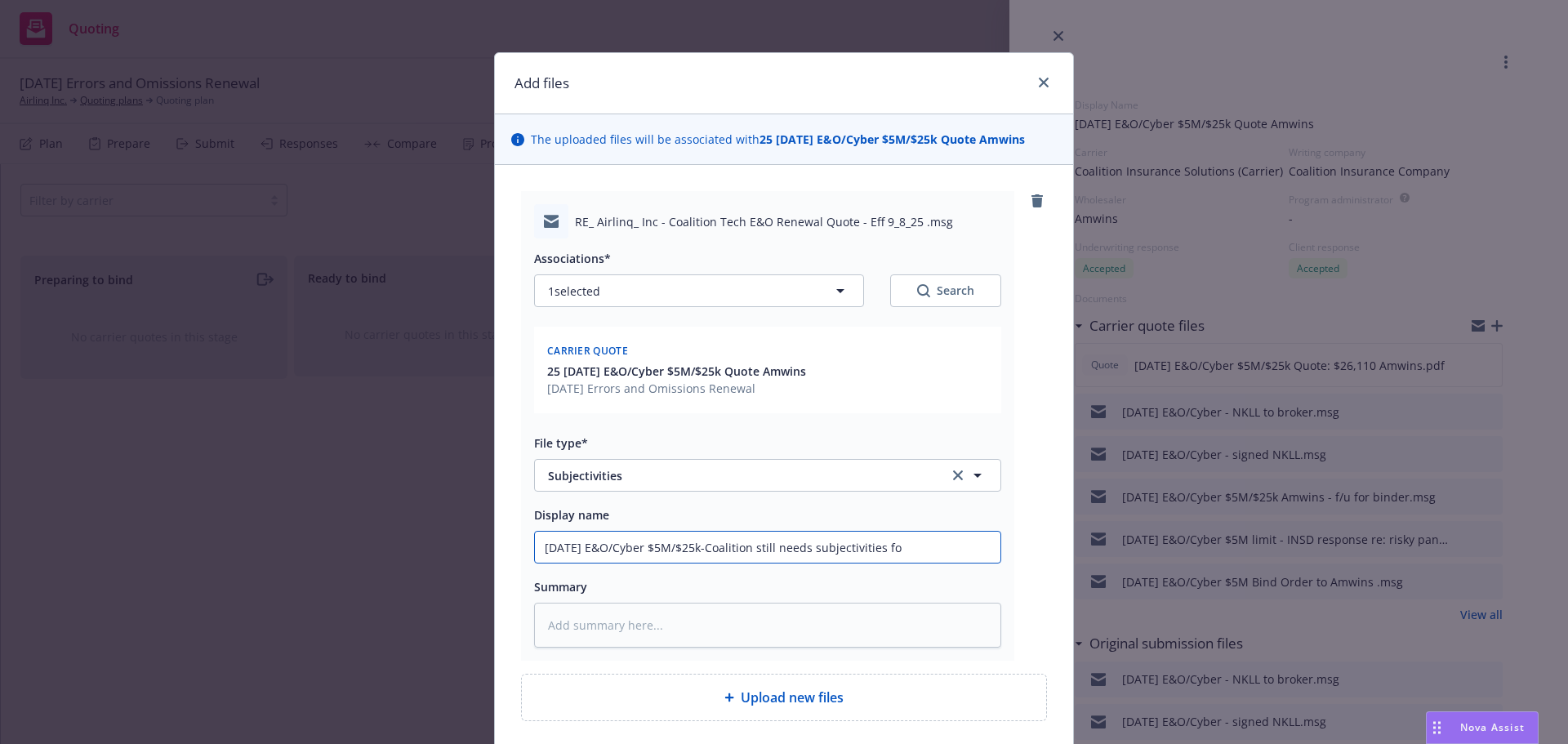
type input "[DATE] E&O/Cyber $5M/$25k-Coalition still needs subjectivities for"
type textarea "x"
type input "[DATE] E&O/Cyber $5M/$25k-Coalition still needs subjectivities for"
type textarea "x"
type input "[DATE] E&O/Cyber $5M/$25k-Coalition still needs subjectivities for b"
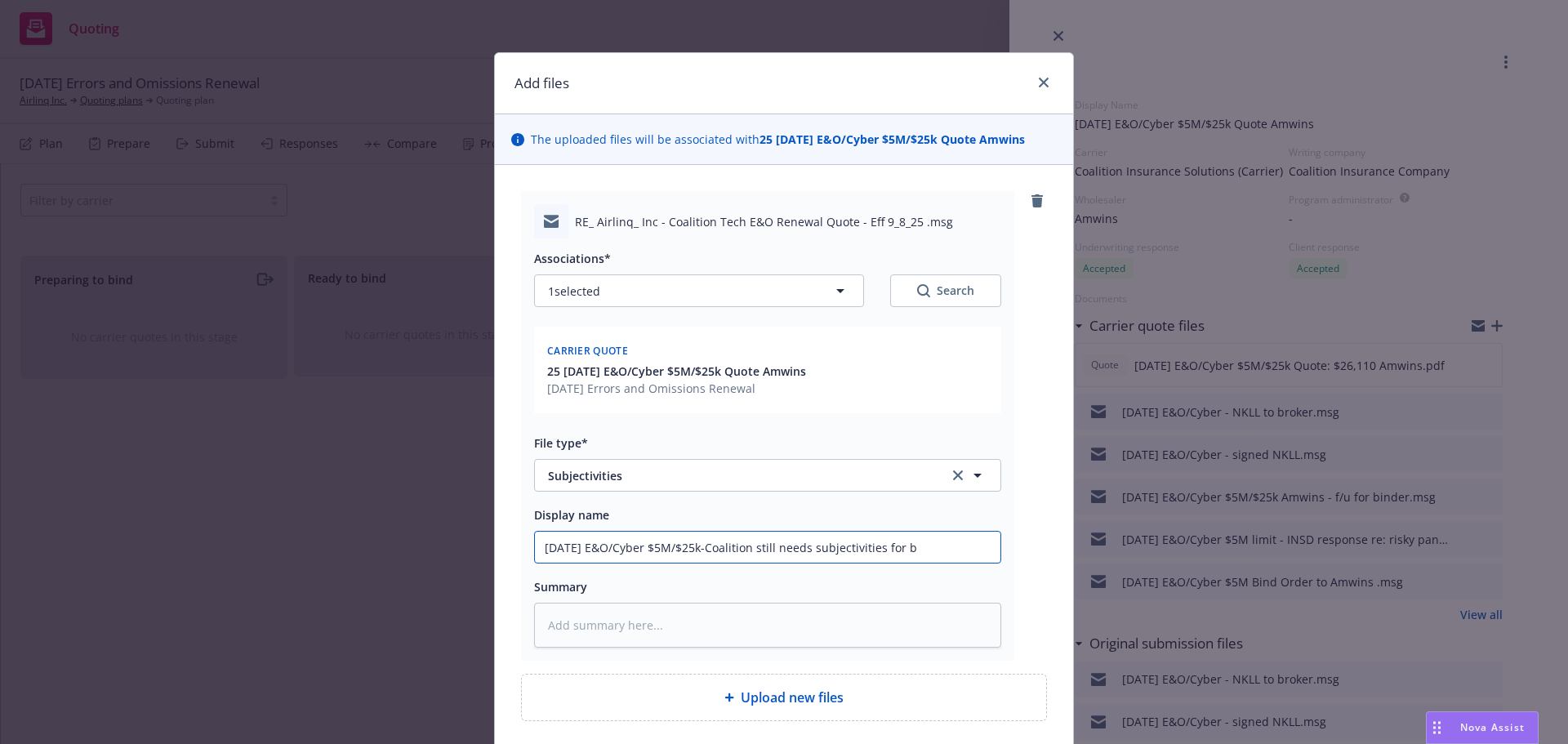
type textarea "x"
type input "[DATE] E&O/Cyber $5M/$25k-Coalition still needs subjectivities for bi"
type textarea "x"
type input "[DATE] E&O/Cyber $5M/$25k-Coalition still needs subjectivities for bin"
type textarea "x"
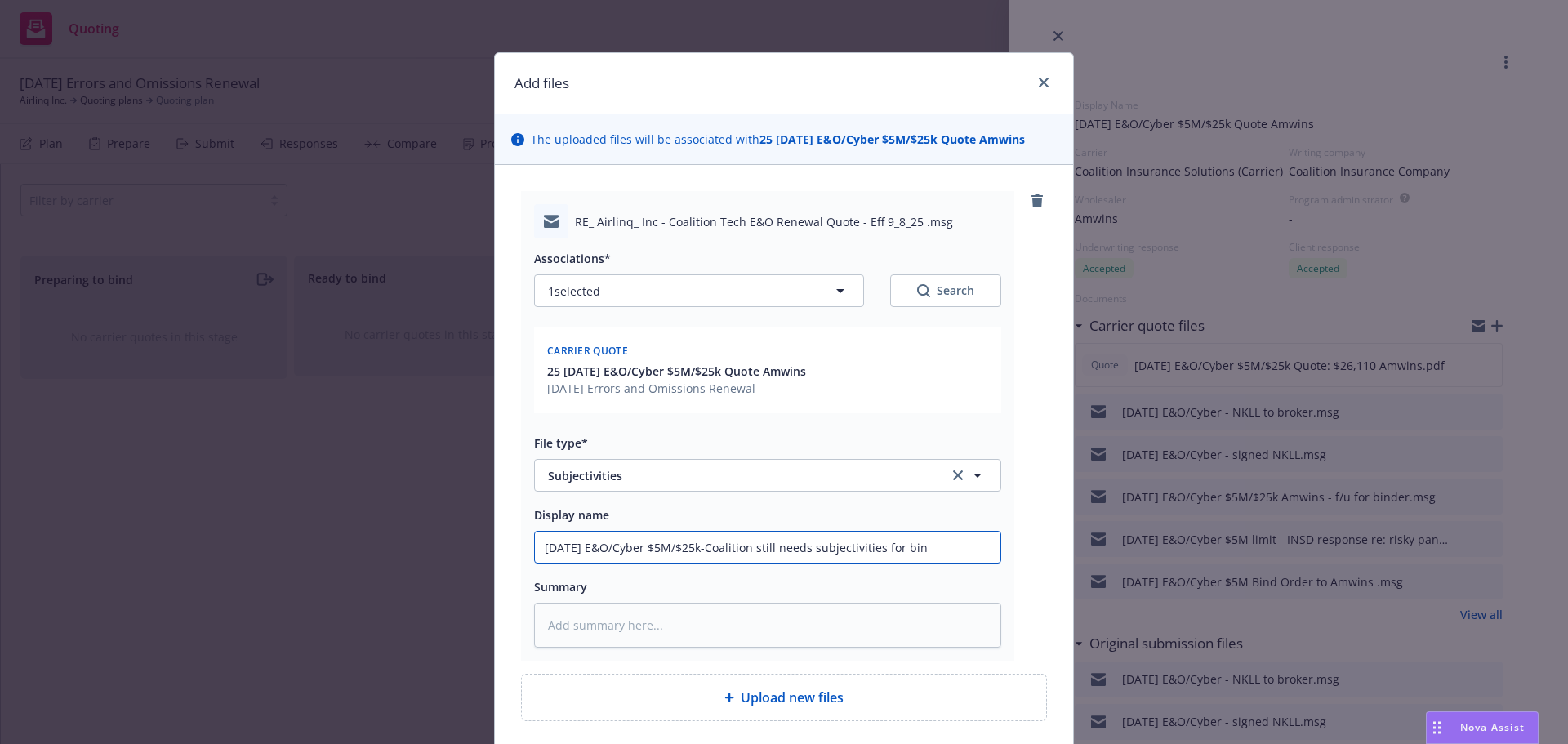
type input "[DATE] E&O/Cyber $5M/$25k-Coalition still needs subjectivities for bind"
type textarea "x"
type input "[DATE] E&O/Cyber $5M/$25k-Coalition still needs subjectivities for bindi"
type textarea "x"
type input "[DATE] E&O/Cyber $5M/$25k-Coalition still needs subjectivities for bindin"
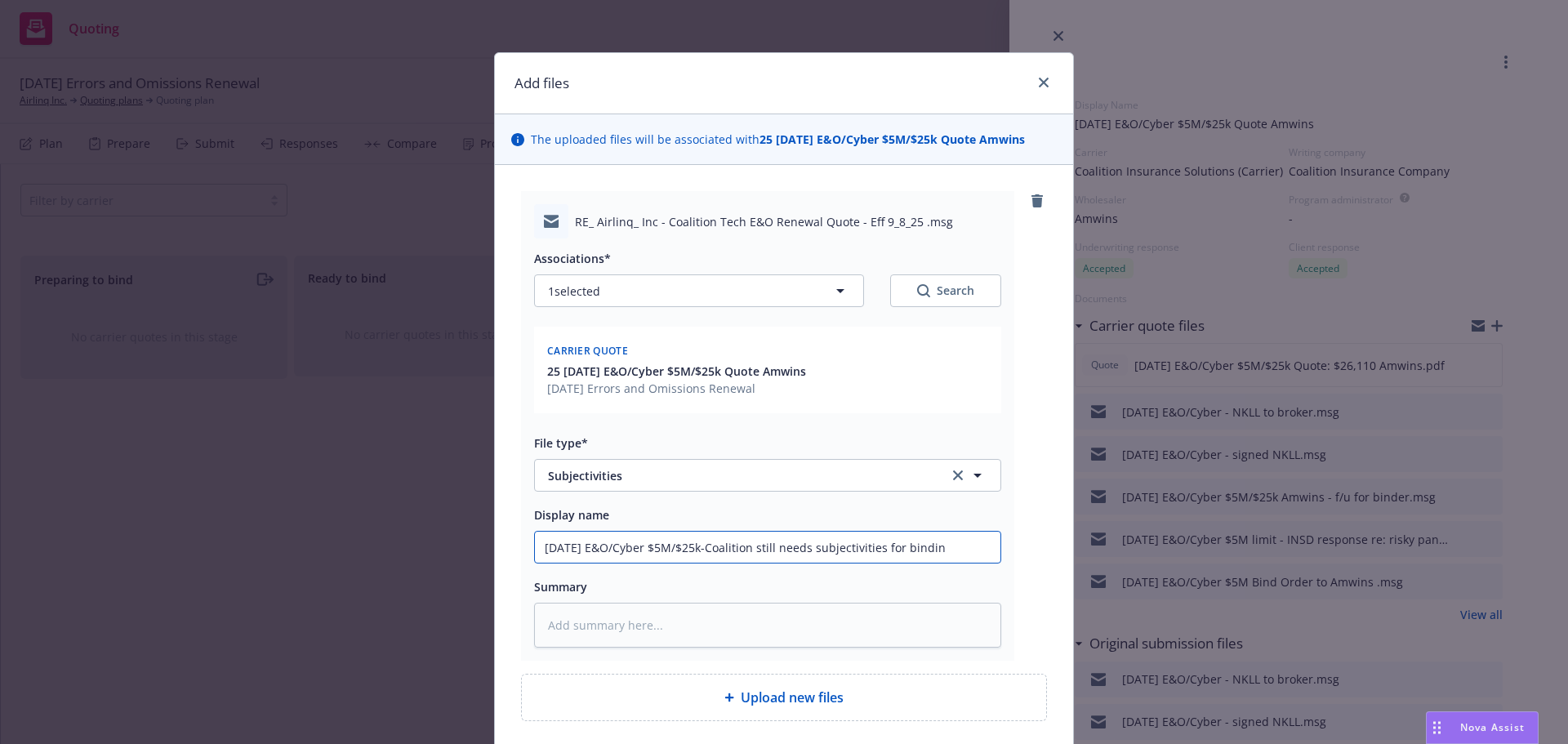
type textarea "x"
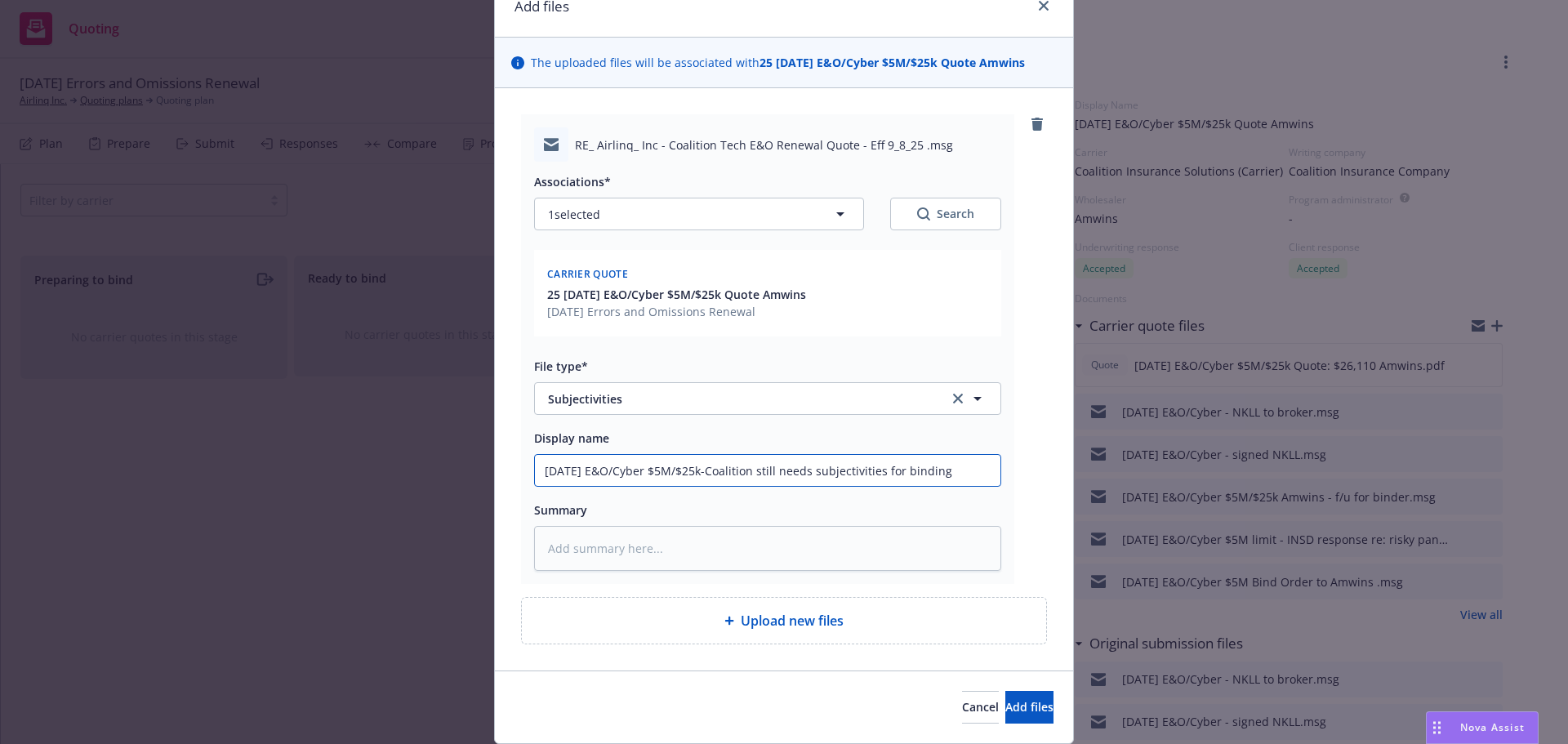
scroll to position [129, 0]
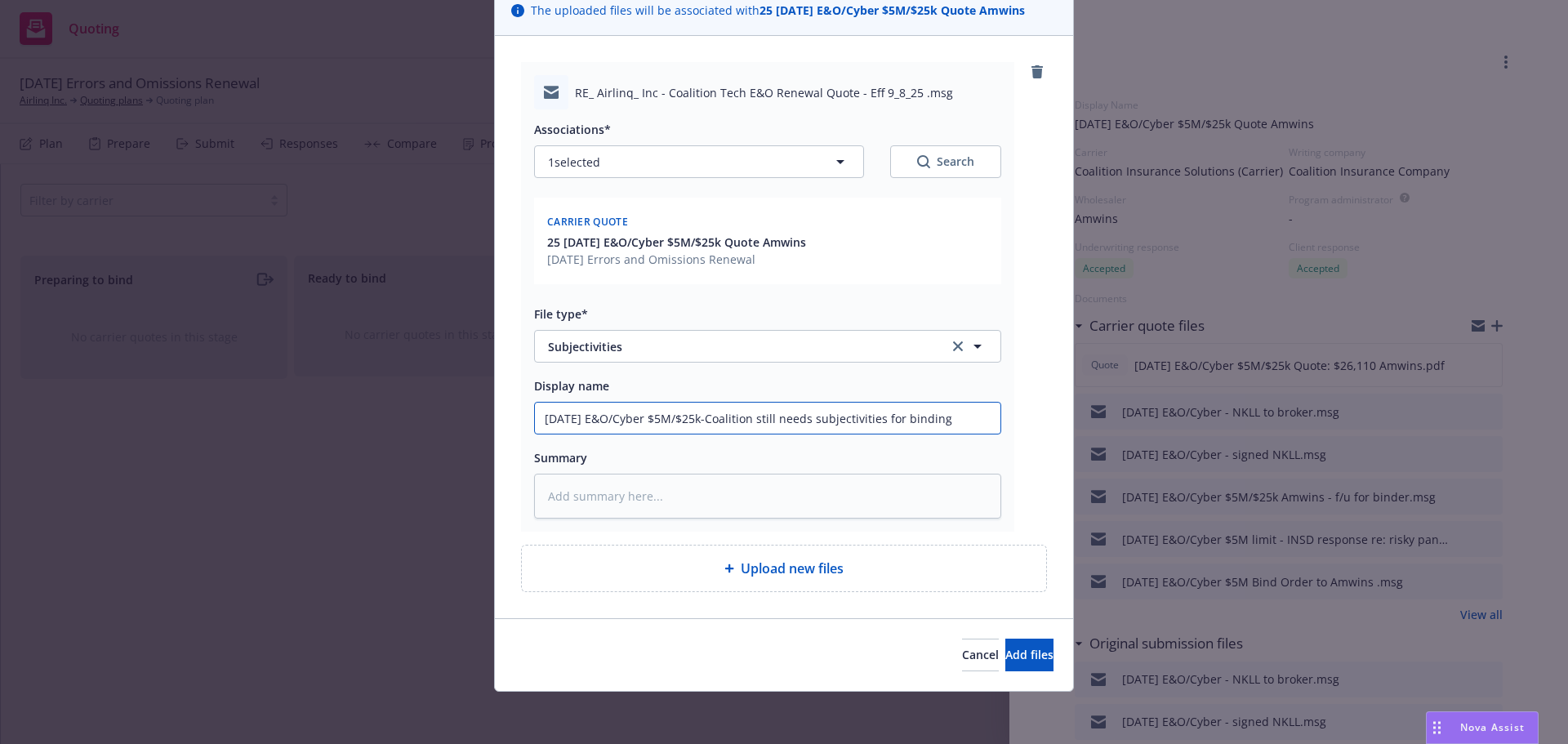
type input "[DATE] E&O/Cyber $5M/$25k-Coalition still needs subjectivities for binding"
type textarea "x"
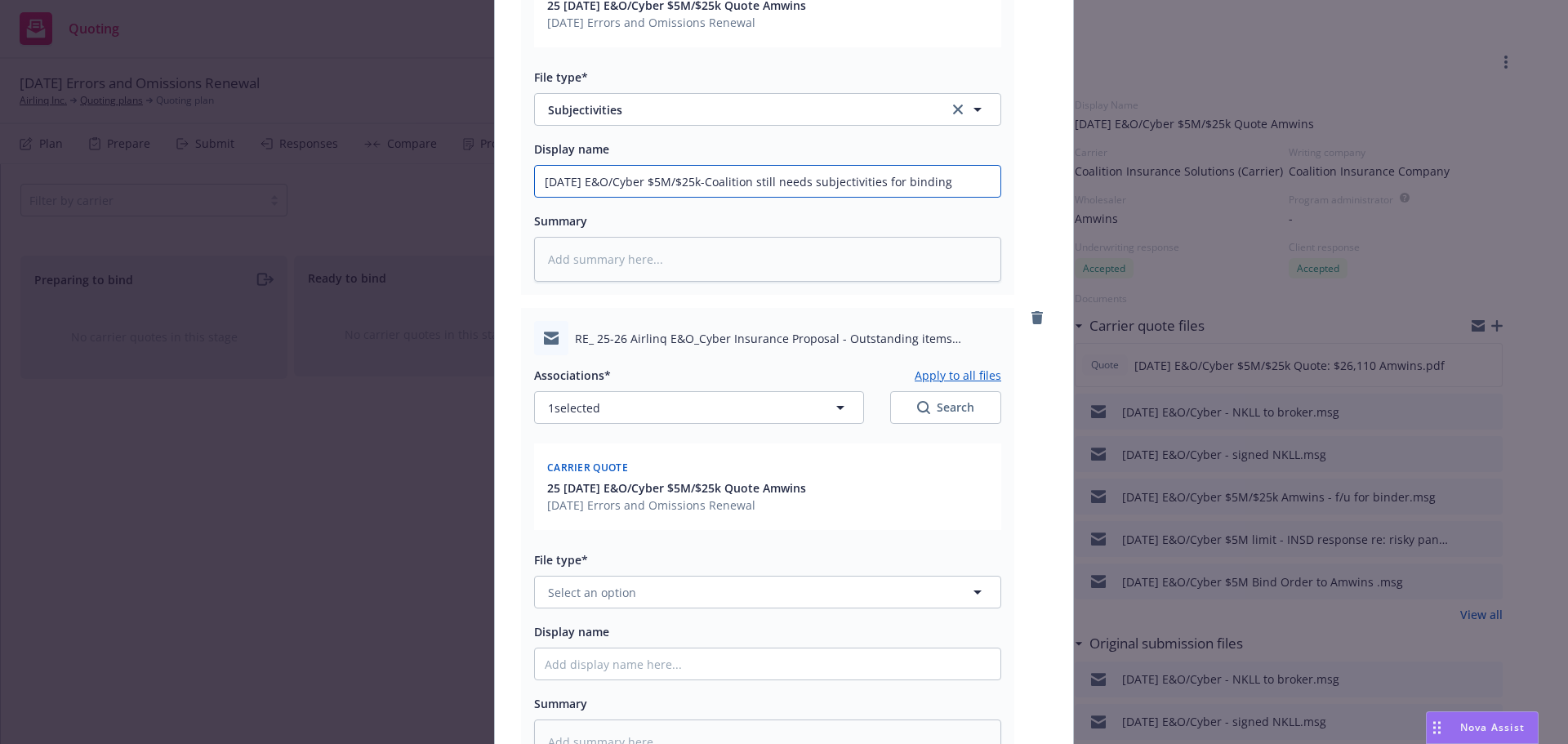
scroll to position [612, 0]
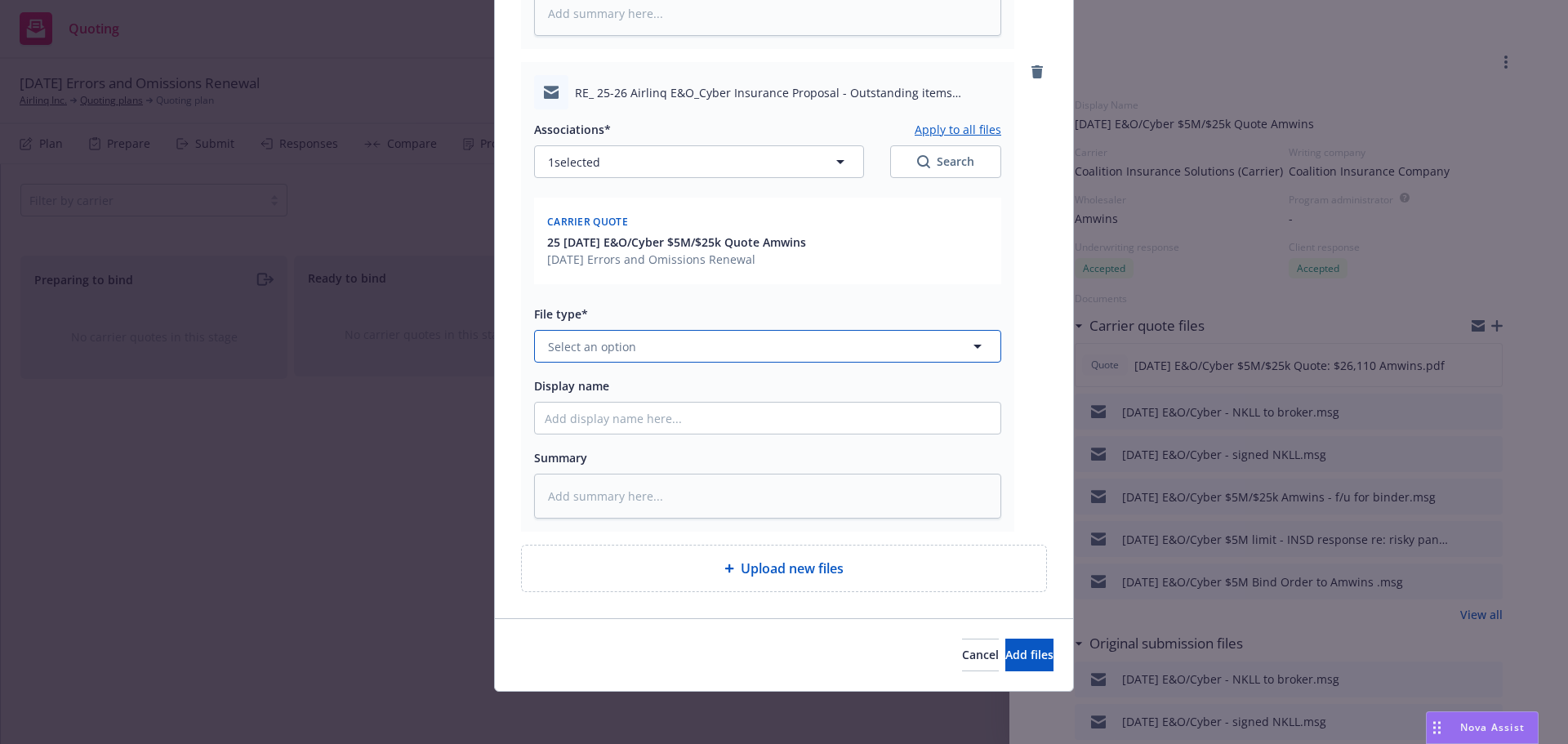
click at [597, 342] on span "Select an option" at bounding box center [592, 347] width 88 height 18
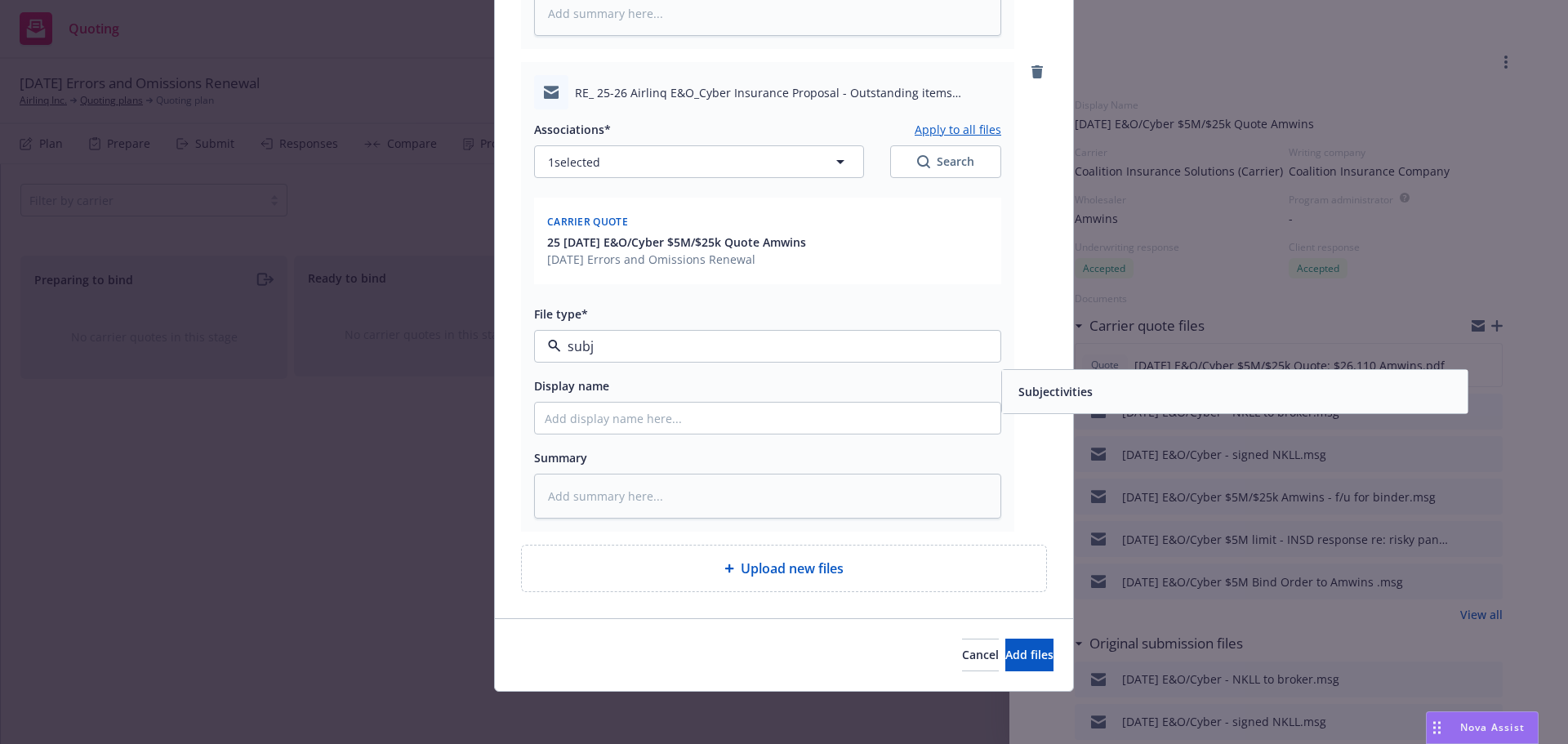
type input "subj"
click at [1125, 419] on div "Add files The uploaded files will be associated with 25 [DATE] E&O/Cyber $5M/$2…" at bounding box center [784, 372] width 1568 height 744
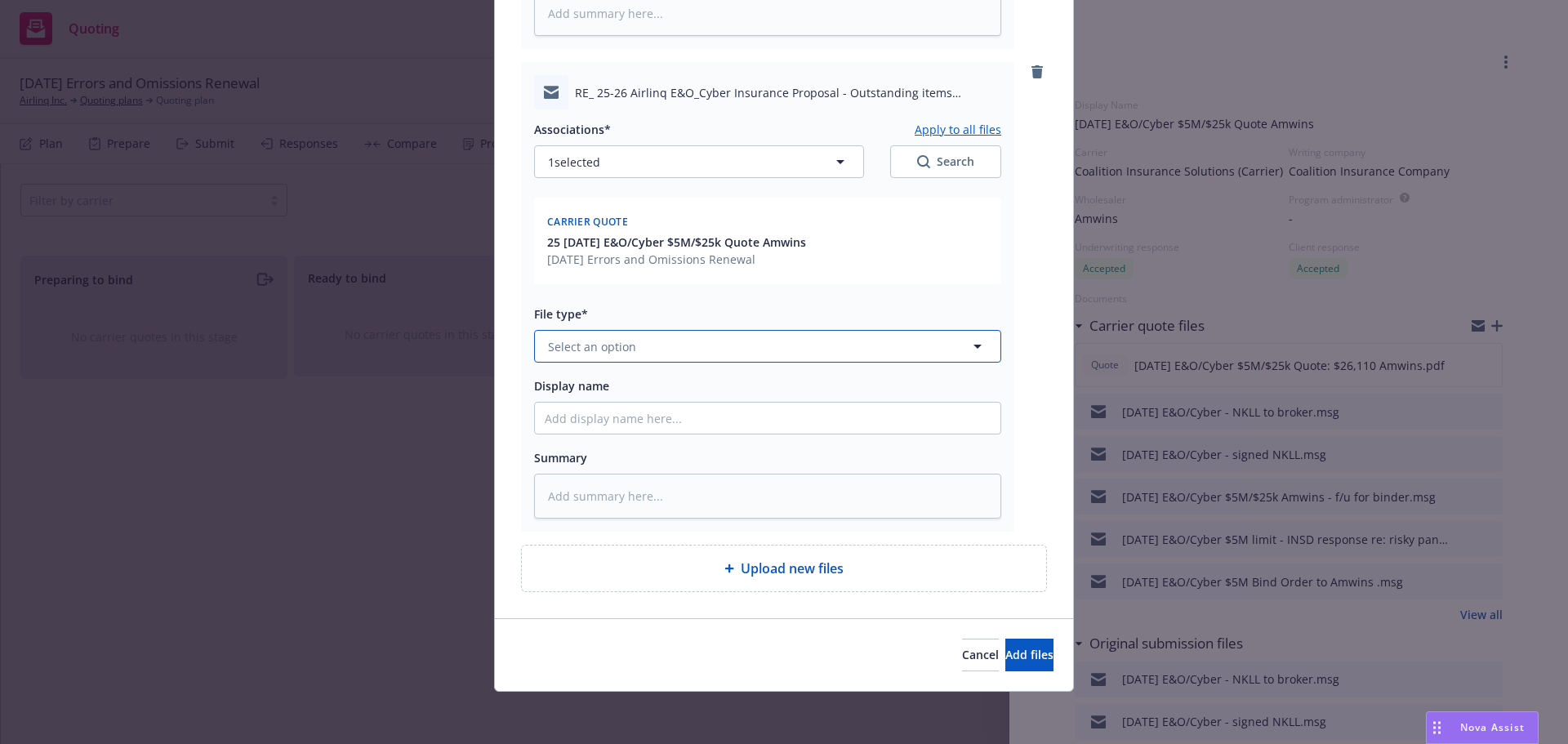
click at [706, 342] on button "Select an option" at bounding box center [767, 346] width 467 height 33
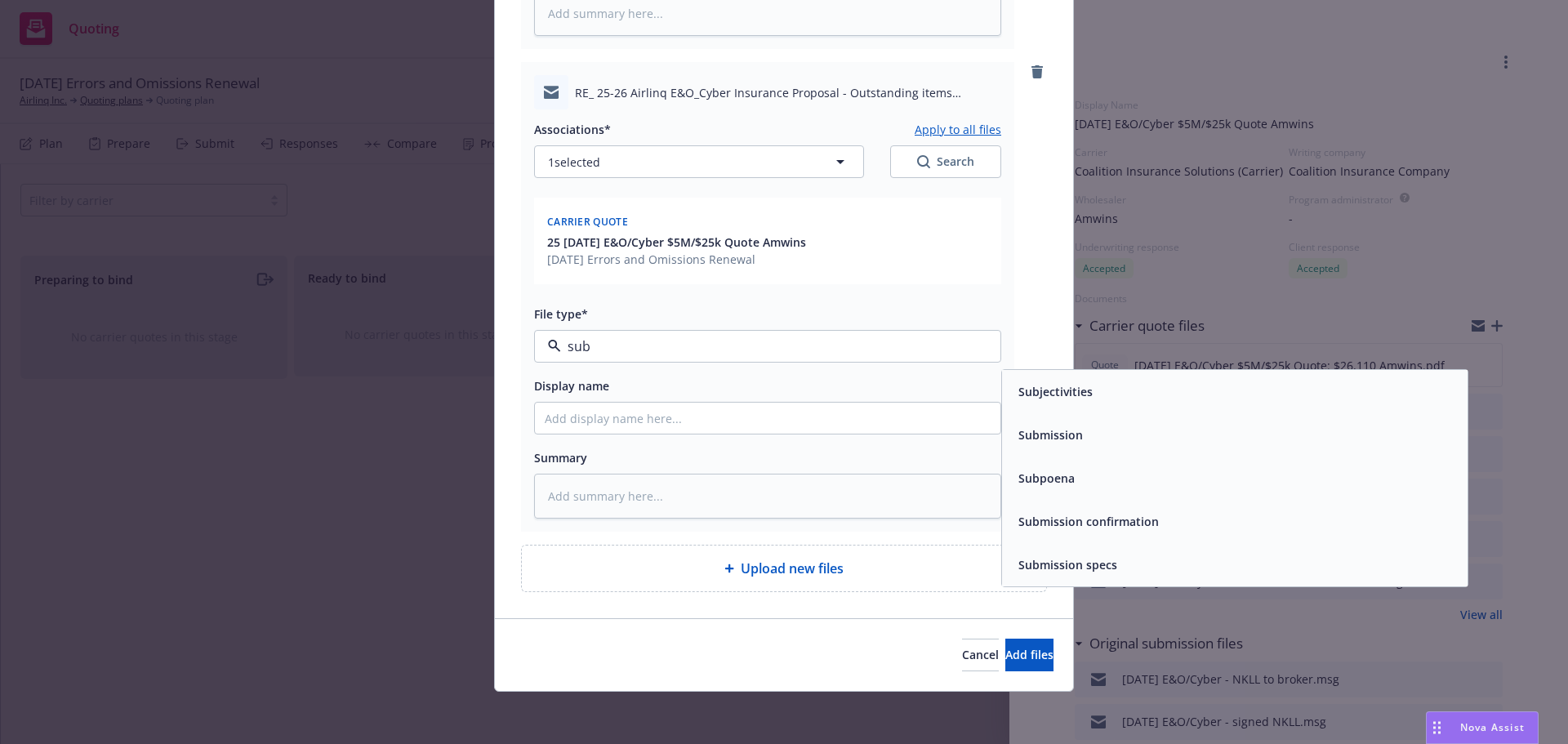
type input "subj"
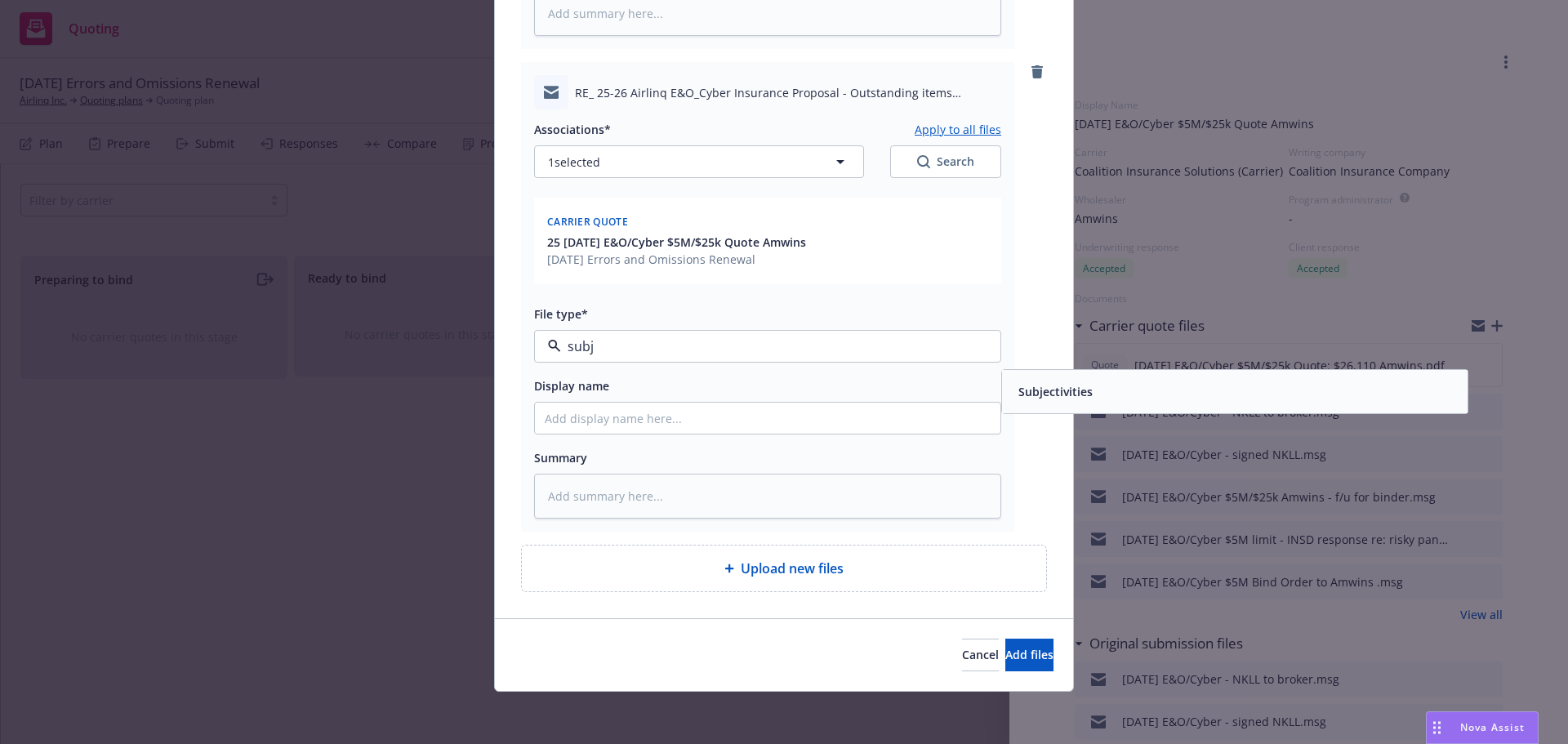
click at [1045, 383] on span "Subjectivities" at bounding box center [1055, 392] width 75 height 18
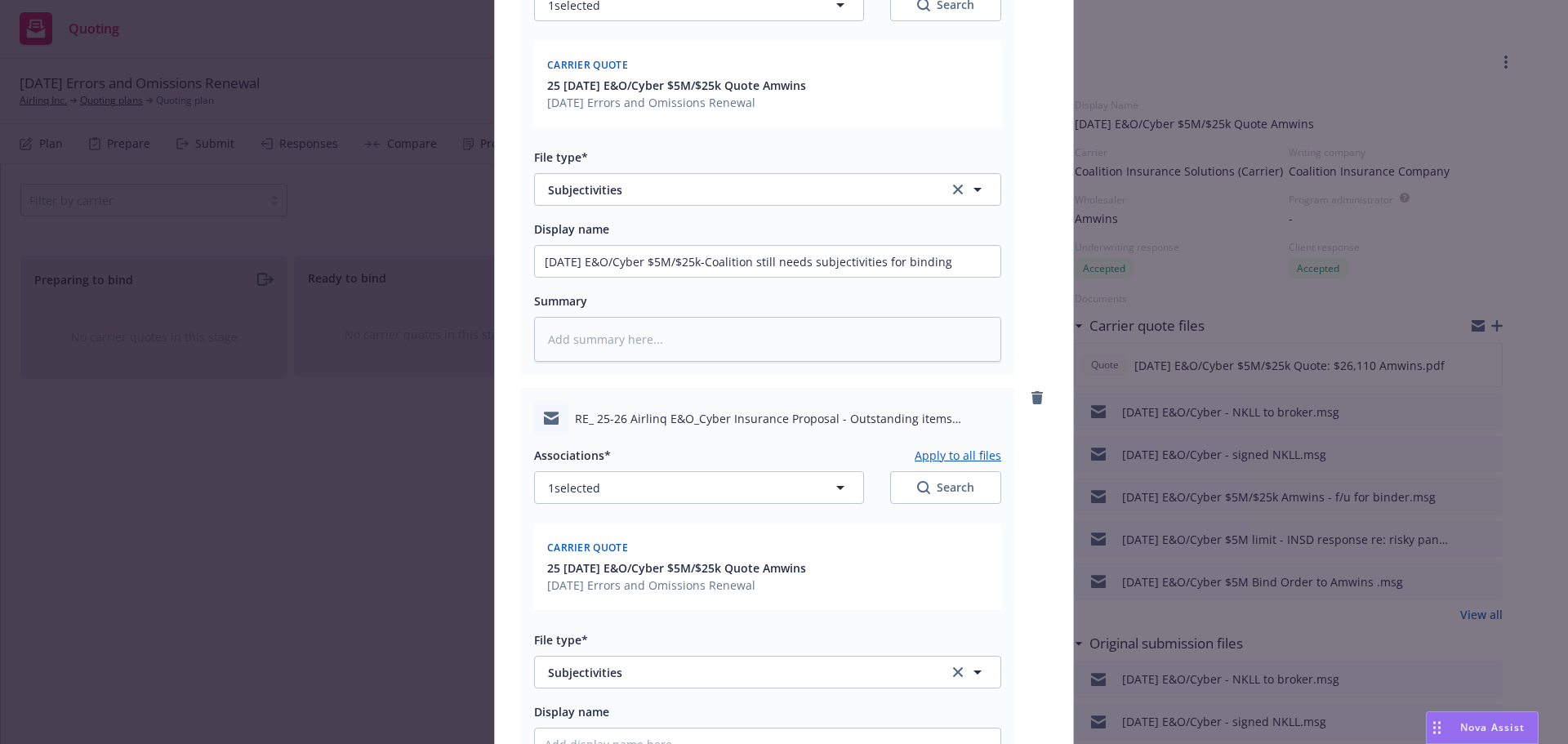
scroll to position [285, 0]
drag, startPoint x: 952, startPoint y: 259, endPoint x: 536, endPoint y: 264, distance: 416.0
click at [496, 259] on div "RE_ Airlinq_ Inc - Coalition Tech E&O Renewal Quote - Eff 9_8_25 .msg Associati…" at bounding box center [784, 412] width 579 height 1065
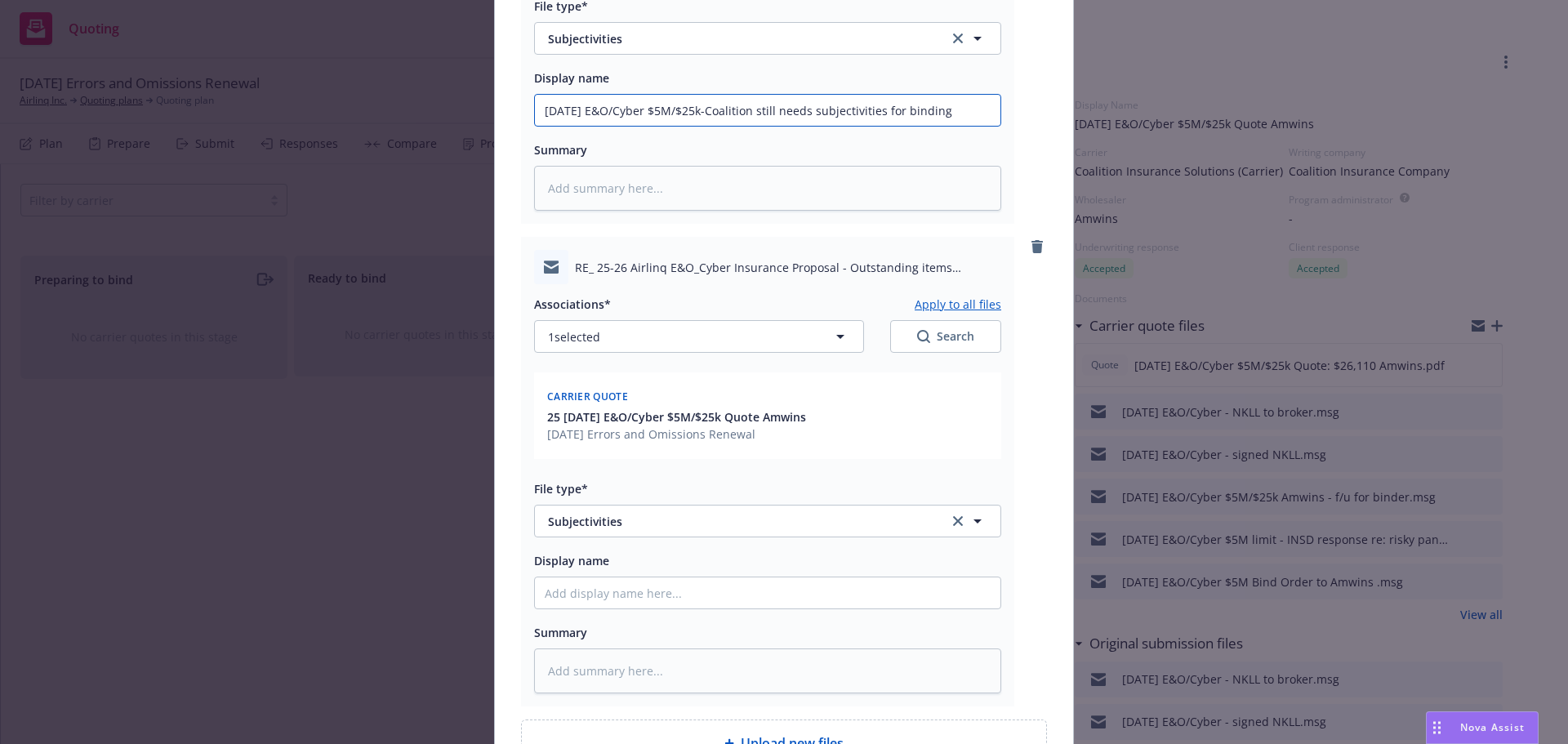
scroll to position [612, 0]
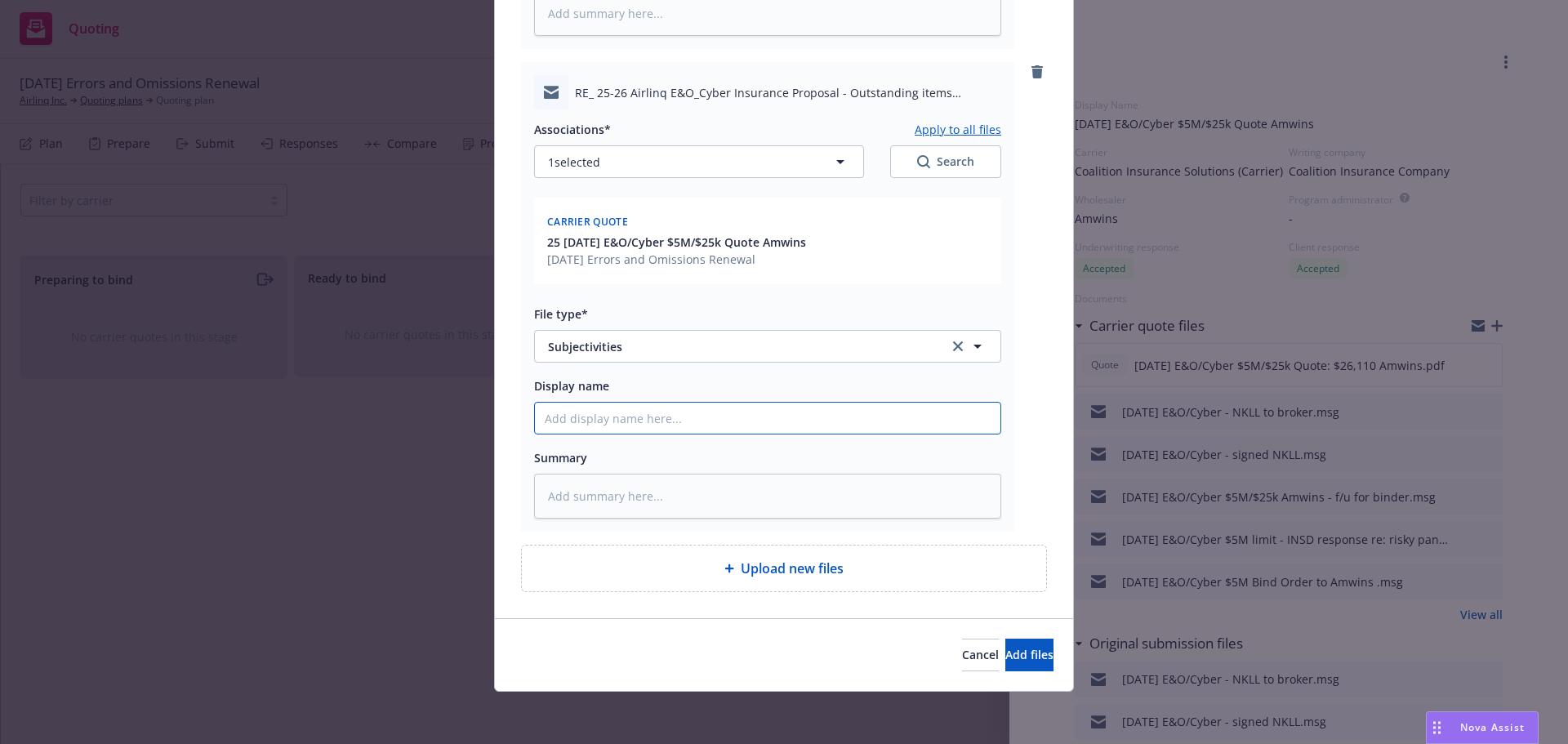
paste input "[DATE] E&O/Cyber $5M/$25k-Coalition still needs subjectivities for binding"
type textarea "x"
type input "[DATE] E&O/Cyber $5M/$25k-Coalition still needs subjectivities for binding"
type textarea "x"
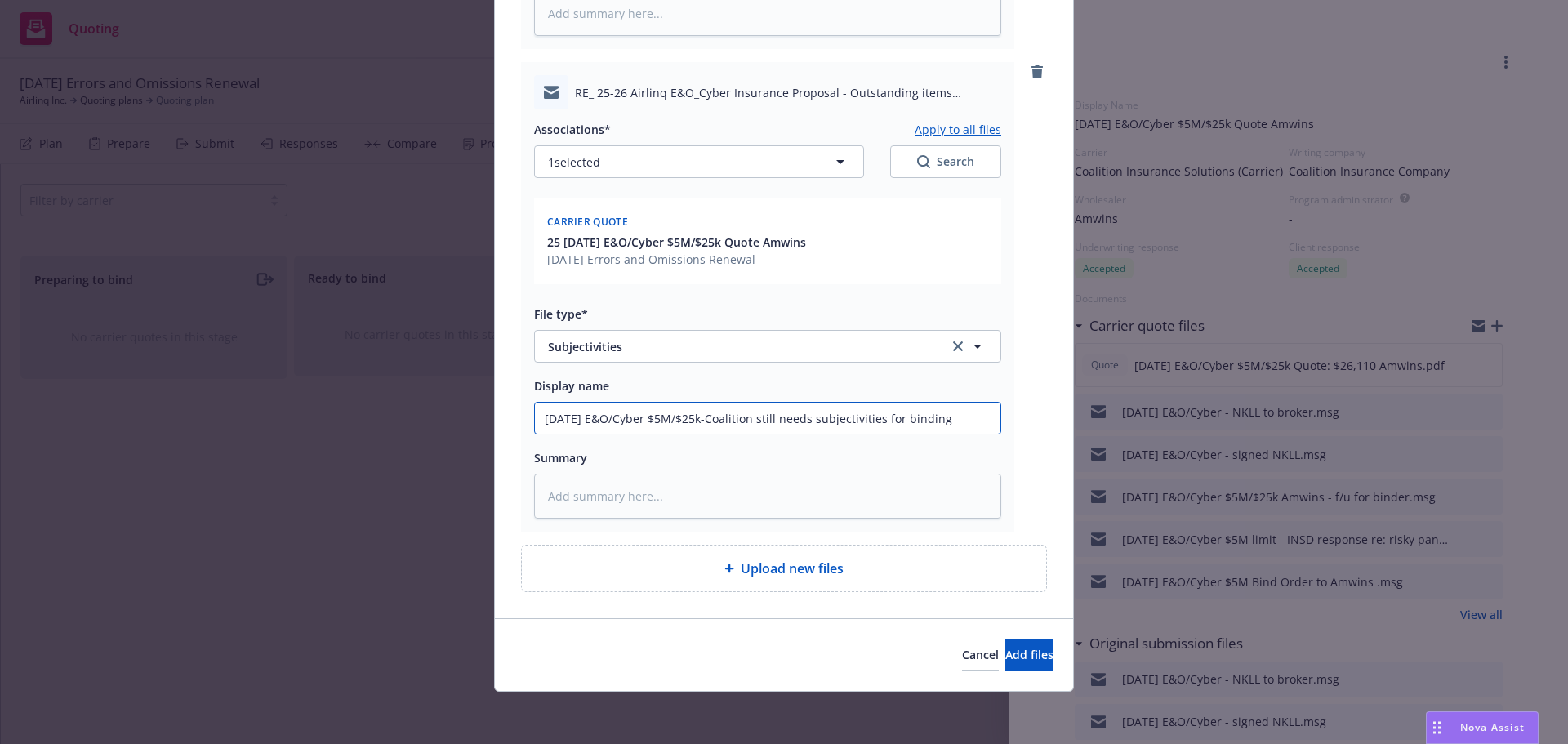
type input "[DATE] E&O/Cyber $5M/$25k-Coalition still needs subjectivities for binding-"
type textarea "x"
type input "[DATE] E&O/Cyber $5M/$25k-Coalition still needs subjectivities for binding-E"
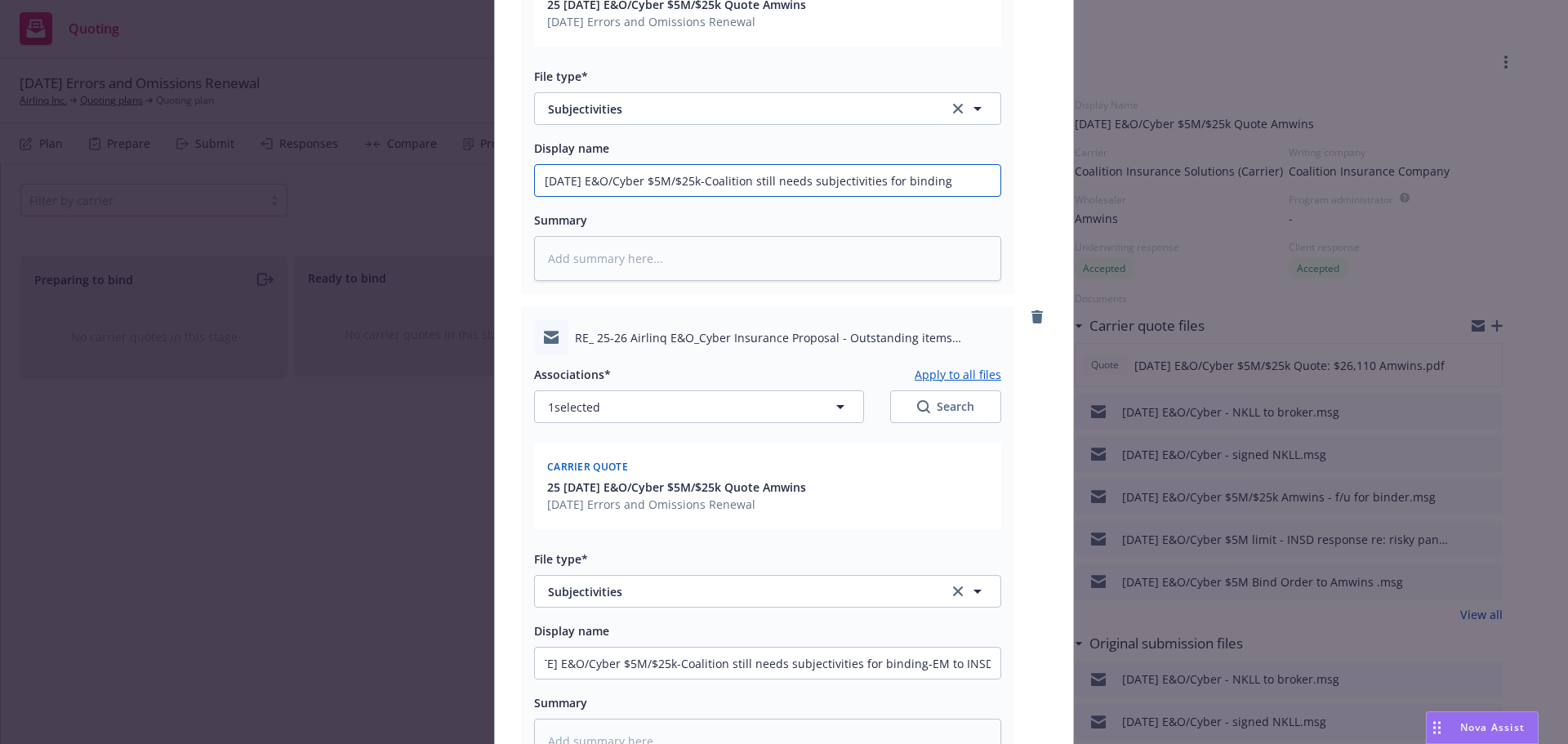
scroll to position [0, 0]
click at [949, 181] on input "[DATE] E&O/Cyber $5M/$25k-Coalition still needs subjectivities for binding" at bounding box center [767, 180] width 465 height 31
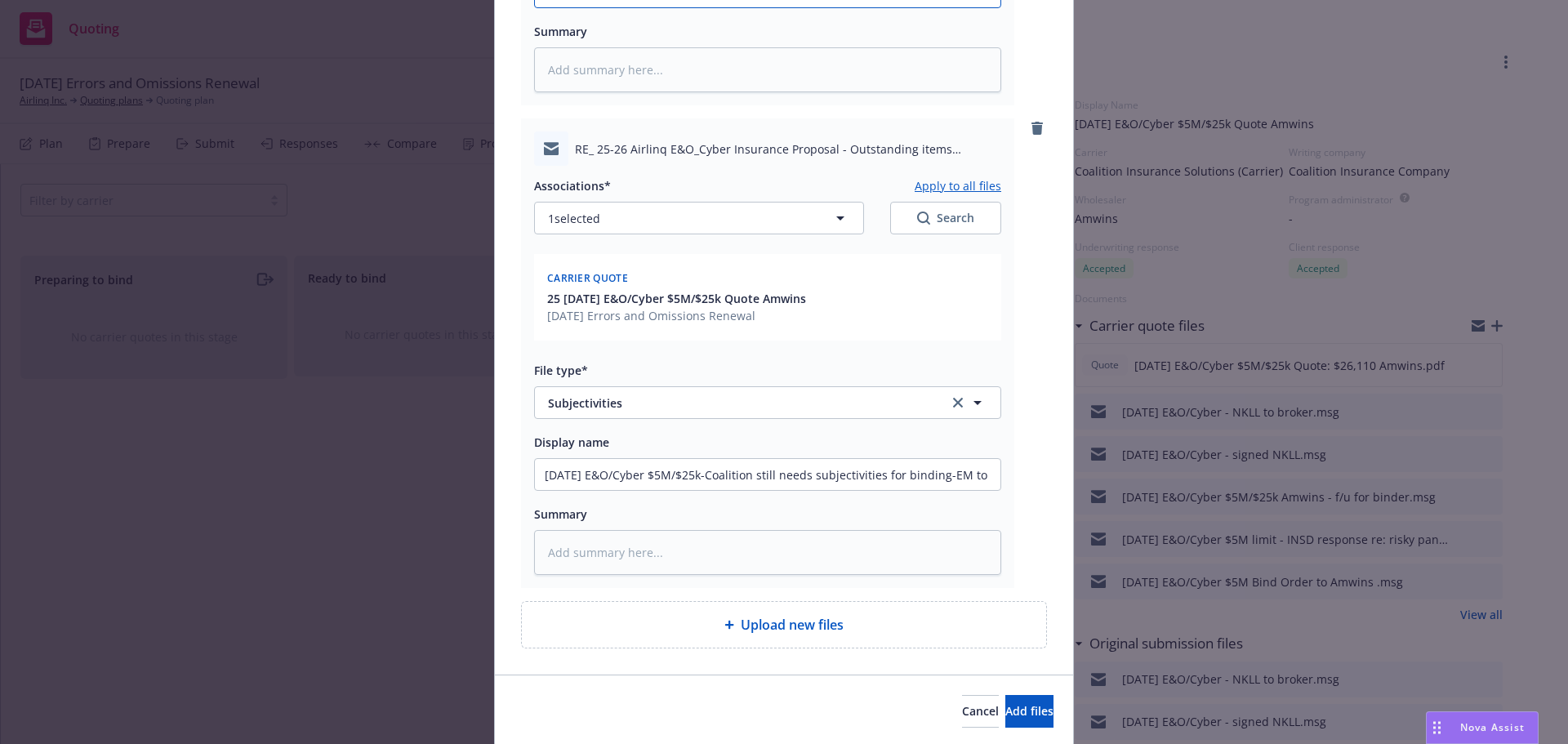
scroll to position [612, 0]
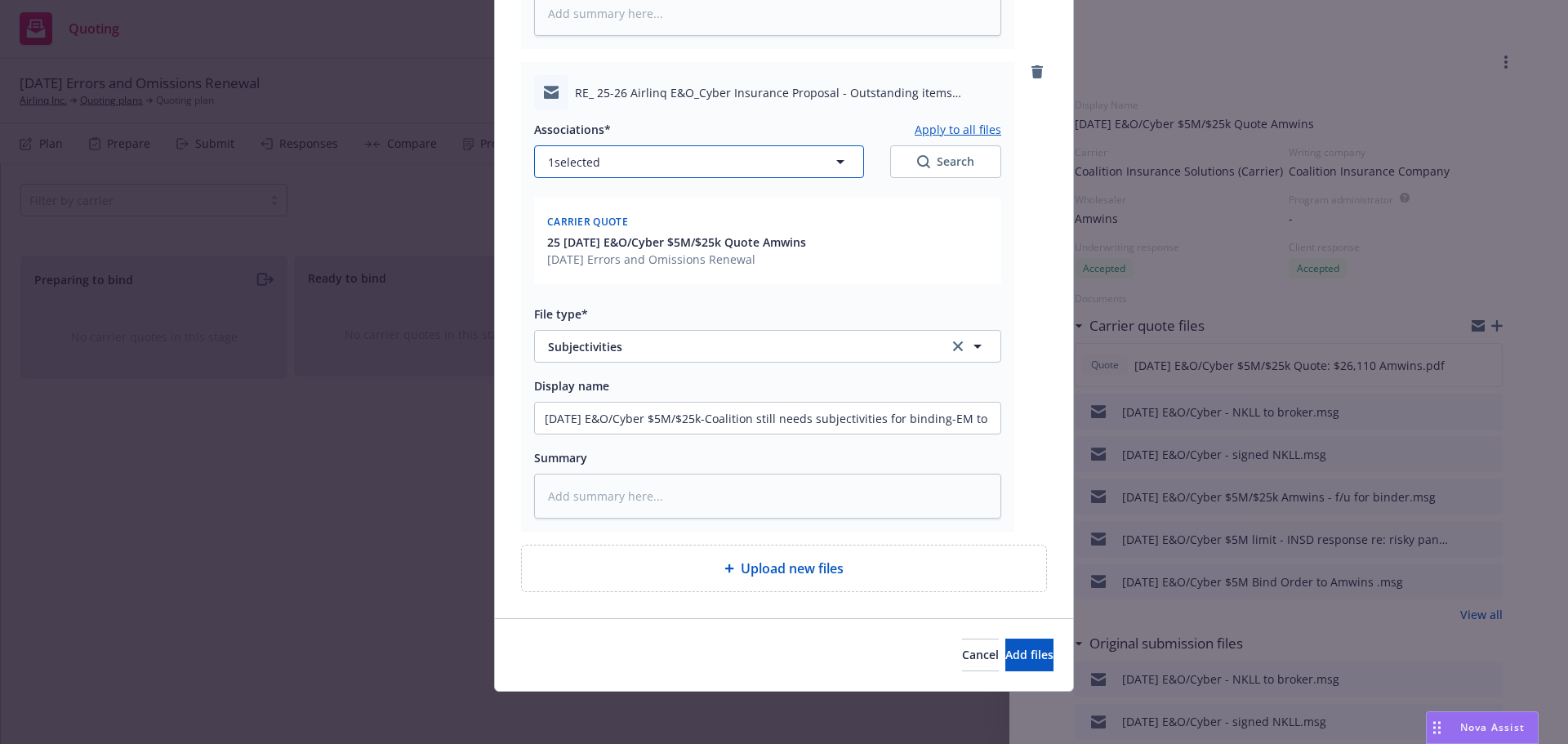
click at [831, 160] on icon "button" at bounding box center [841, 162] width 19 height 19
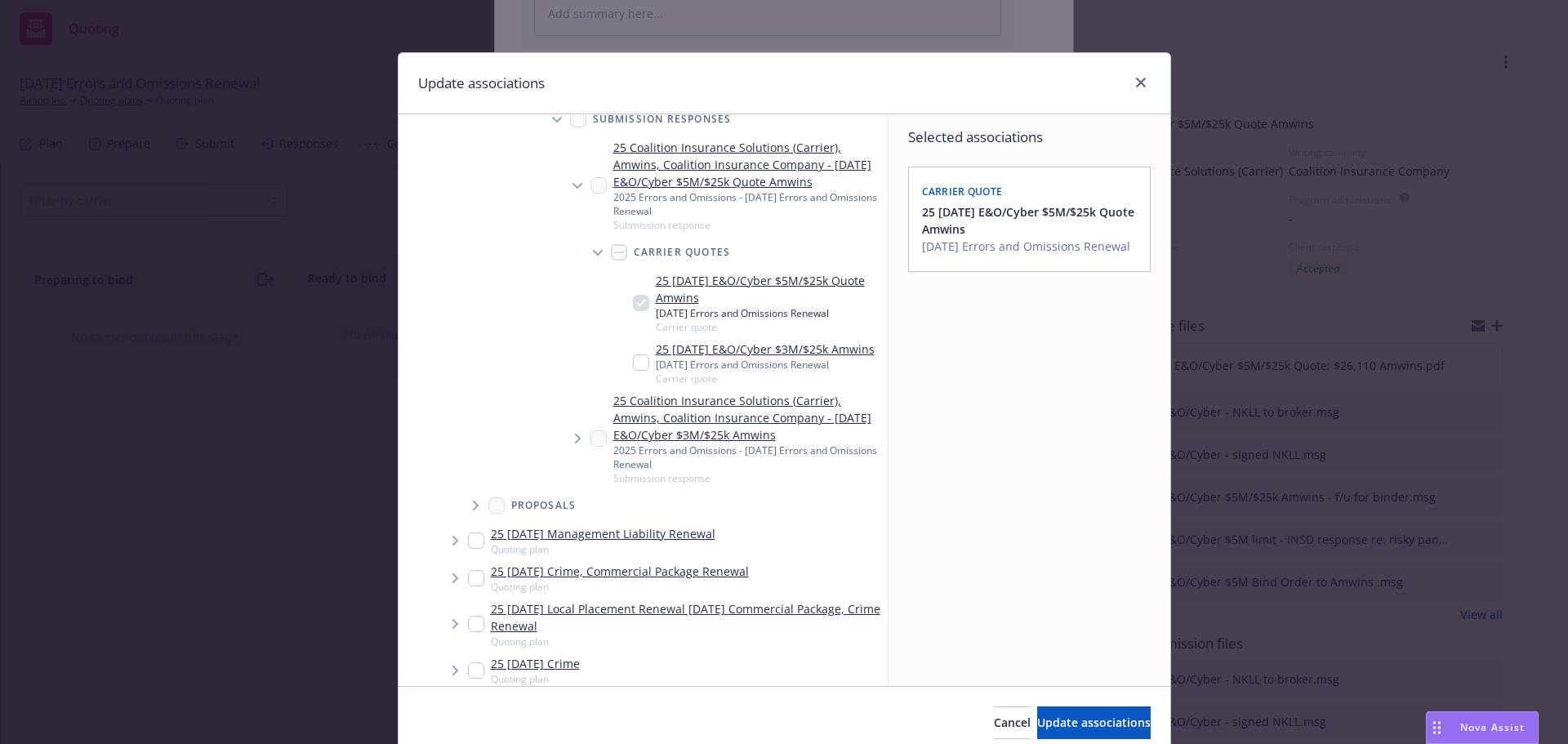
scroll to position [327, 0]
drag, startPoint x: 1051, startPoint y: 722, endPoint x: 1007, endPoint y: 718, distance: 44.2
click at [1051, 721] on span "Update associations" at bounding box center [1094, 723] width 113 height 16
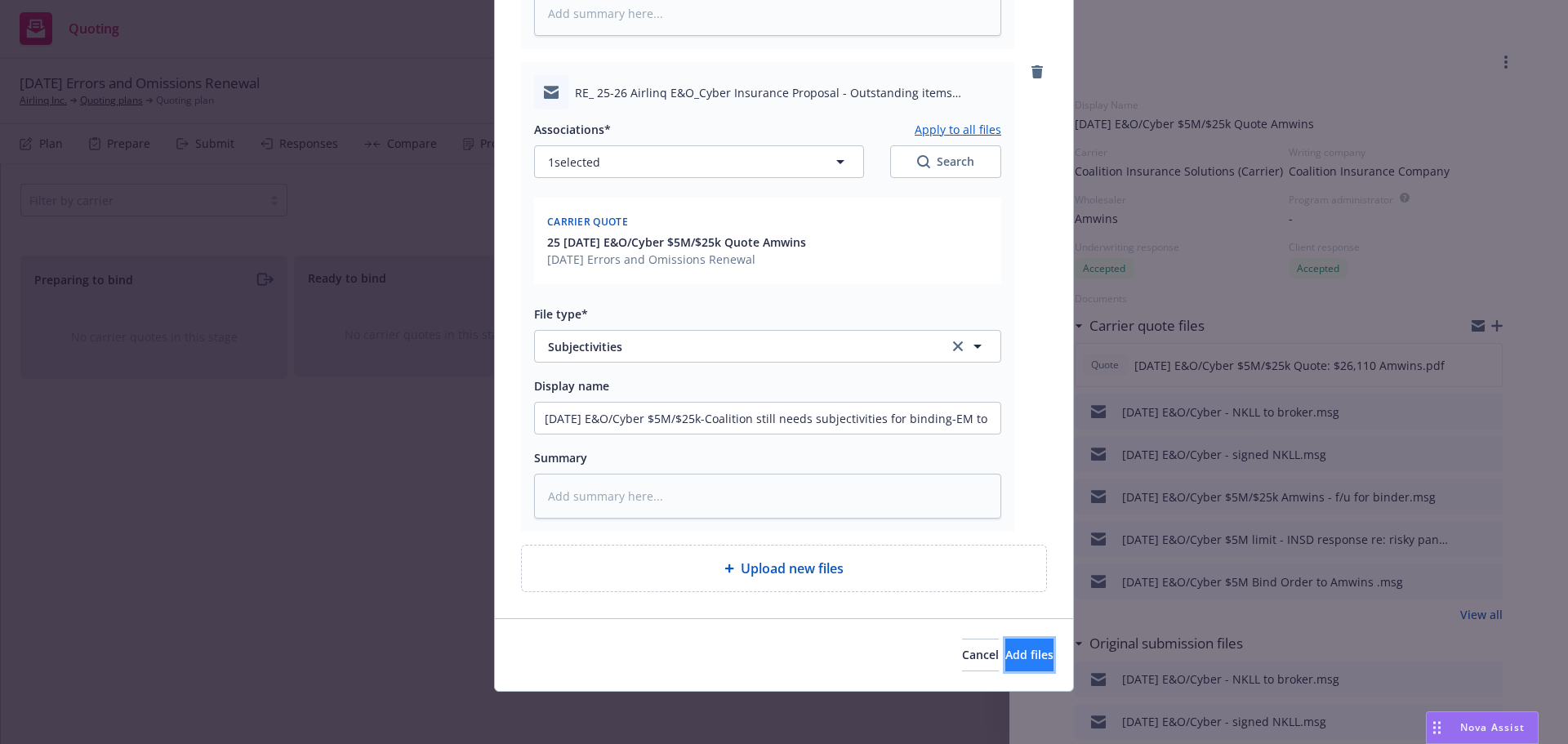
click at [1022, 653] on button "Add files" at bounding box center [1029, 654] width 48 height 33
